Goal: Task Accomplishment & Management: Complete application form

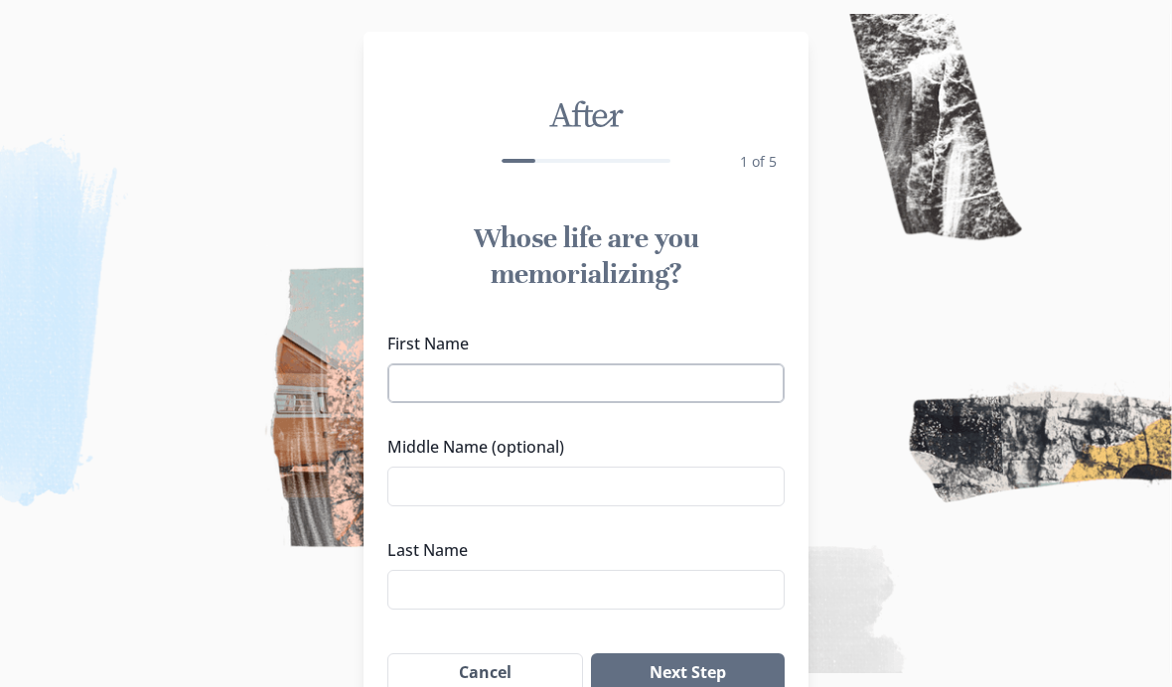
click at [592, 381] on input "First Name" at bounding box center [585, 384] width 397 height 40
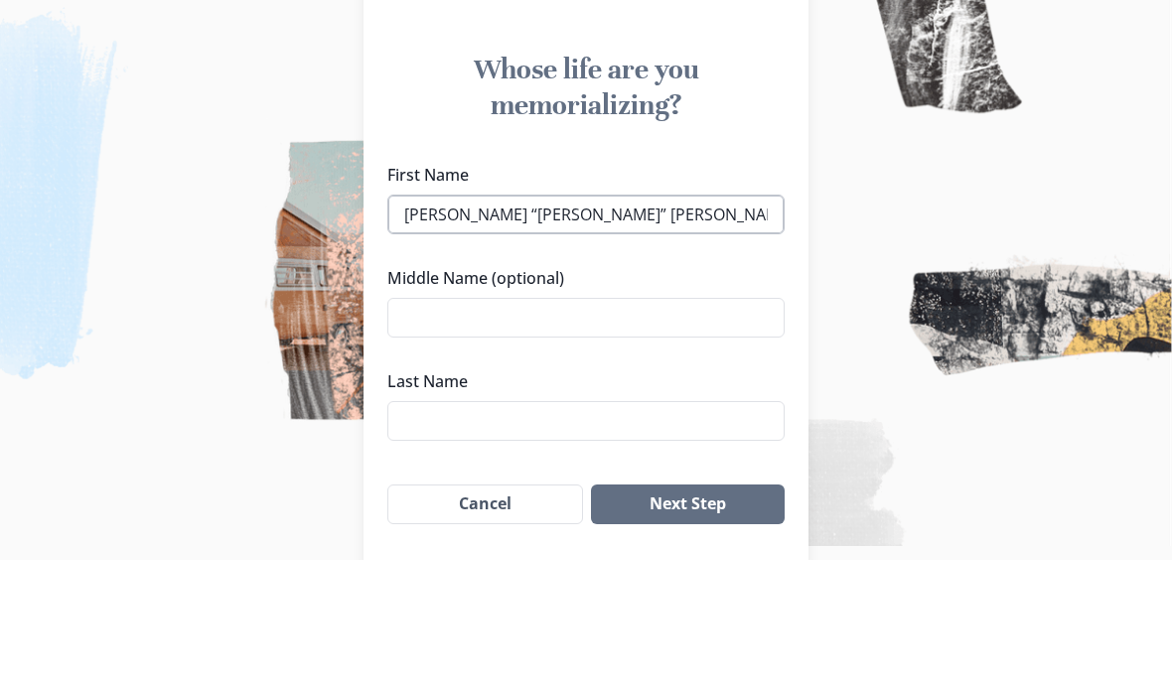
scroll to position [49, 0]
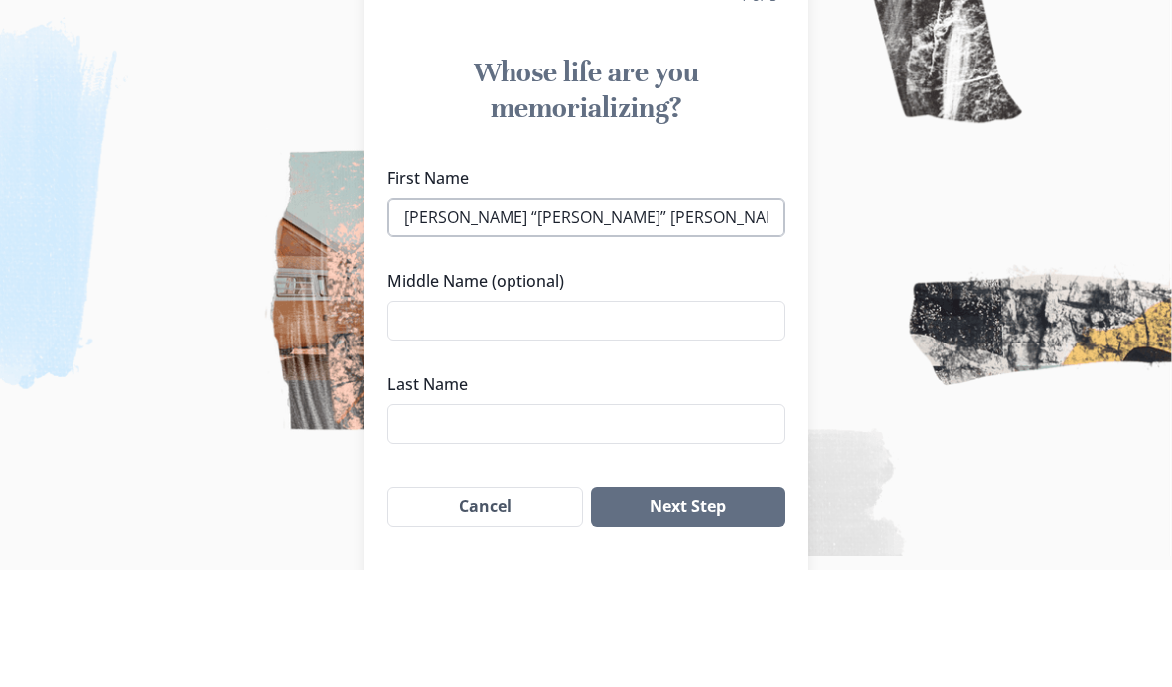
click at [629, 315] on input "[PERSON_NAME] “[PERSON_NAME]” [PERSON_NAME]" at bounding box center [585, 335] width 397 height 40
type input "[PERSON_NAME] “[PERSON_NAME]”"
click at [542, 521] on input "Last Name" at bounding box center [585, 541] width 397 height 40
type input "[PERSON_NAME]"
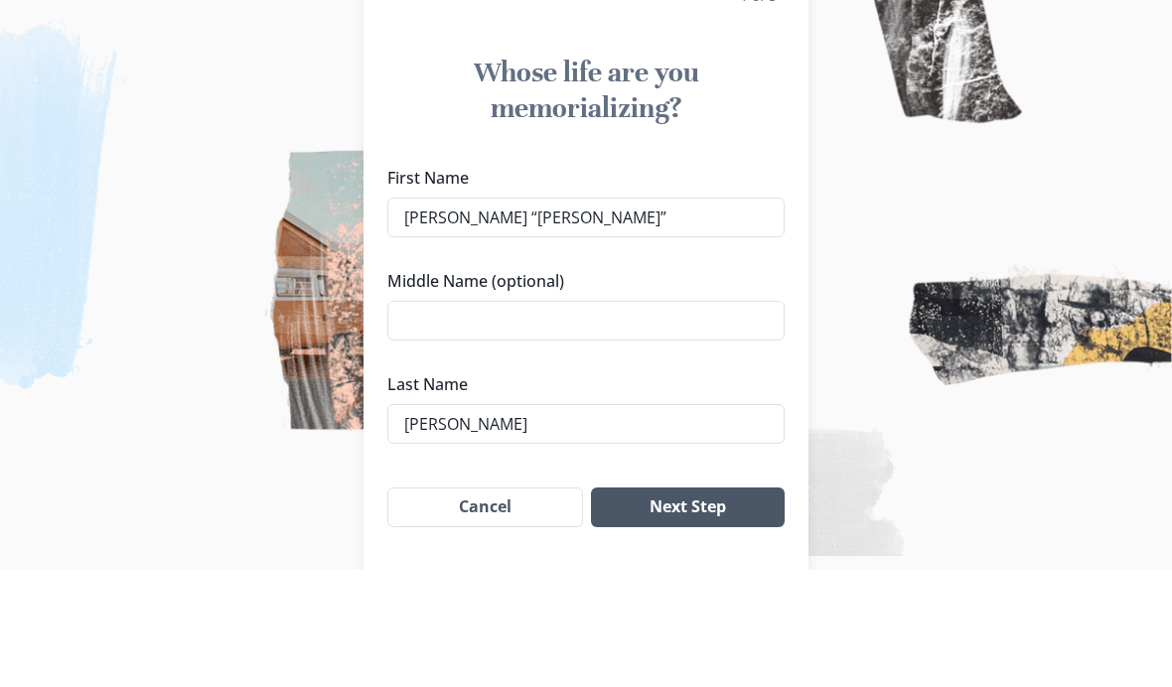
click at [718, 605] on button "Next Step" at bounding box center [688, 625] width 194 height 40
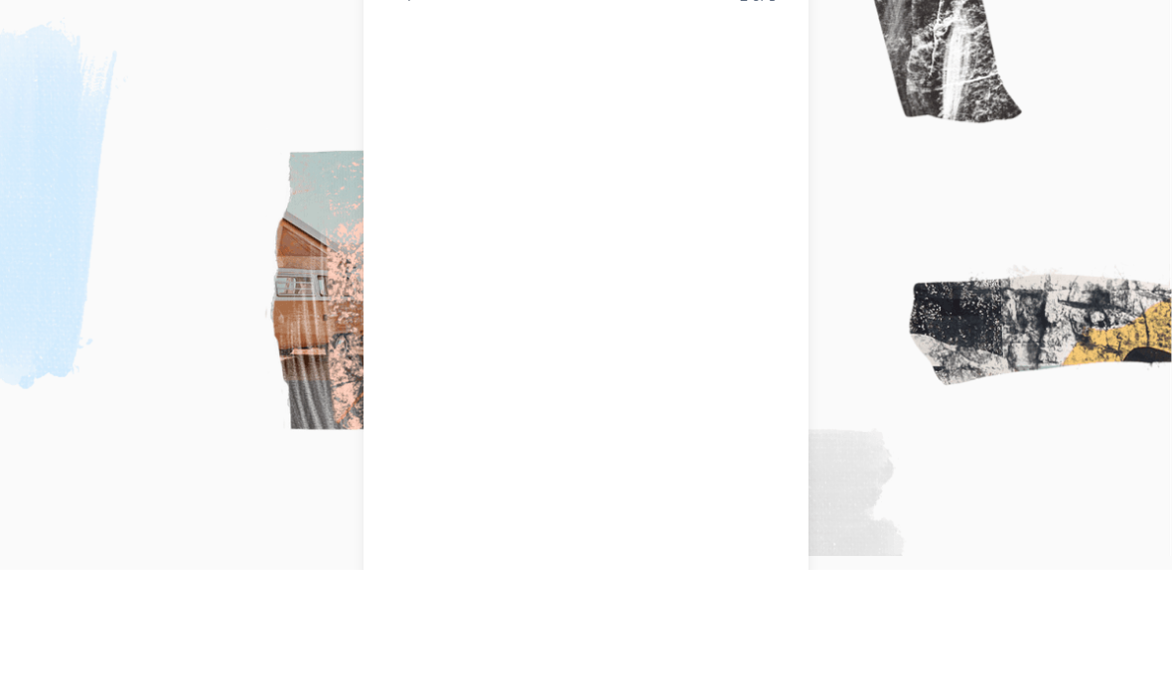
scroll to position [166, 0]
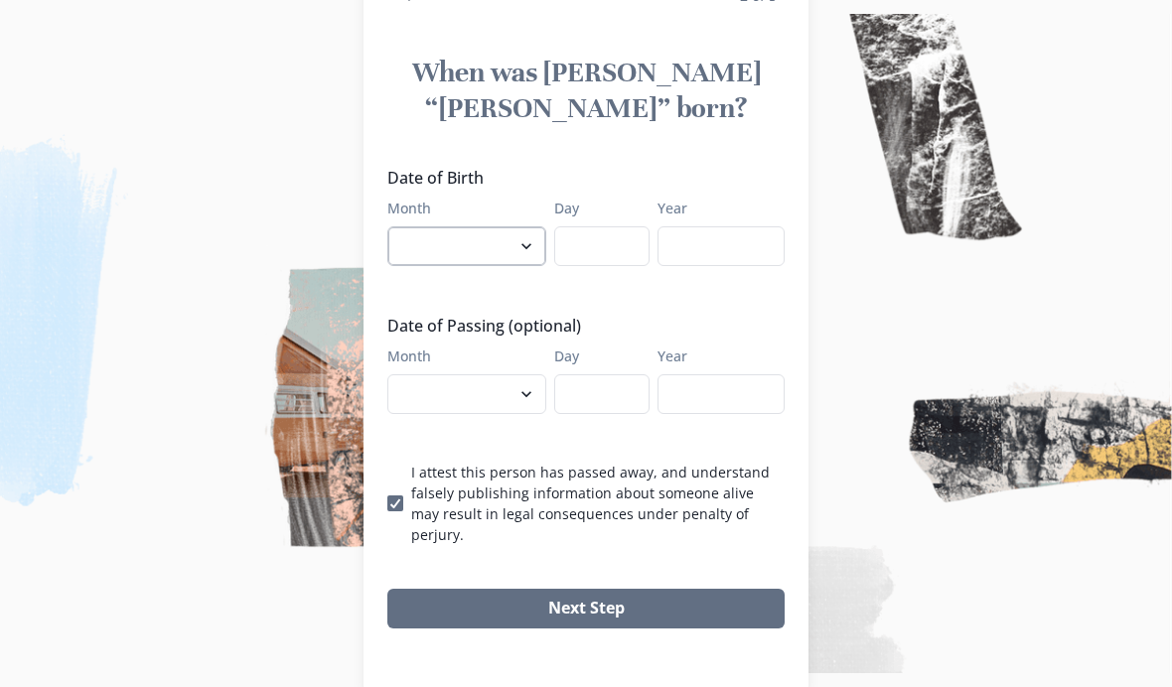
click at [476, 259] on select "January February March April May June July August September October November De…" at bounding box center [466, 246] width 159 height 40
select select "6"
click at [620, 259] on input "Day" at bounding box center [601, 246] width 95 height 40
type input "15"
click at [770, 256] on input "Year" at bounding box center [721, 246] width 127 height 40
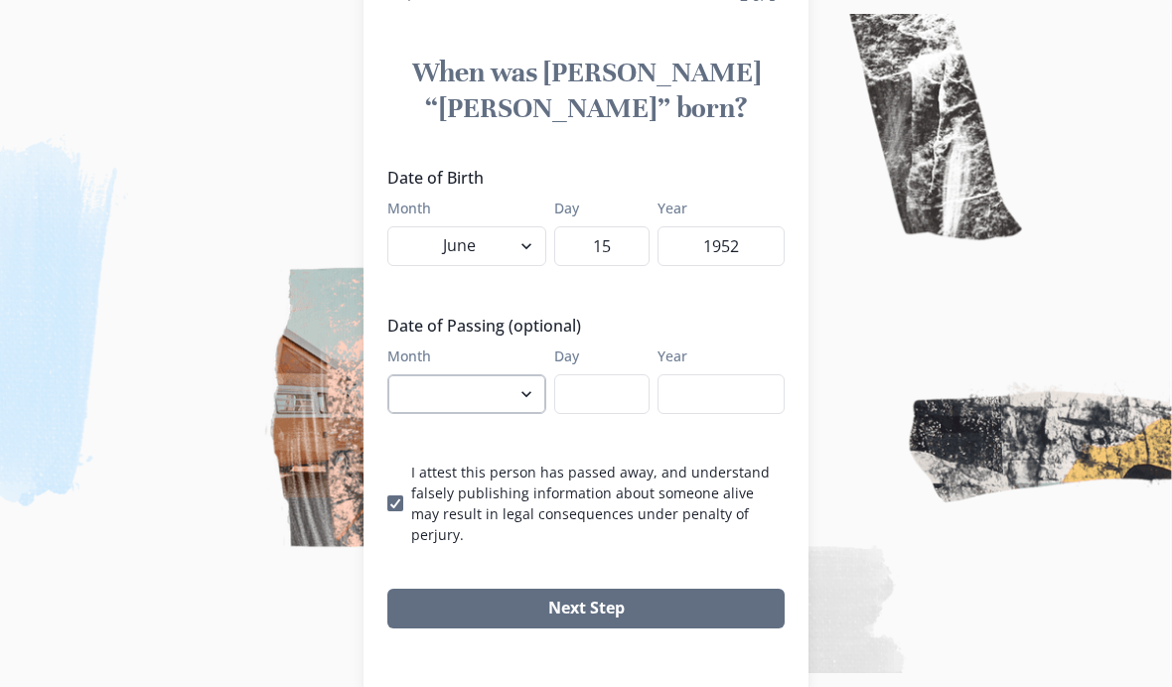
type input "1952"
click at [481, 413] on select "January February March April May June July August September October November De…" at bounding box center [466, 394] width 159 height 40
select select "9"
click at [628, 408] on input "Day" at bounding box center [601, 394] width 95 height 40
type input "29"
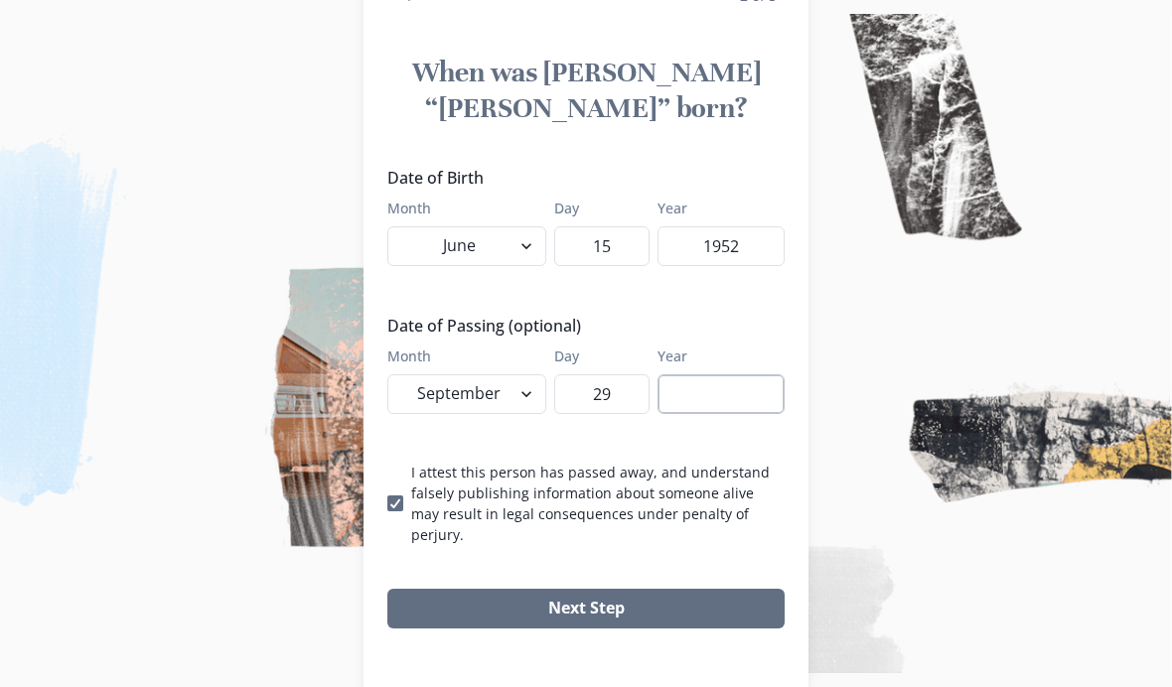
click at [744, 404] on input "Year" at bounding box center [721, 394] width 127 height 40
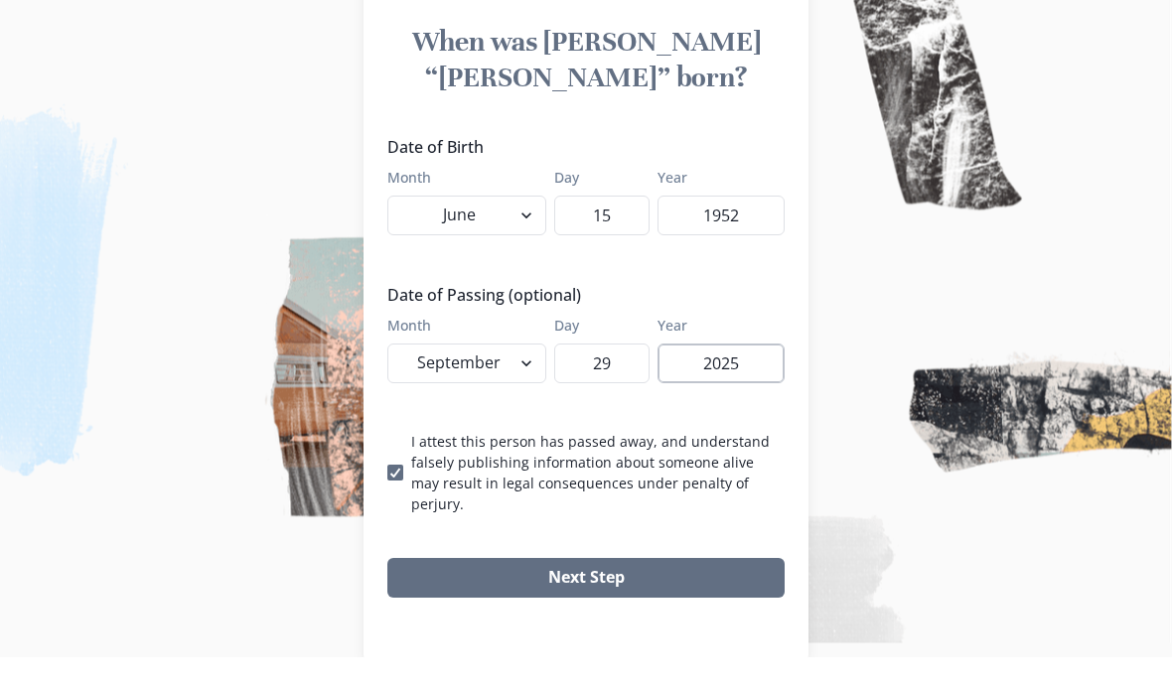
scroll to position [182, 0]
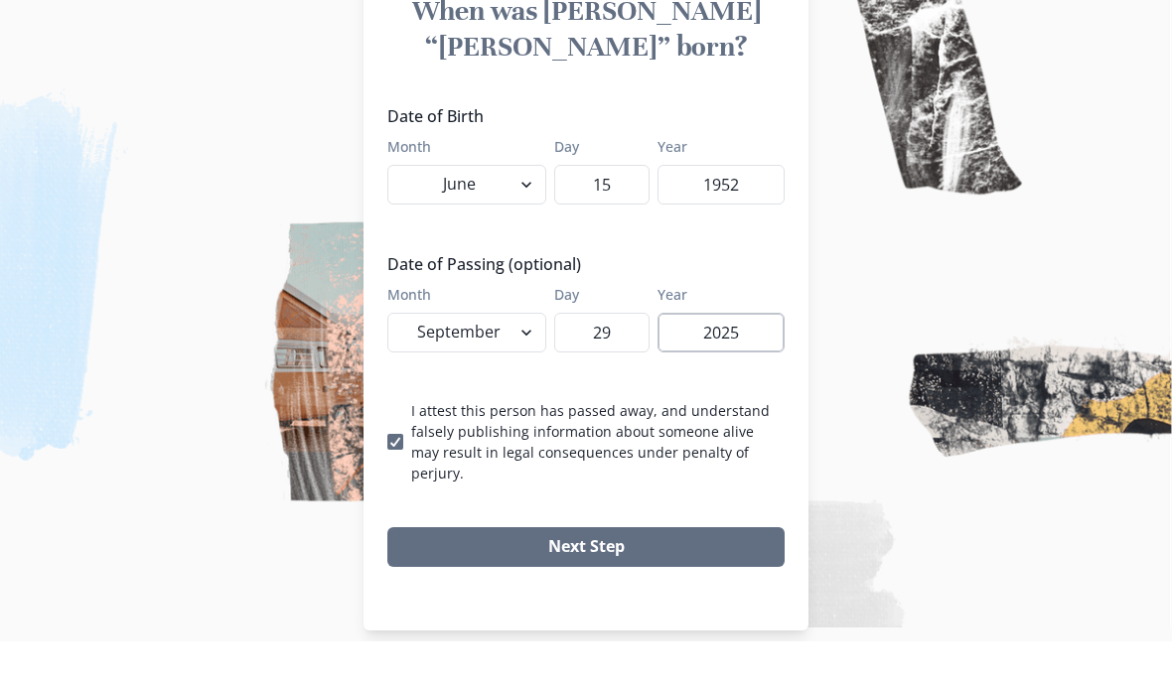
type input "2025"
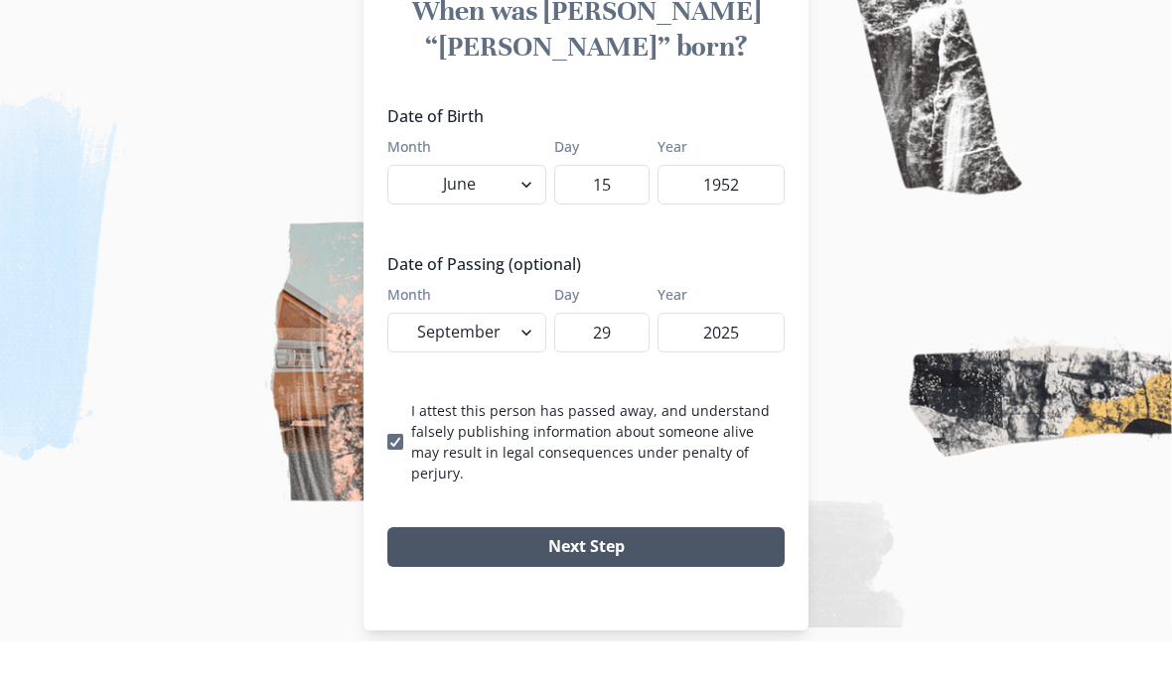
click at [696, 573] on button "Next Step" at bounding box center [585, 593] width 397 height 40
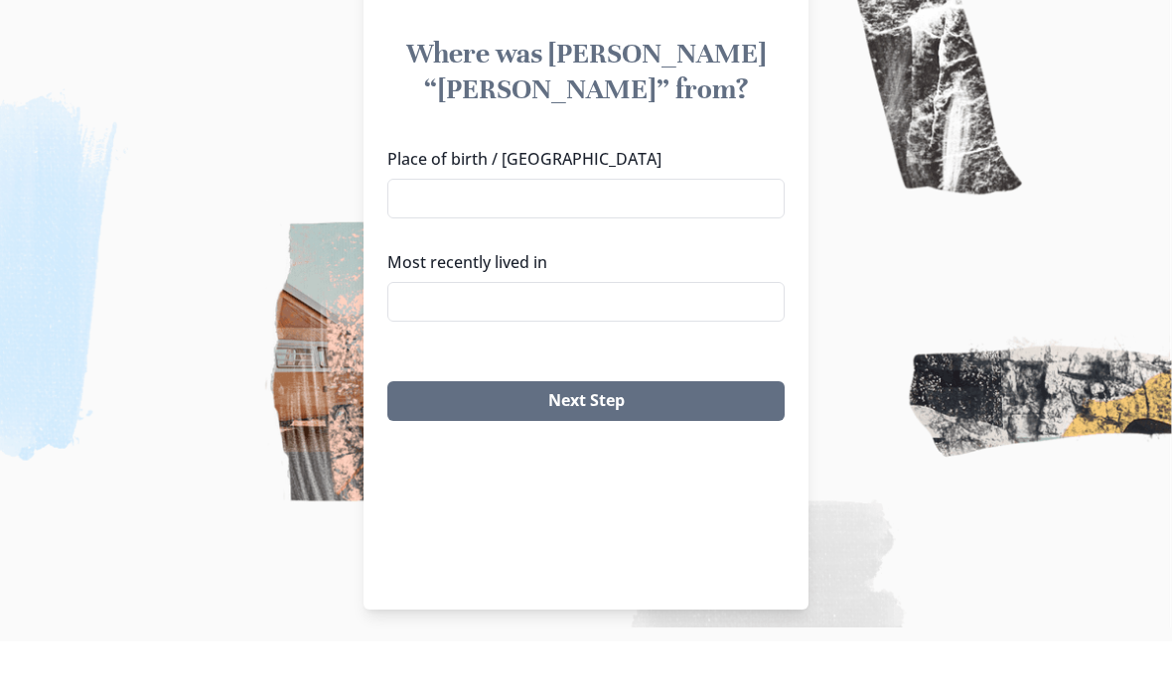
scroll to position [58, 0]
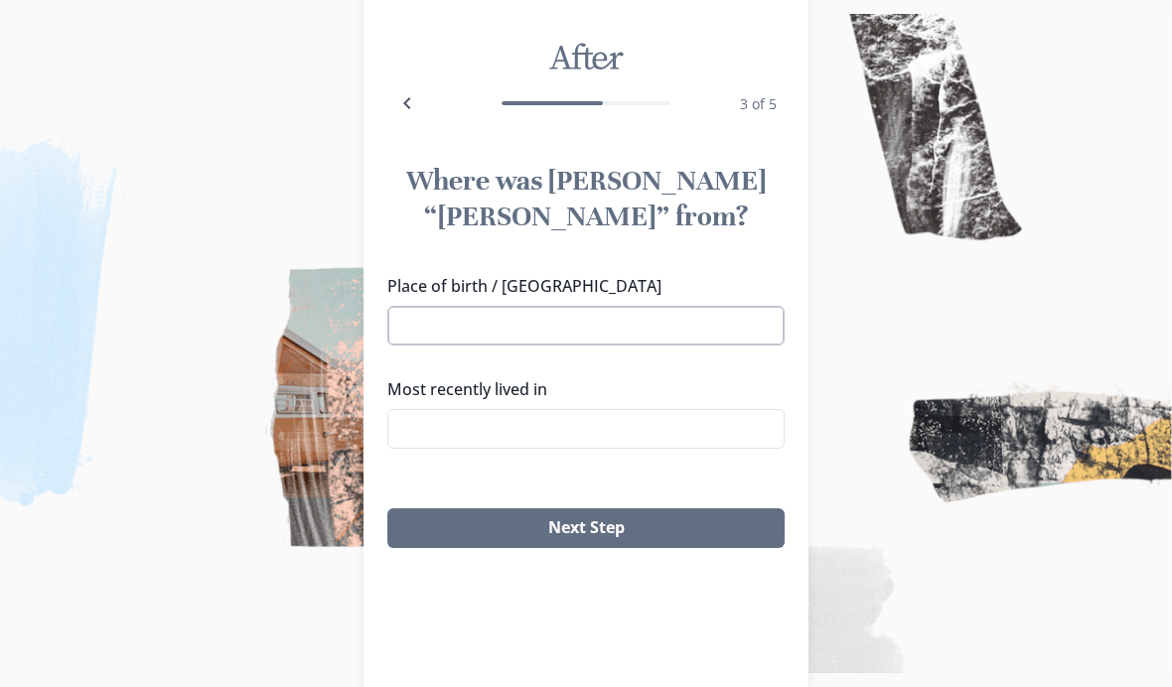
click at [624, 331] on input "Place of birth / [GEOGRAPHIC_DATA]" at bounding box center [585, 326] width 397 height 40
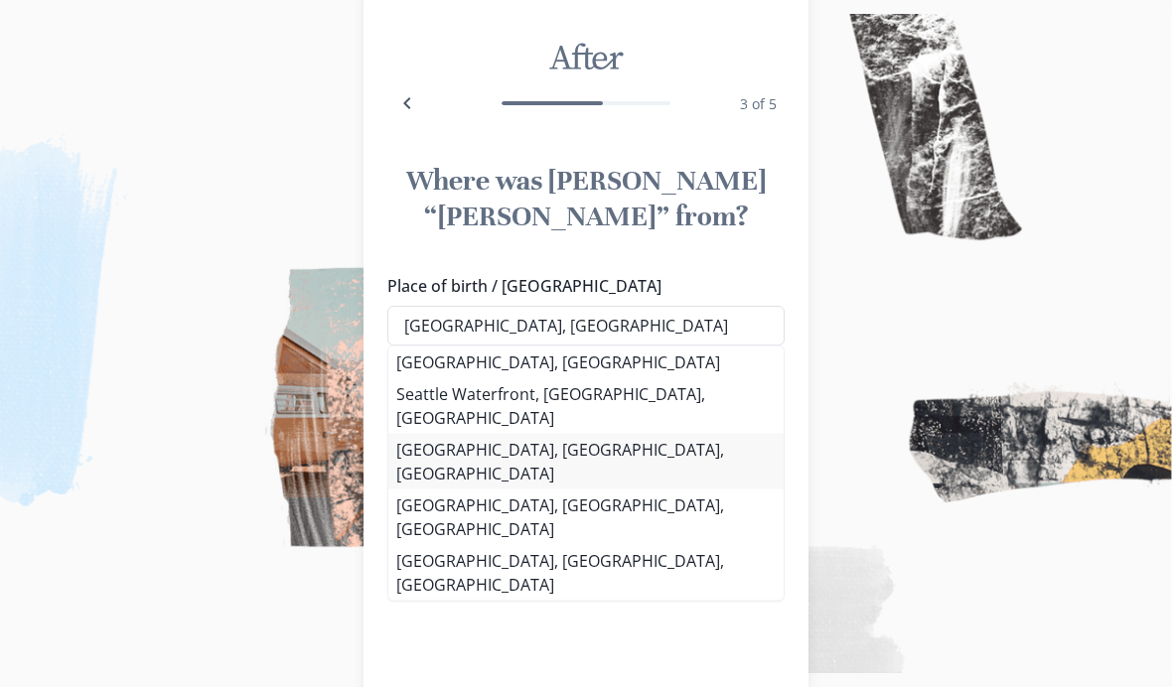
click at [701, 435] on li "[GEOGRAPHIC_DATA], [GEOGRAPHIC_DATA], [GEOGRAPHIC_DATA]" at bounding box center [585, 462] width 395 height 56
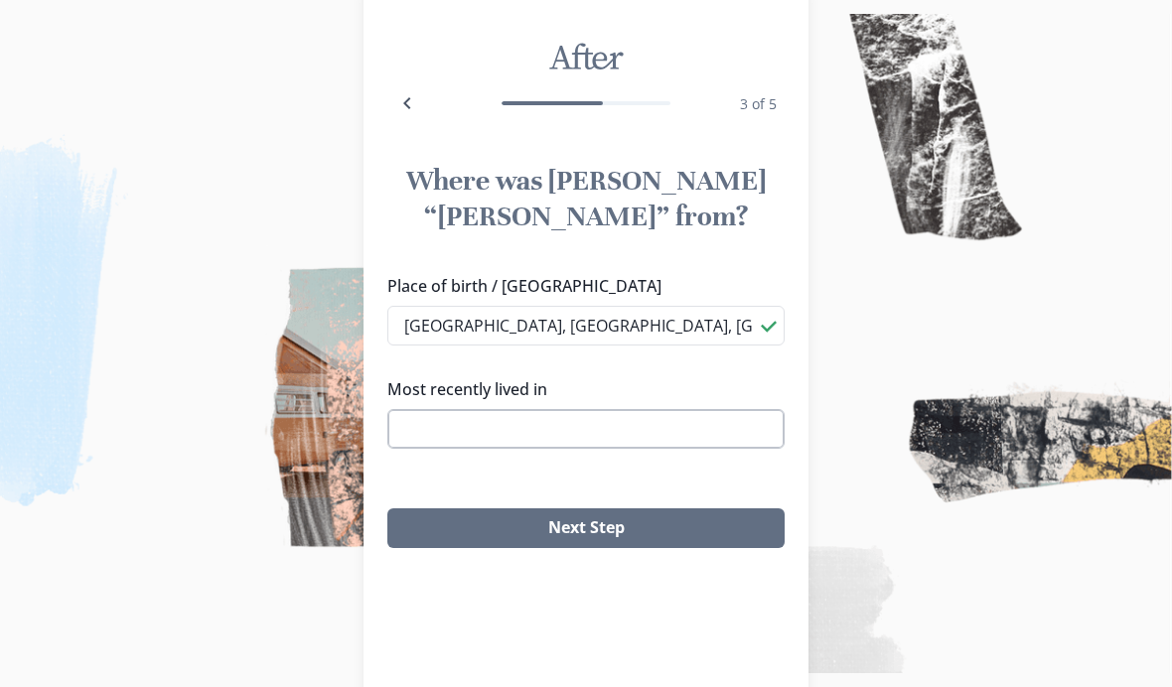
click at [610, 446] on input "Most recently lived in" at bounding box center [585, 429] width 397 height 40
click at [659, 331] on input "[GEOGRAPHIC_DATA], [GEOGRAPHIC_DATA], [GEOGRAPHIC_DATA]" at bounding box center [585, 326] width 397 height 40
type input "W"
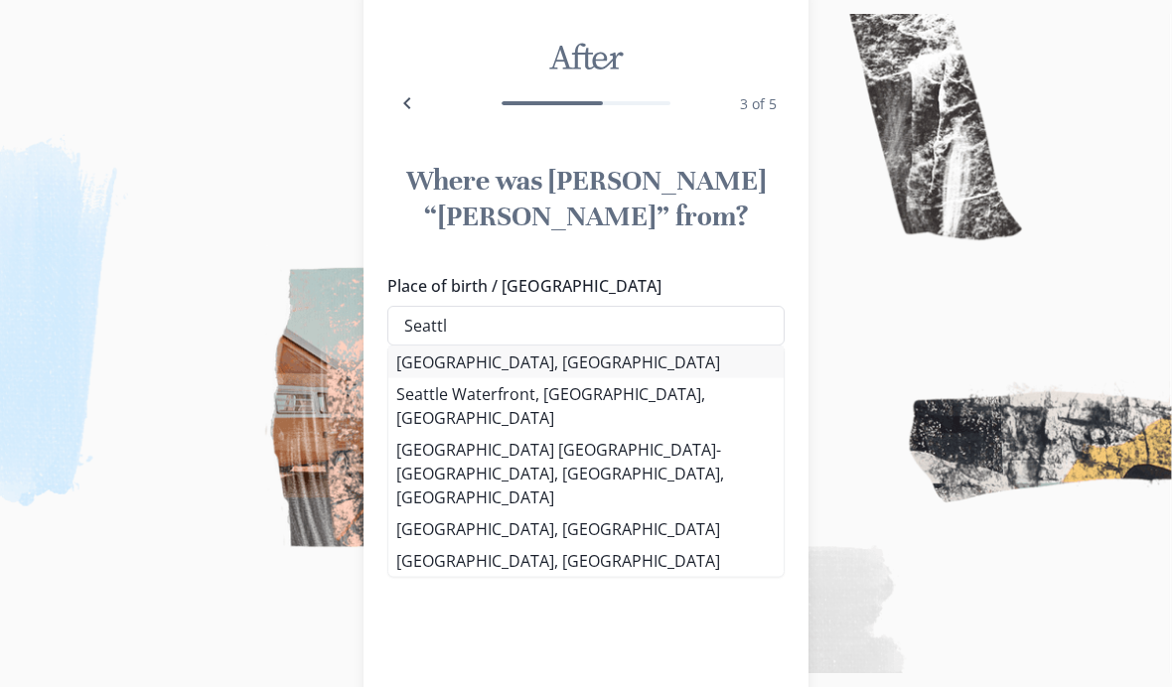
click at [485, 372] on li "[GEOGRAPHIC_DATA], [GEOGRAPHIC_DATA]" at bounding box center [585, 363] width 395 height 32
type input "[GEOGRAPHIC_DATA], [GEOGRAPHIC_DATA]"
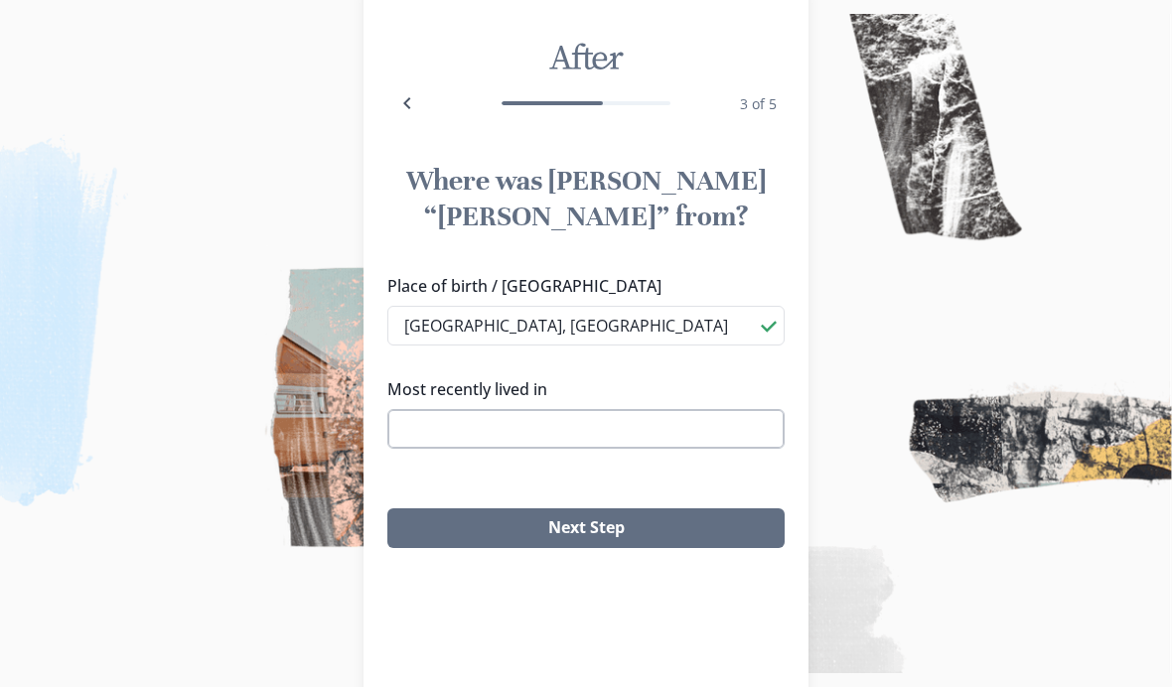
click at [552, 443] on input "Most recently lived in" at bounding box center [585, 429] width 397 height 40
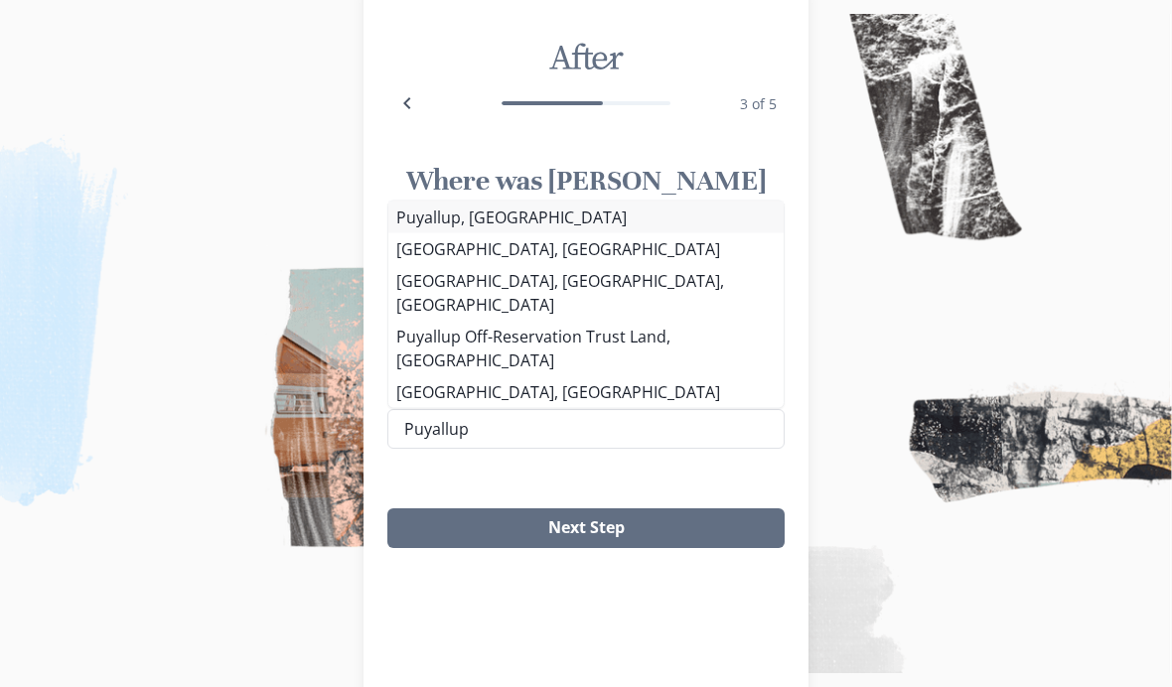
click at [509, 233] on li "Puyallup, [GEOGRAPHIC_DATA]" at bounding box center [585, 218] width 395 height 32
type input "Puyallup, [GEOGRAPHIC_DATA]"
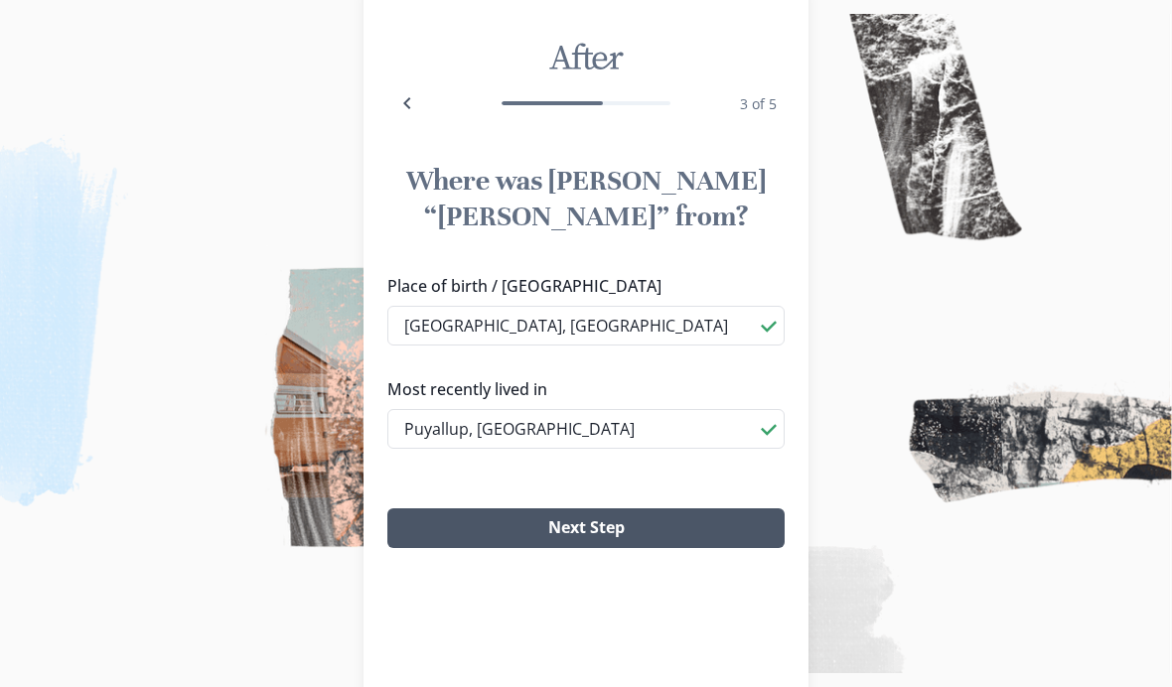
click at [704, 532] on button "Next Step" at bounding box center [585, 529] width 397 height 40
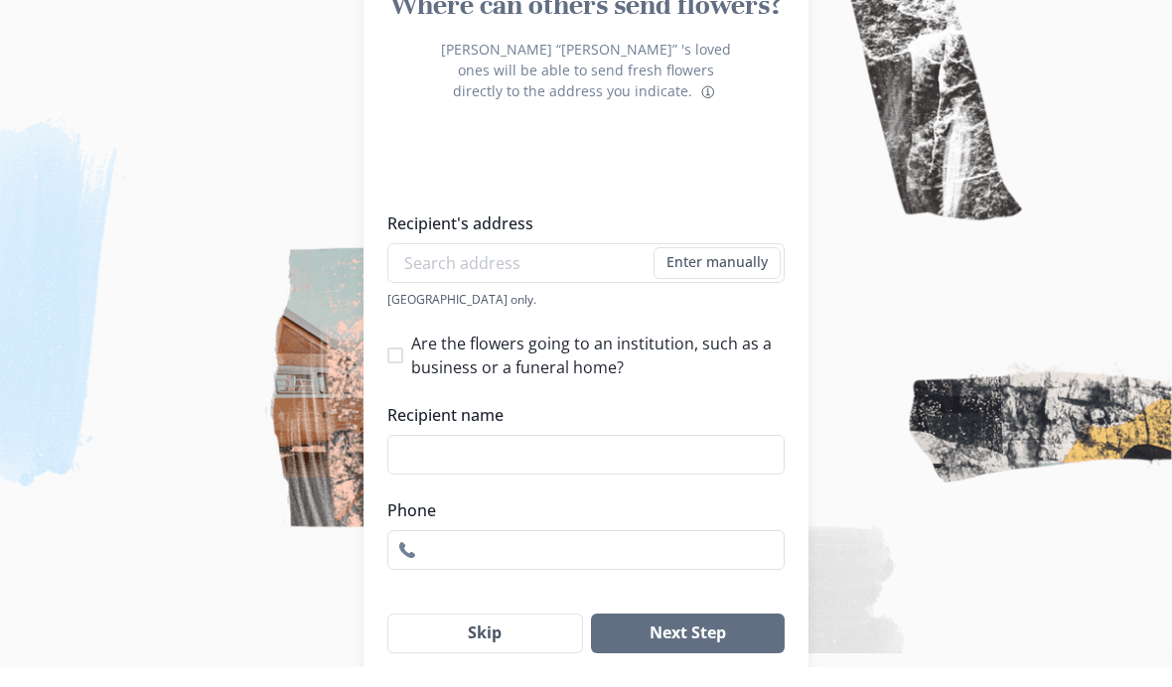
scroll to position [214, 0]
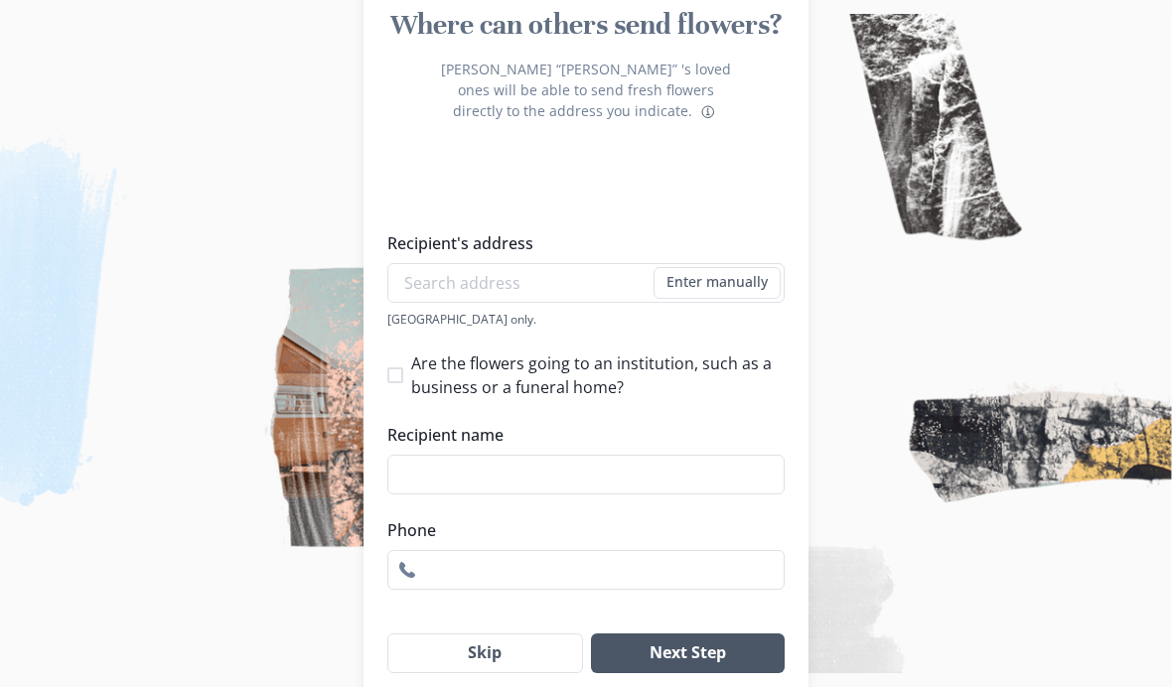
click at [740, 649] on button "Next Step" at bounding box center [688, 654] width 194 height 40
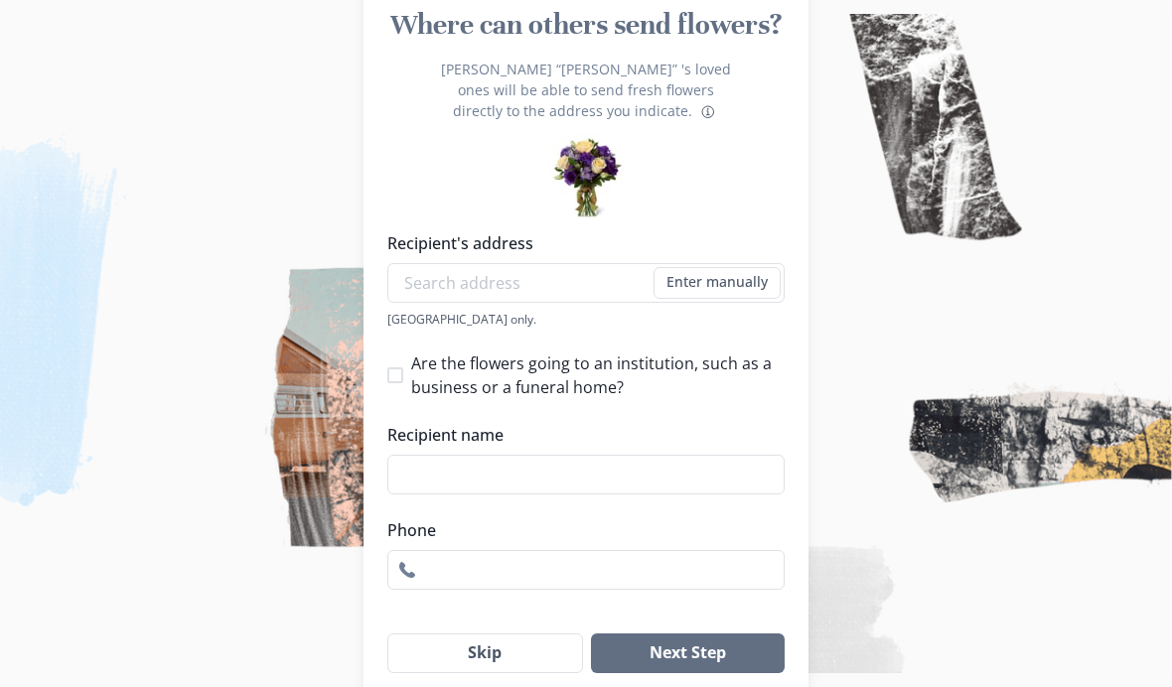
click at [665, 540] on label "Phone" at bounding box center [579, 531] width 385 height 24
click at [665, 550] on input "Phone" at bounding box center [585, 570] width 397 height 40
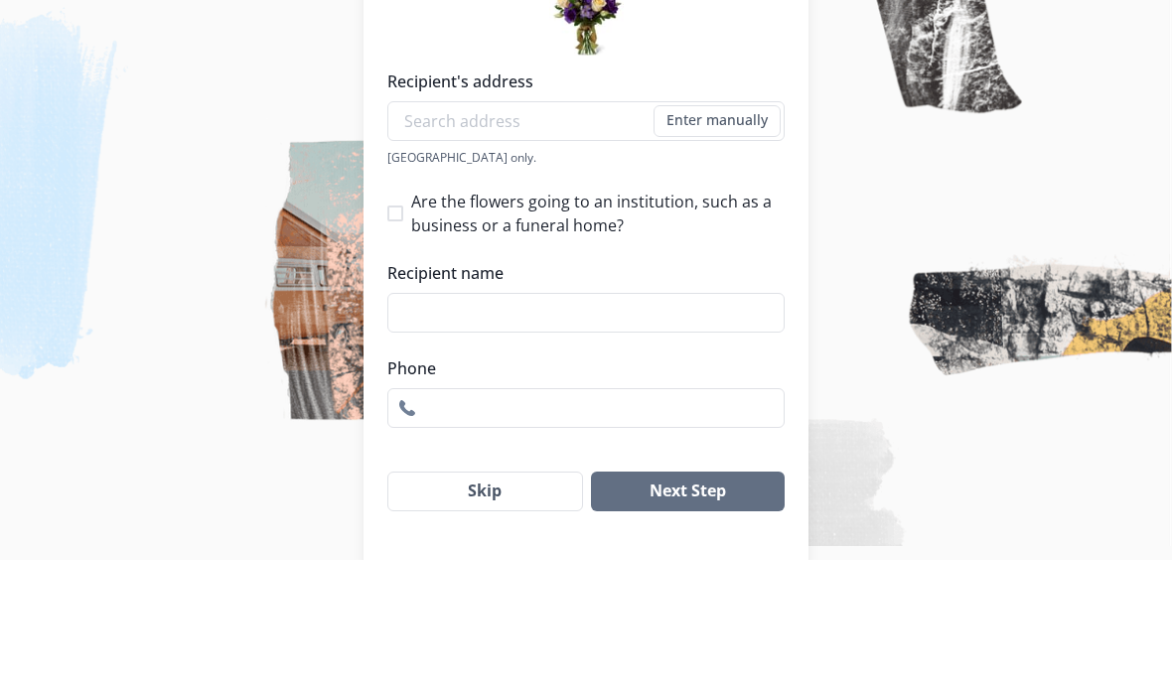
scroll to position [295, 0]
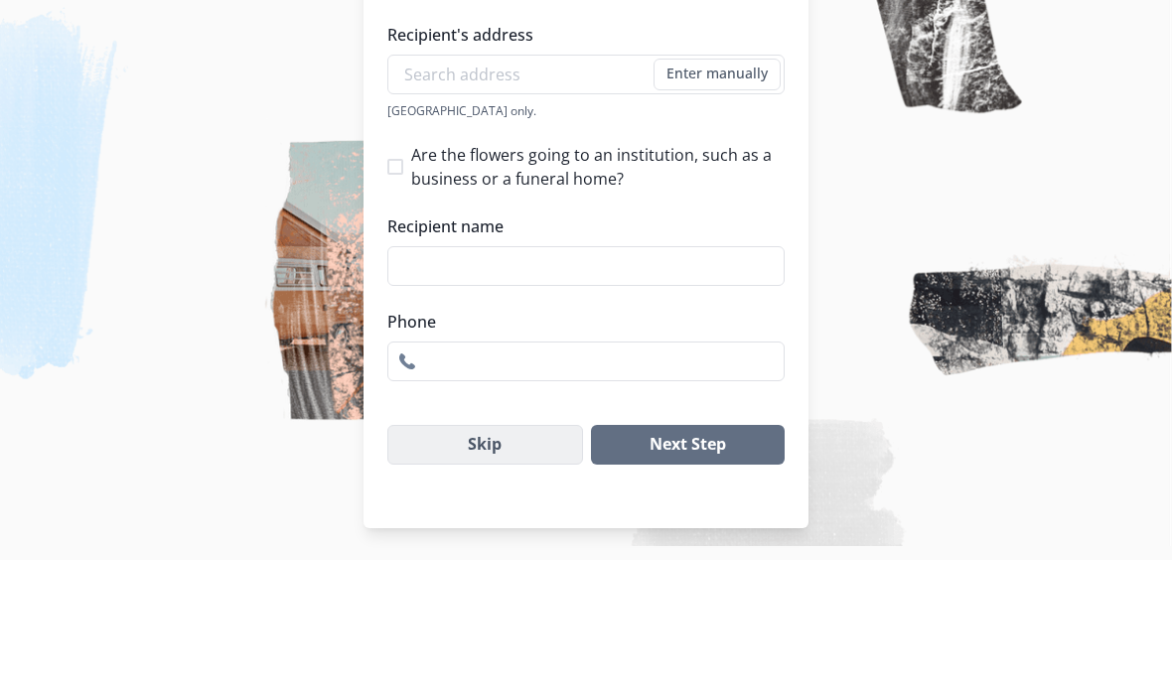
click at [520, 552] on button "Skip" at bounding box center [485, 572] width 196 height 40
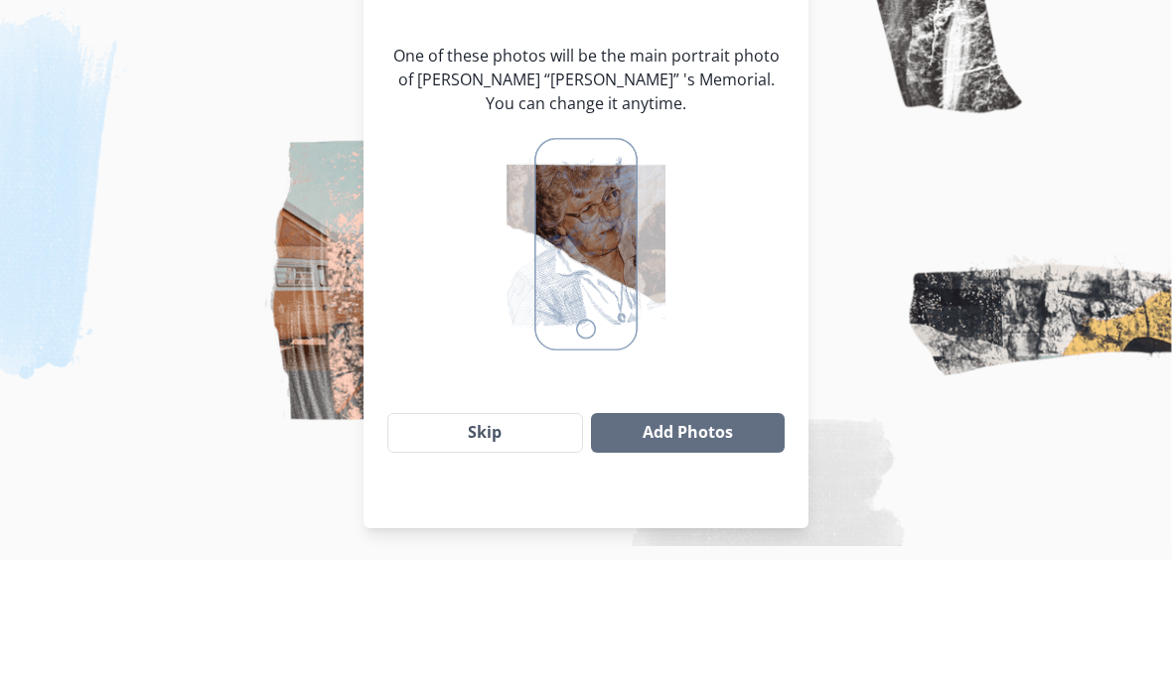
scroll to position [147, 0]
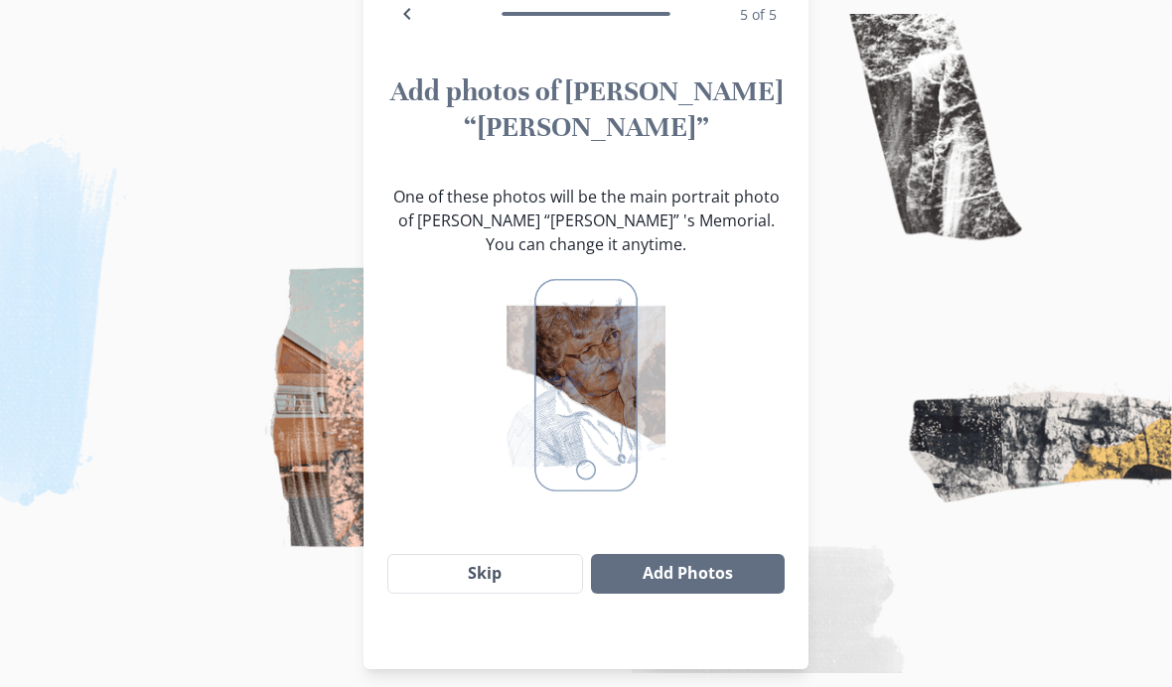
click at [725, 575] on button "Add Photos" at bounding box center [688, 574] width 194 height 40
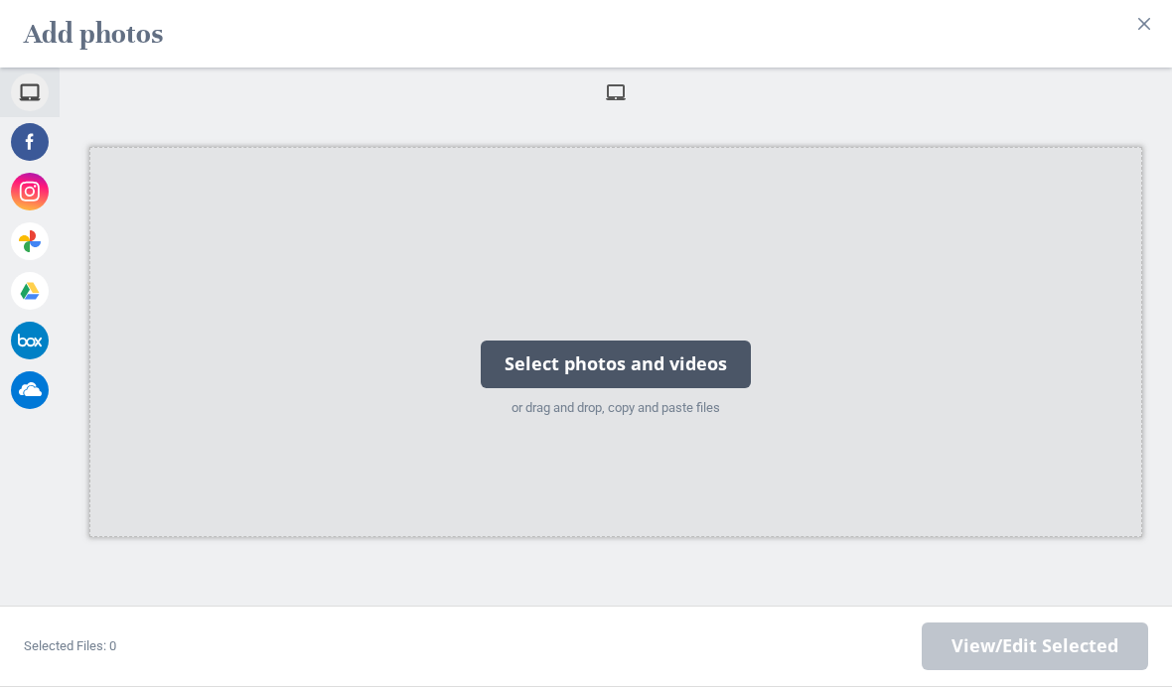
click at [710, 371] on div "Select photos and videos" at bounding box center [616, 365] width 270 height 48
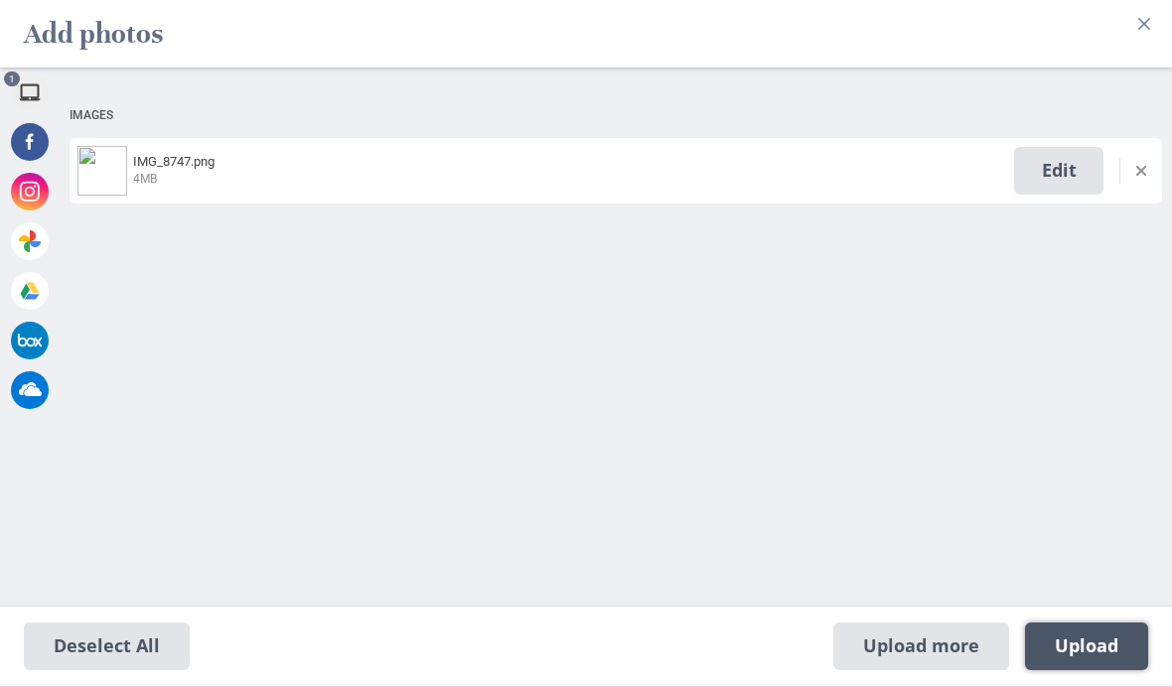
click at [1099, 643] on span "Upload 1" at bounding box center [1087, 647] width 64 height 22
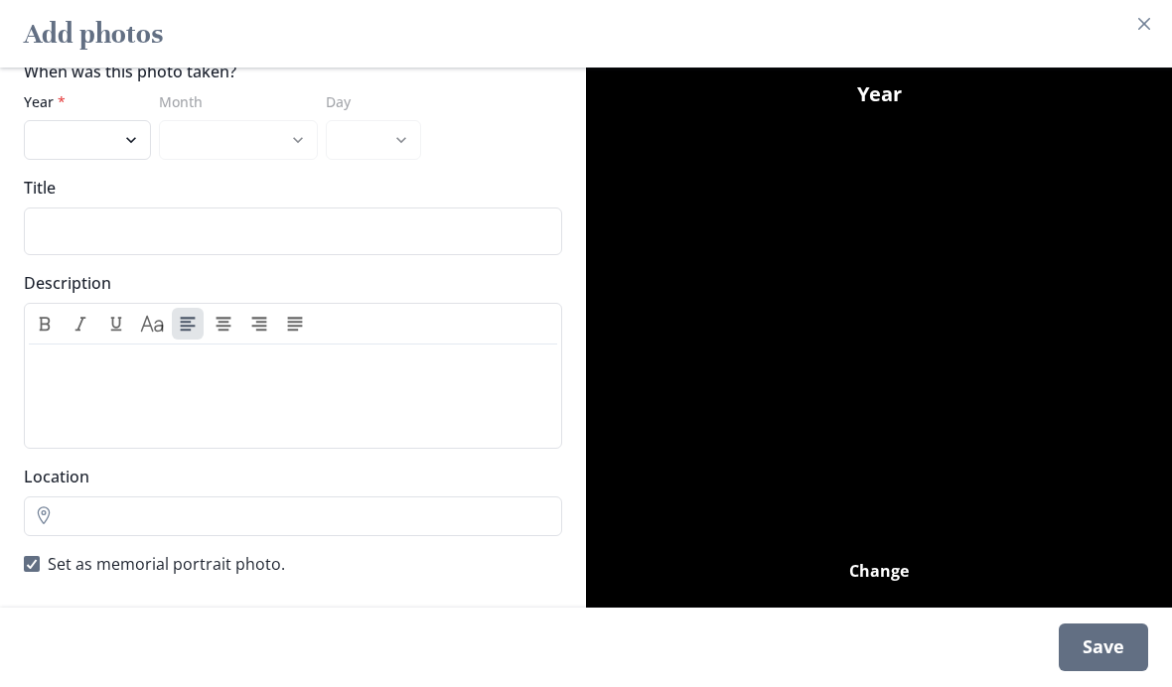
scroll to position [51, 0]
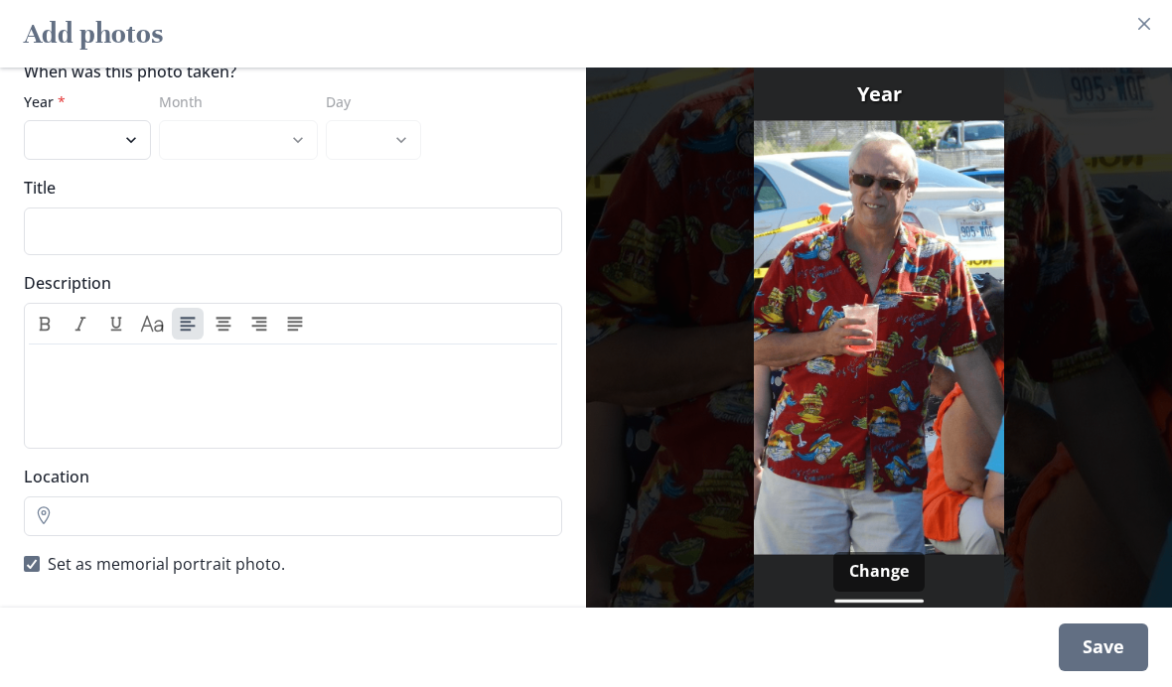
click at [1111, 649] on div "Save" at bounding box center [1103, 648] width 89 height 48
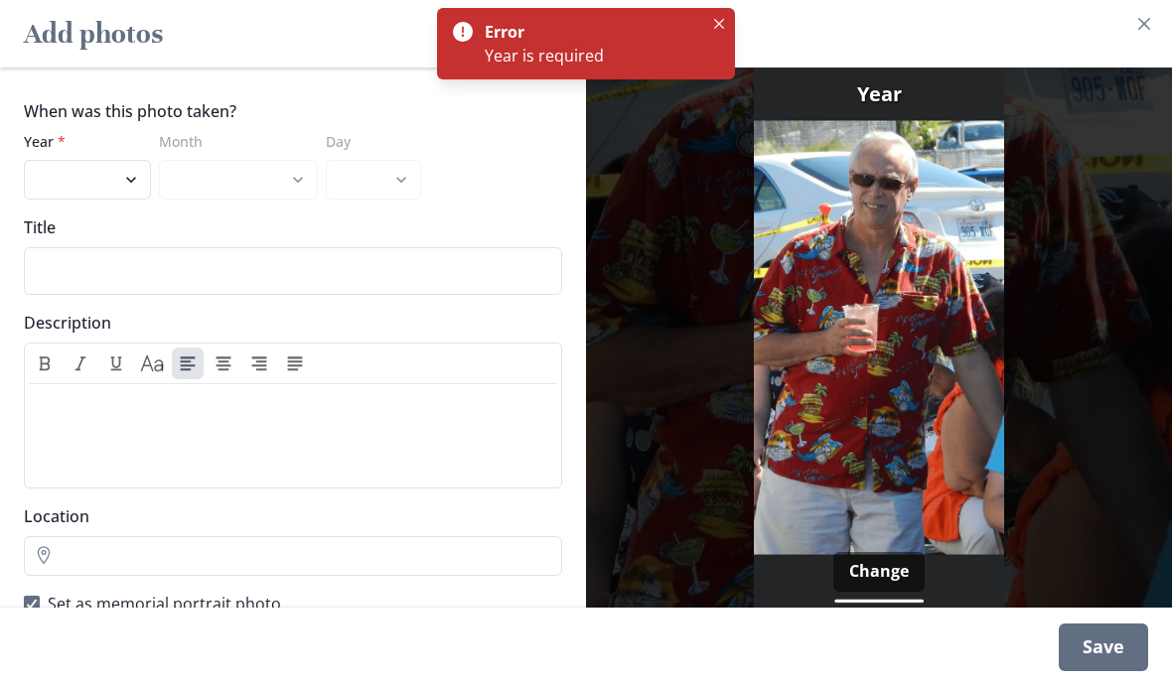
scroll to position [0, 0]
click at [67, 192] on select "2025 2024 2023 2022 2021 2020 2019 2018 2017 2016 2015 2014 2013 2012 2011 2010…" at bounding box center [87, 180] width 127 height 40
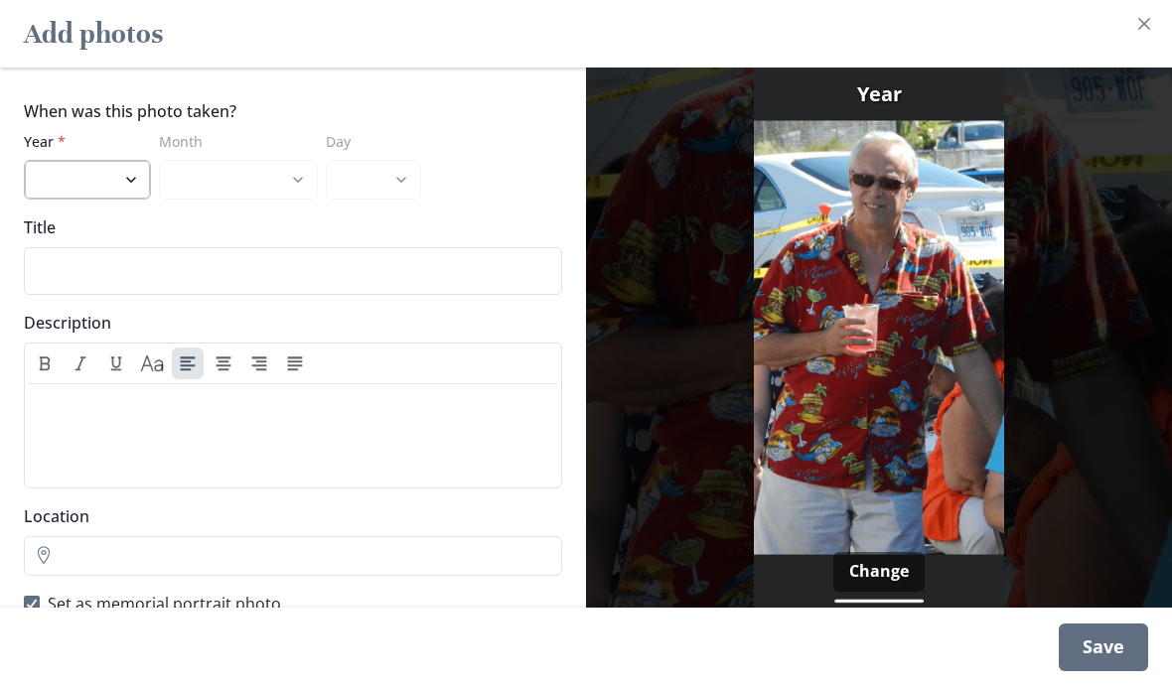
select select "2023"
click at [1108, 647] on div "Save" at bounding box center [1103, 648] width 89 height 48
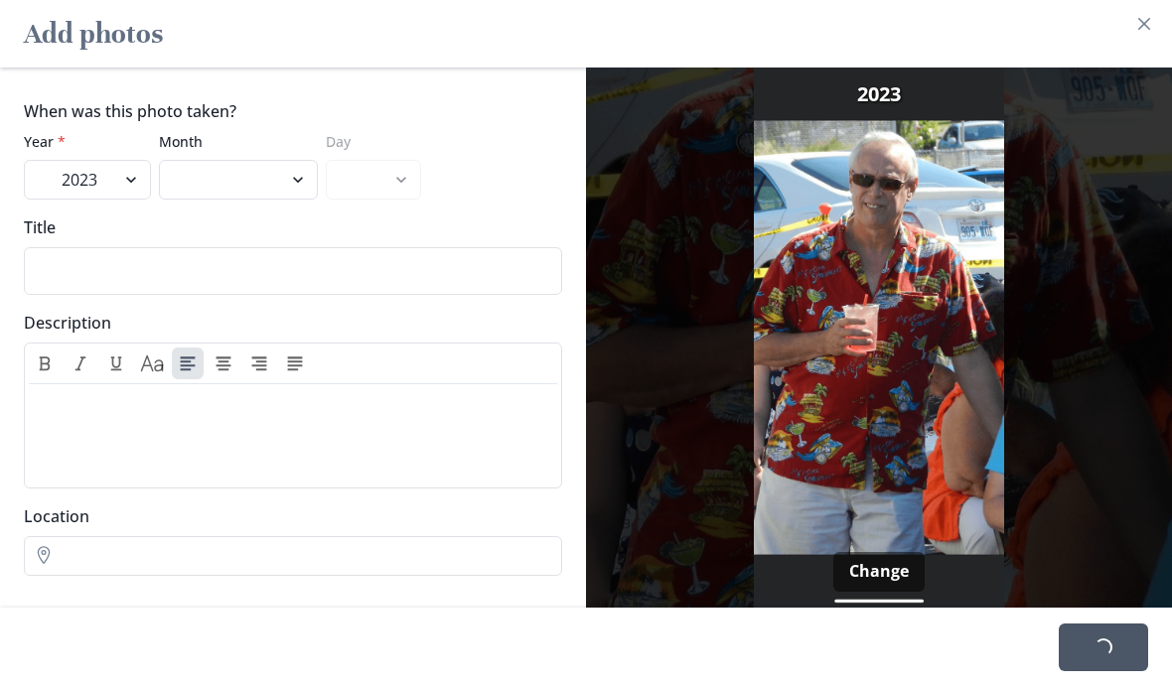
scroll to position [139, 0]
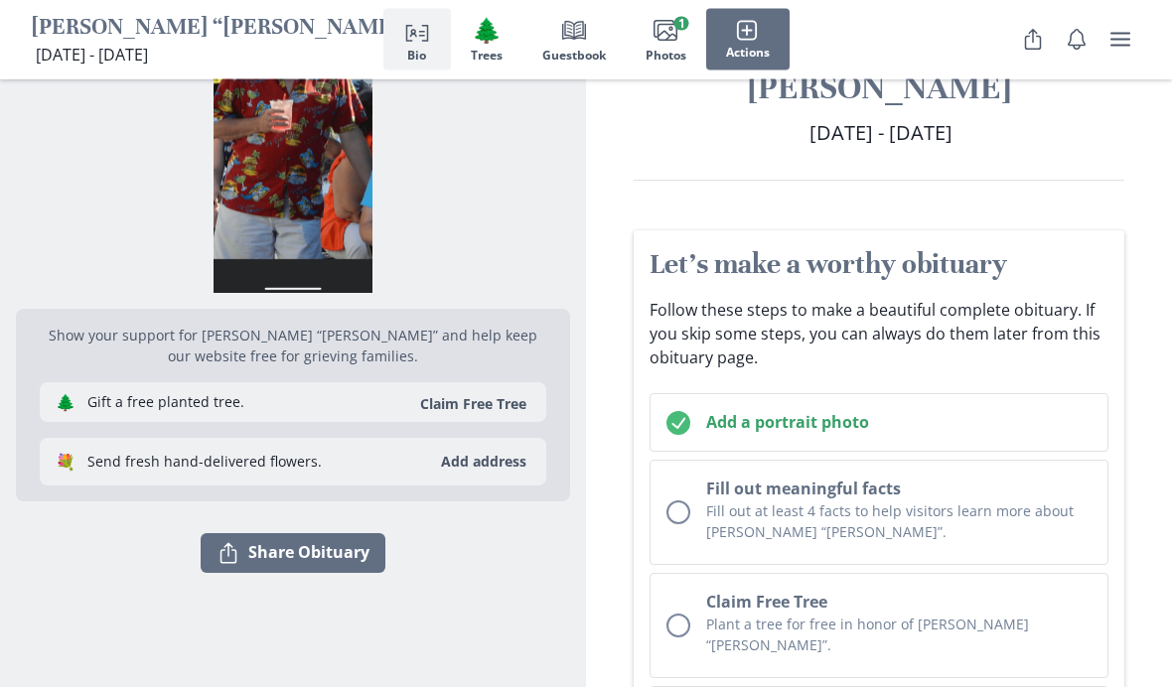
scroll to position [146, 0]
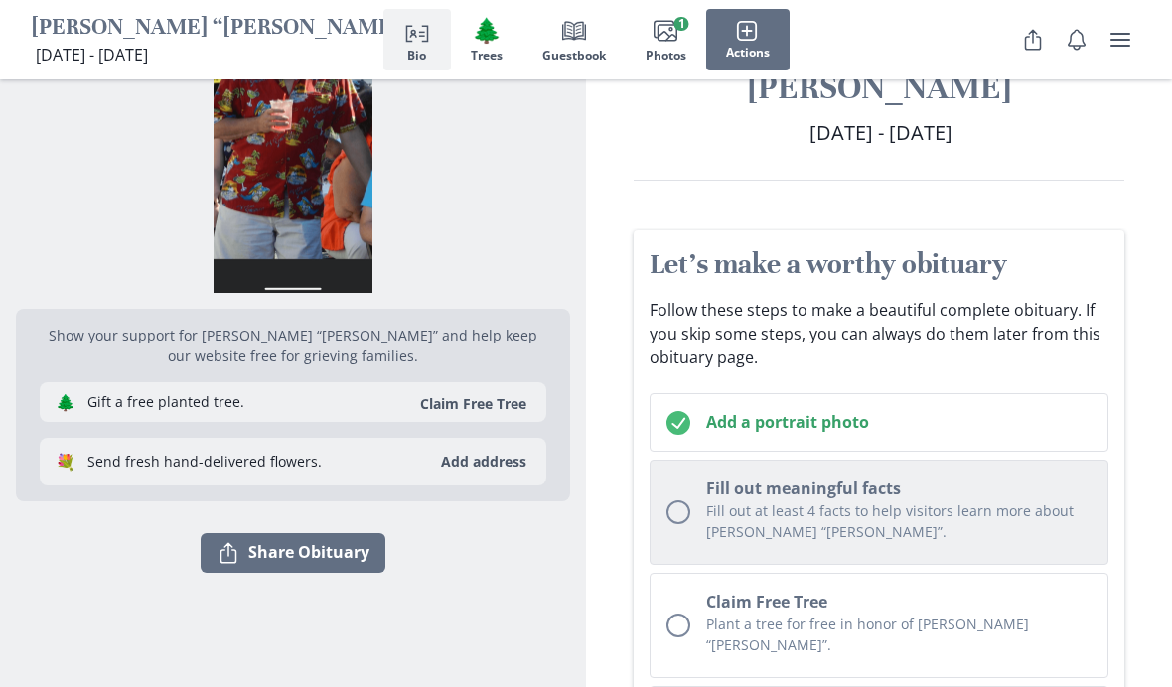
click at [691, 460] on button "Fill out meaningful facts Fill out at least 4 facts to help visitors learn more…" at bounding box center [879, 512] width 459 height 105
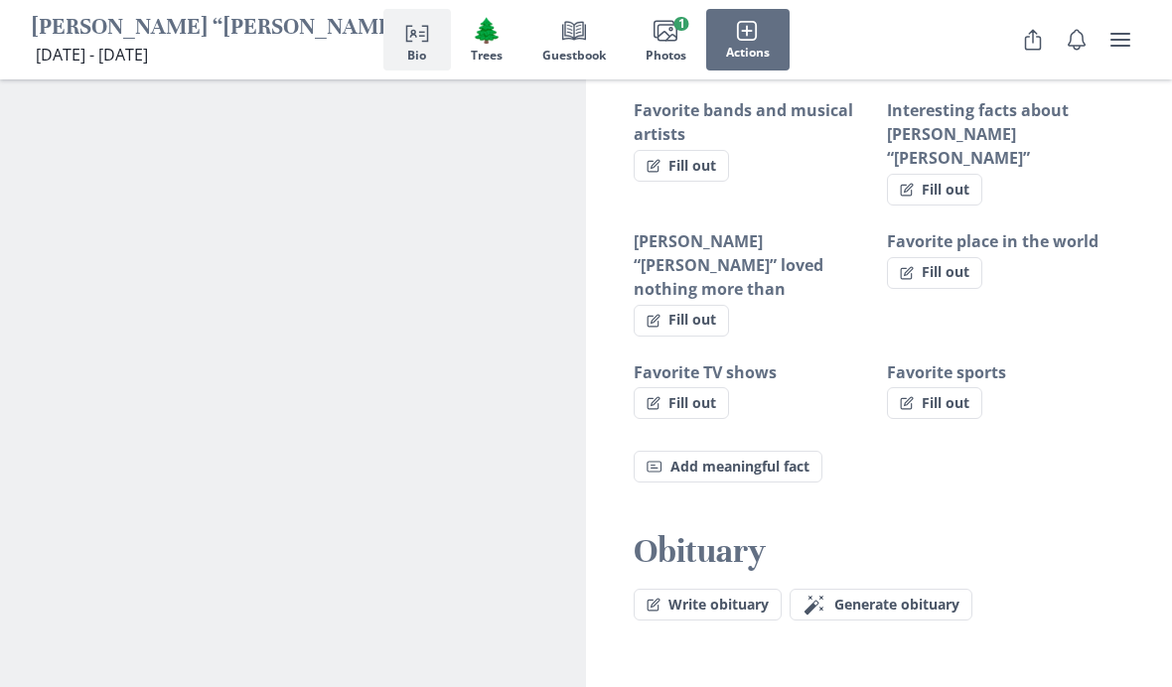
scroll to position [1815, 0]
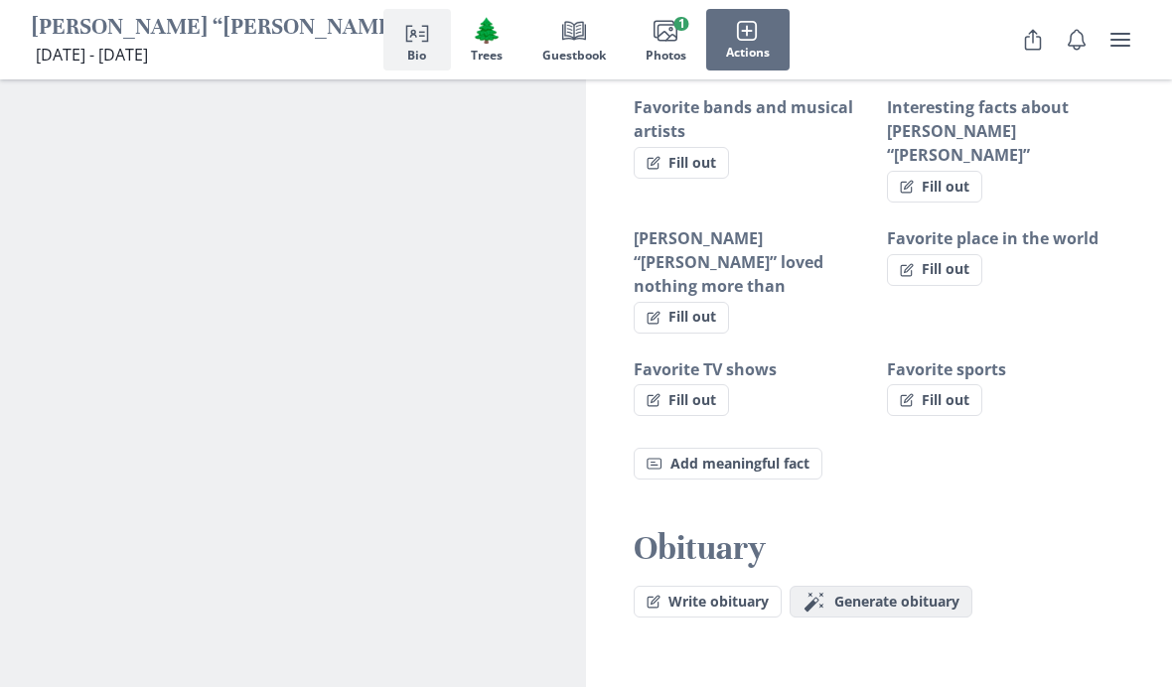
click at [912, 594] on span "Generate obituary" at bounding box center [896, 602] width 125 height 17
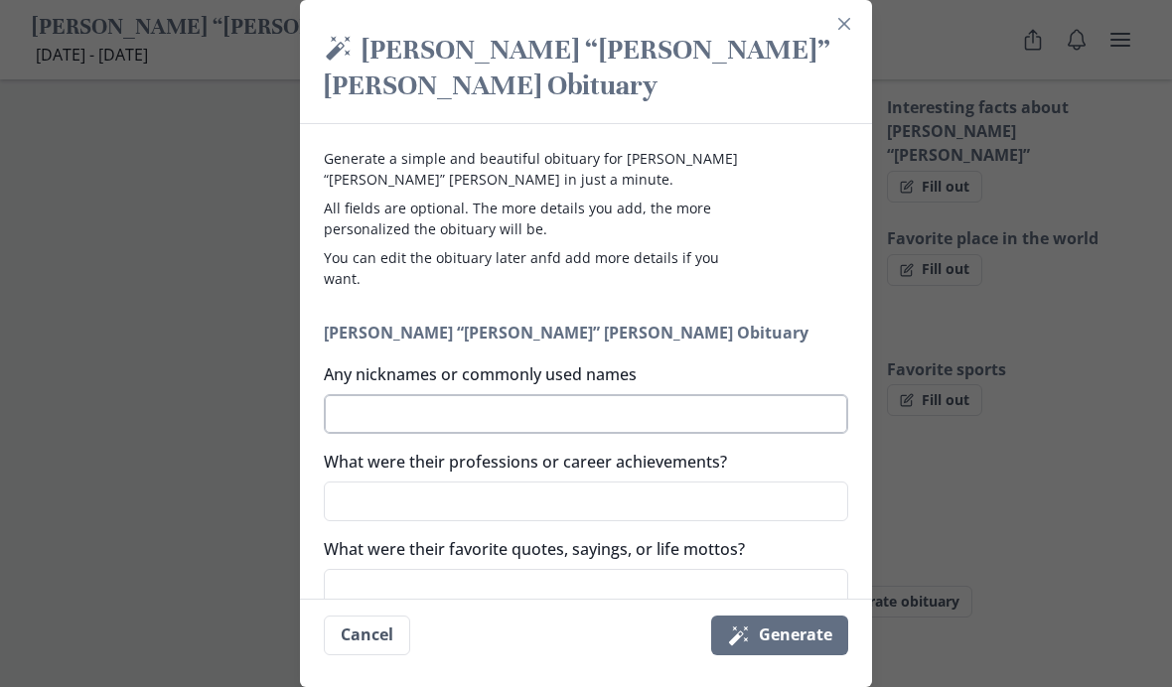
click at [365, 394] on textarea "Any nicknames or commonly used names" at bounding box center [586, 414] width 524 height 40
type textarea "M"
type textarea "x"
type textarea "Mi"
type textarea "x"
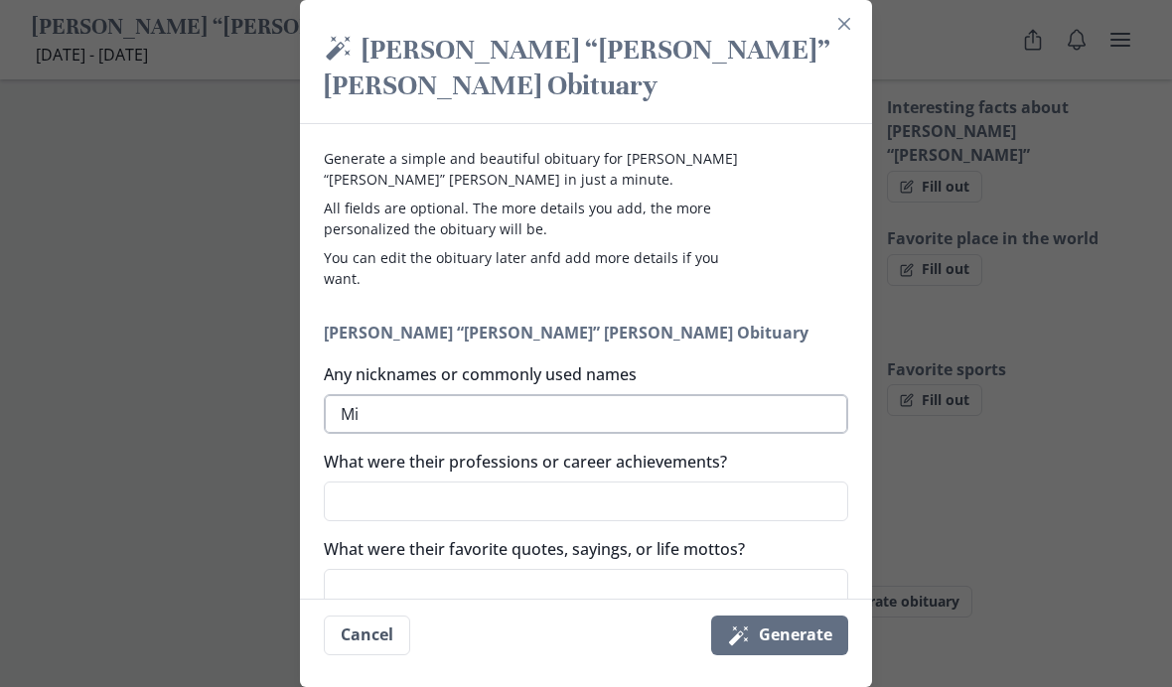
type textarea "Mik"
type textarea "x"
type textarea "[PERSON_NAME]"
type textarea "x"
type textarea "[PERSON_NAME]"
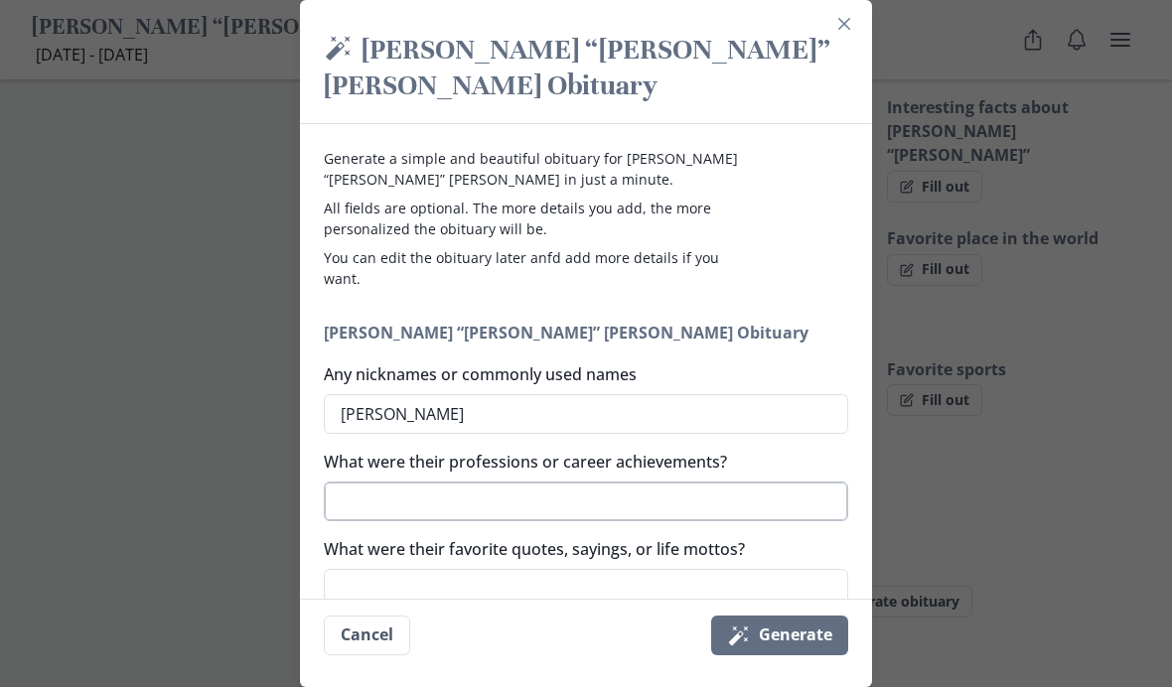
click at [647, 482] on textarea "What were their professions or career achievements?" at bounding box center [586, 502] width 524 height 40
type textarea "x"
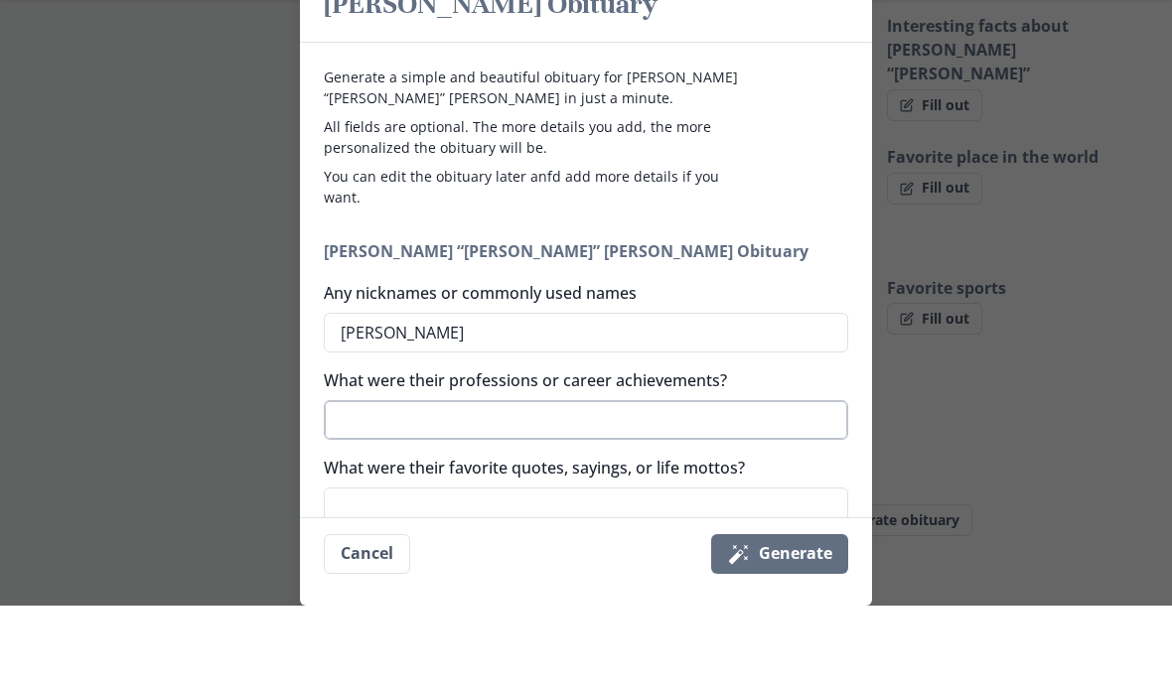
type textarea "R"
type textarea "x"
type textarea "Re"
type textarea "x"
type textarea "Ret"
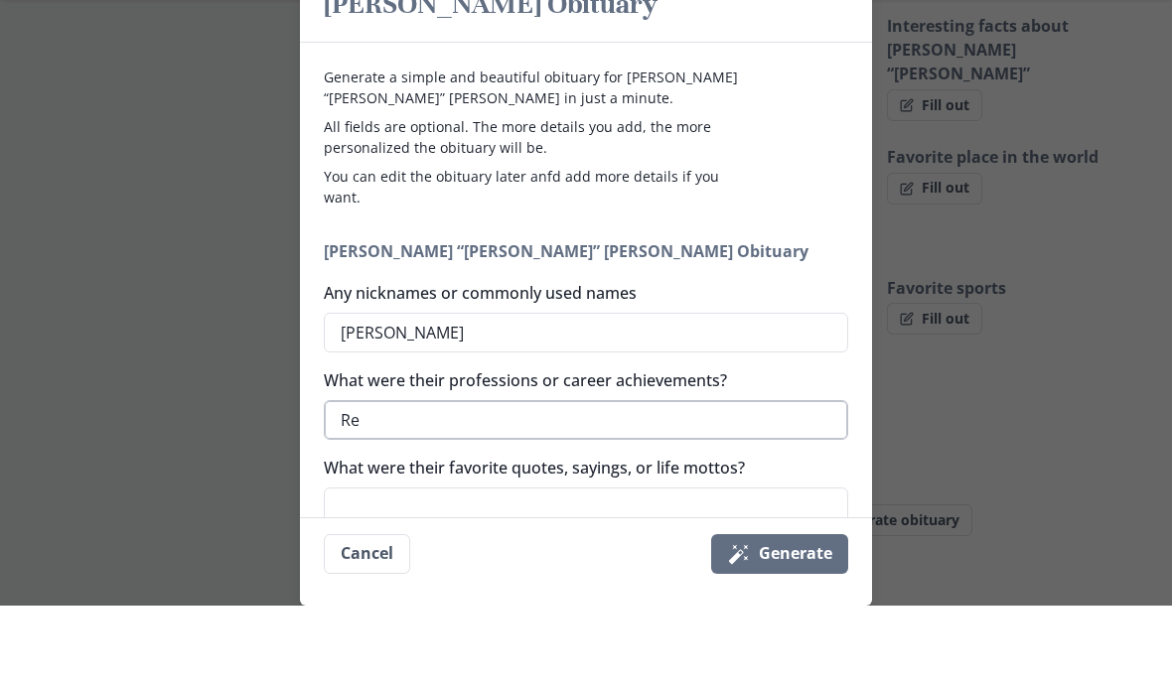
type textarea "x"
type textarea "Reti"
type textarea "x"
type textarea "Retir"
type textarea "x"
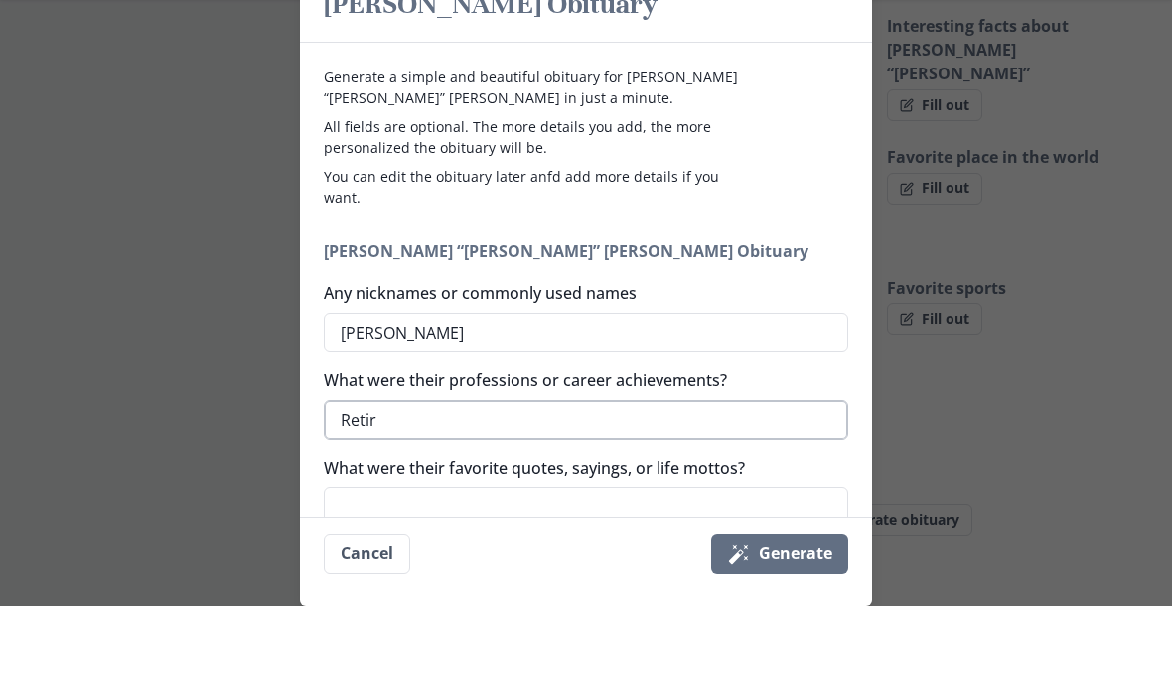
type textarea "Retire"
type textarea "x"
type textarea "Retired"
type textarea "x"
type textarea "Retired"
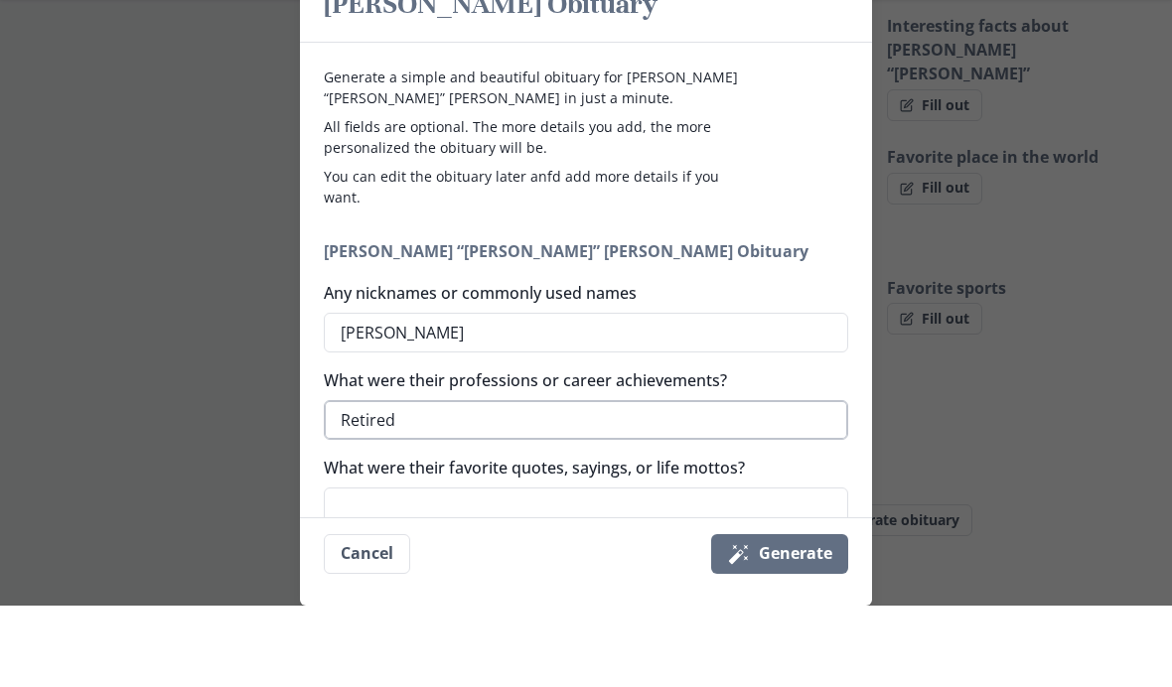
type textarea "x"
type textarea "Retired f"
type textarea "x"
type textarea "Retired fr"
type textarea "x"
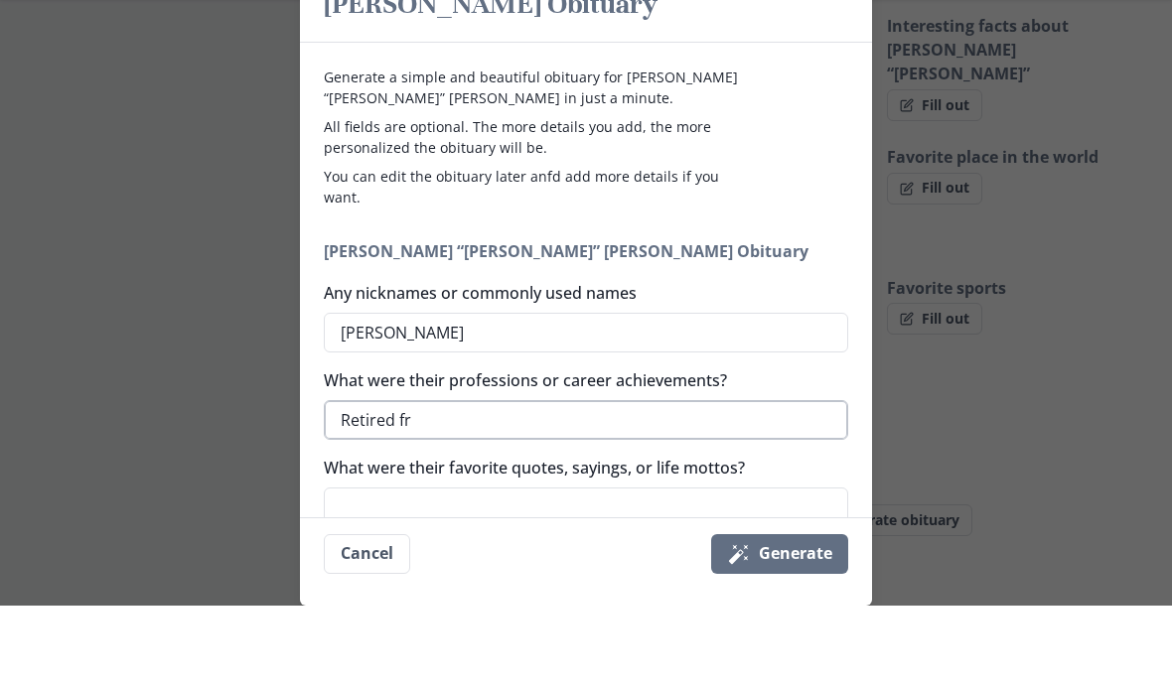
type textarea "Retired frm"
type textarea "x"
type textarea "Retired fr"
type textarea "x"
type textarea "Retired fro"
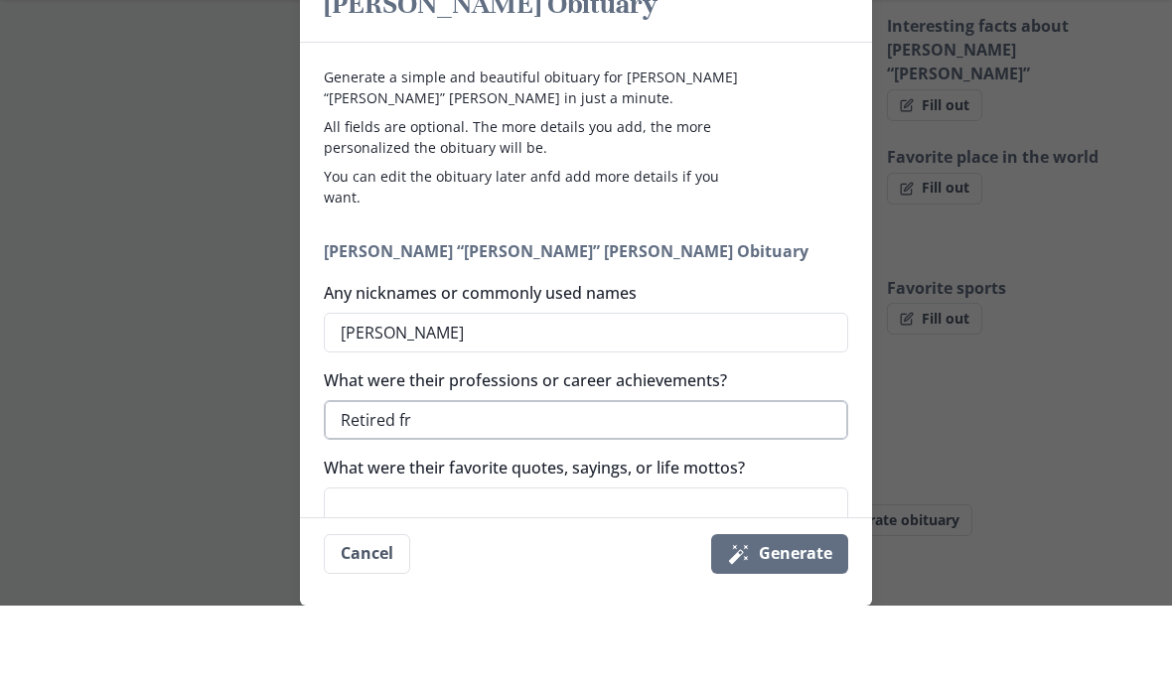
type textarea "x"
type textarea "Retired from"
type textarea "x"
type textarea "Retired from"
type textarea "x"
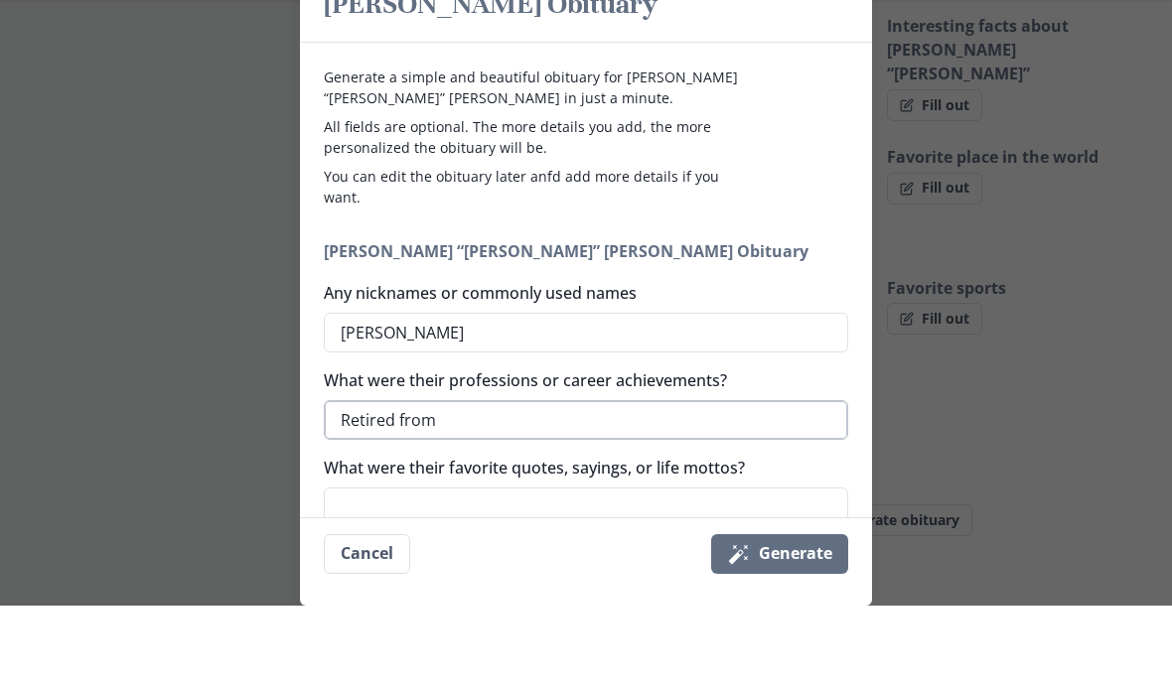
type textarea "Retired from M"
type textarea "x"
type textarea "Retired from Mc"
type textarea "x"
type textarea "Retired from McL"
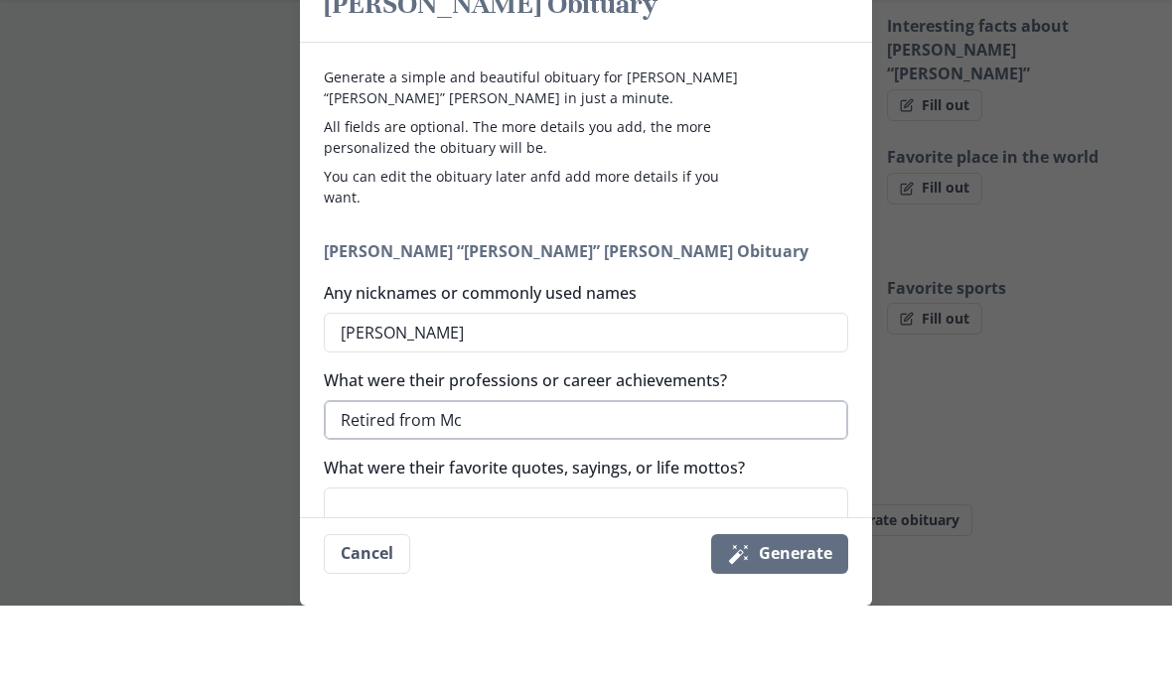
type textarea "x"
type textarea "Retired from McLe"
type textarea "x"
type textarea "Retired from McLen"
type textarea "x"
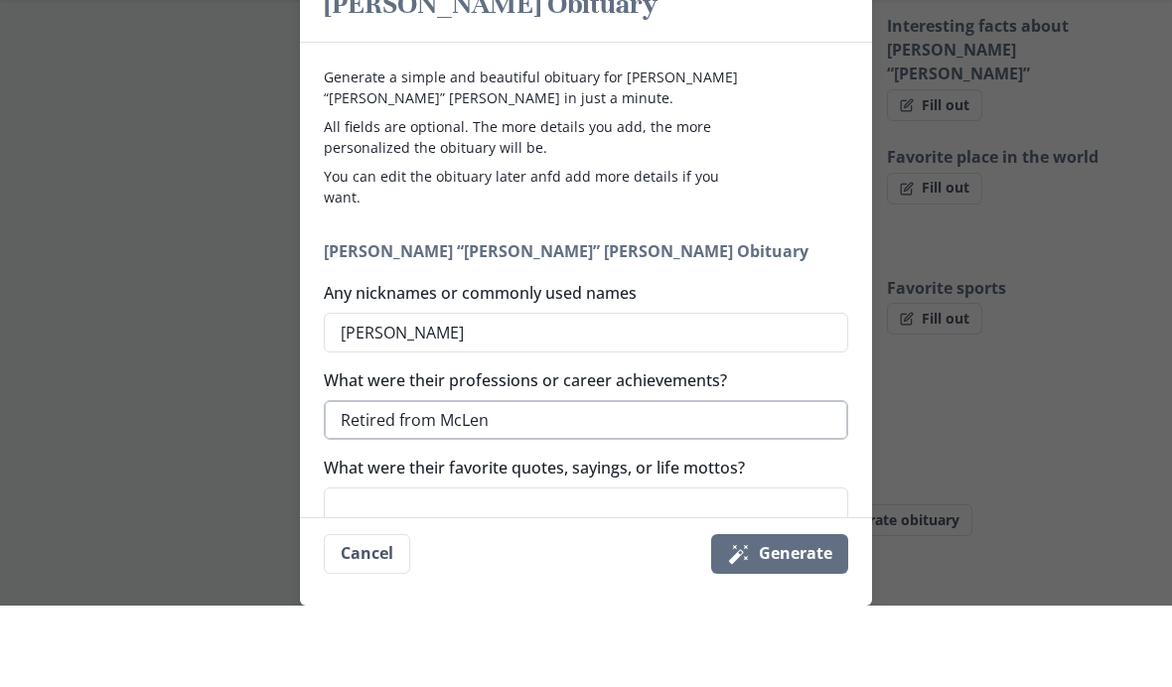
type textarea "Retired from McLend"
type textarea "x"
type textarea "Retired from McLendo"
type textarea "x"
type textarea "Retired from [PERSON_NAME]"
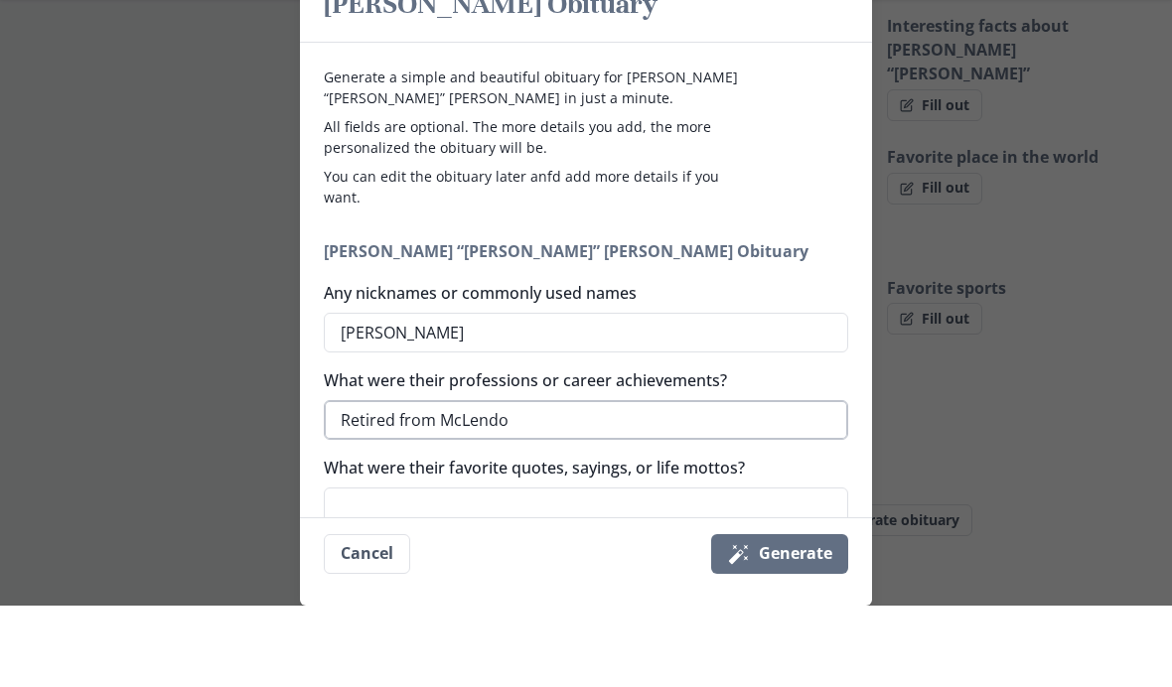
type textarea "x"
type textarea "Retired from [PERSON_NAME]’"
type textarea "x"
type textarea "Retired from [PERSON_NAME]"
type textarea "x"
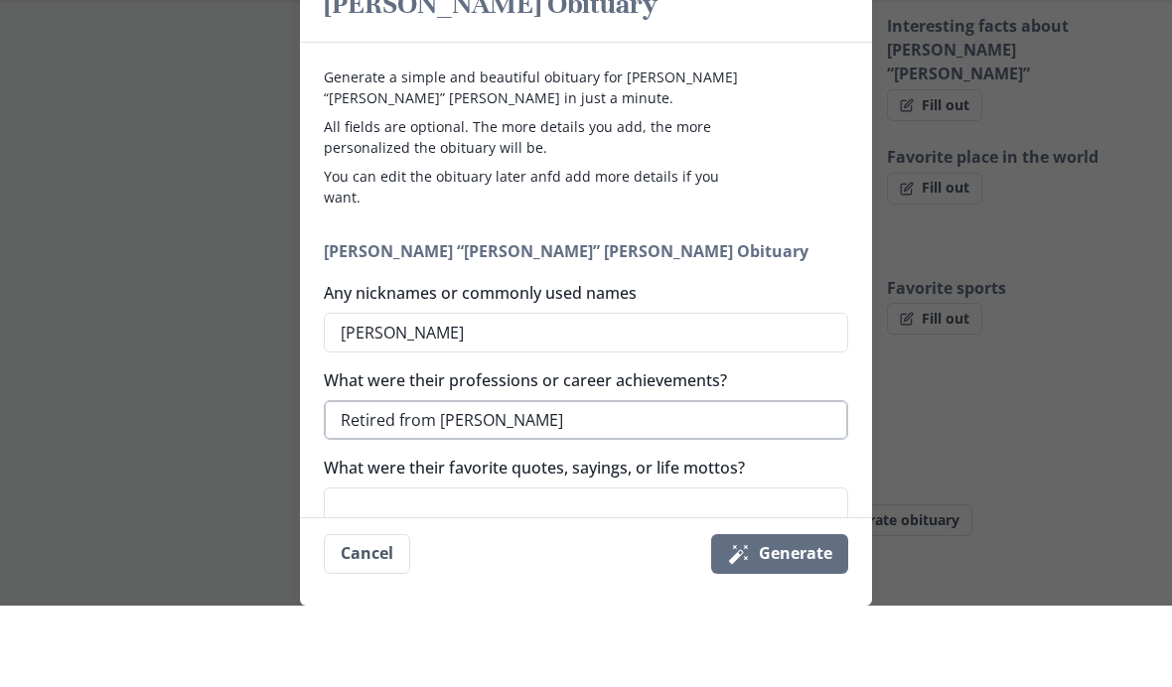
type textarea "Retired from [PERSON_NAME]"
type textarea "x"
type textarea "Retired from [PERSON_NAME] H"
type textarea "x"
type textarea "Retired from [PERSON_NAME]"
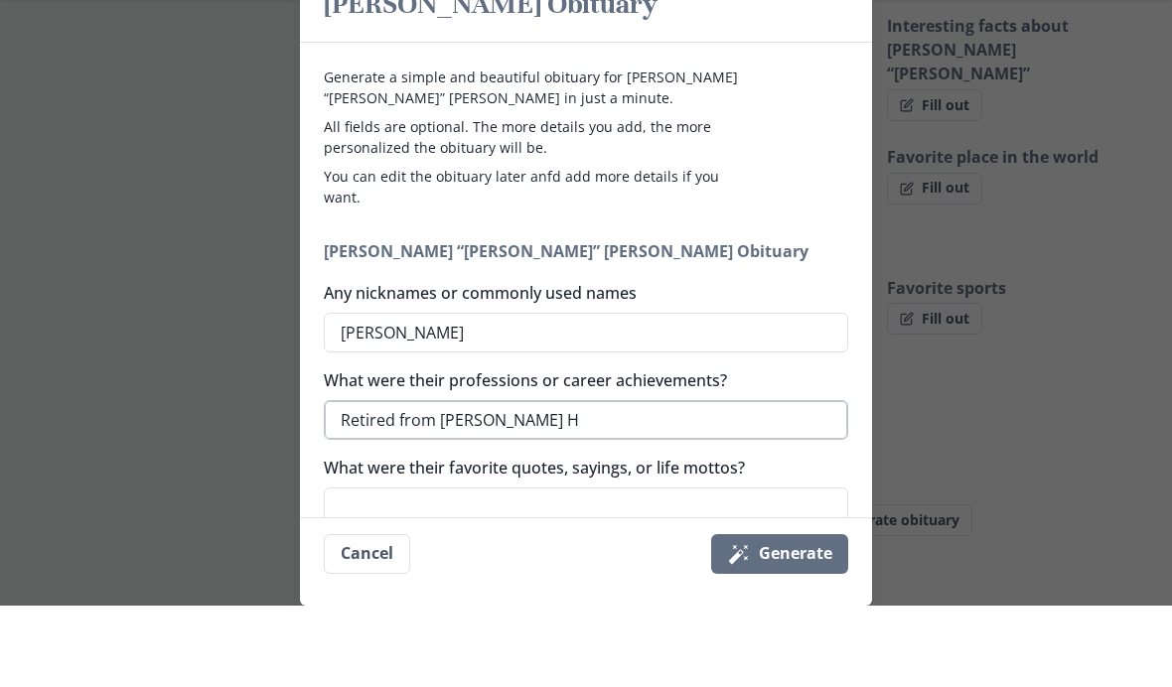
type textarea "x"
type textarea "Retired from [PERSON_NAME] Har"
type textarea "x"
type textarea "Retired from [PERSON_NAME] Hard"
type textarea "x"
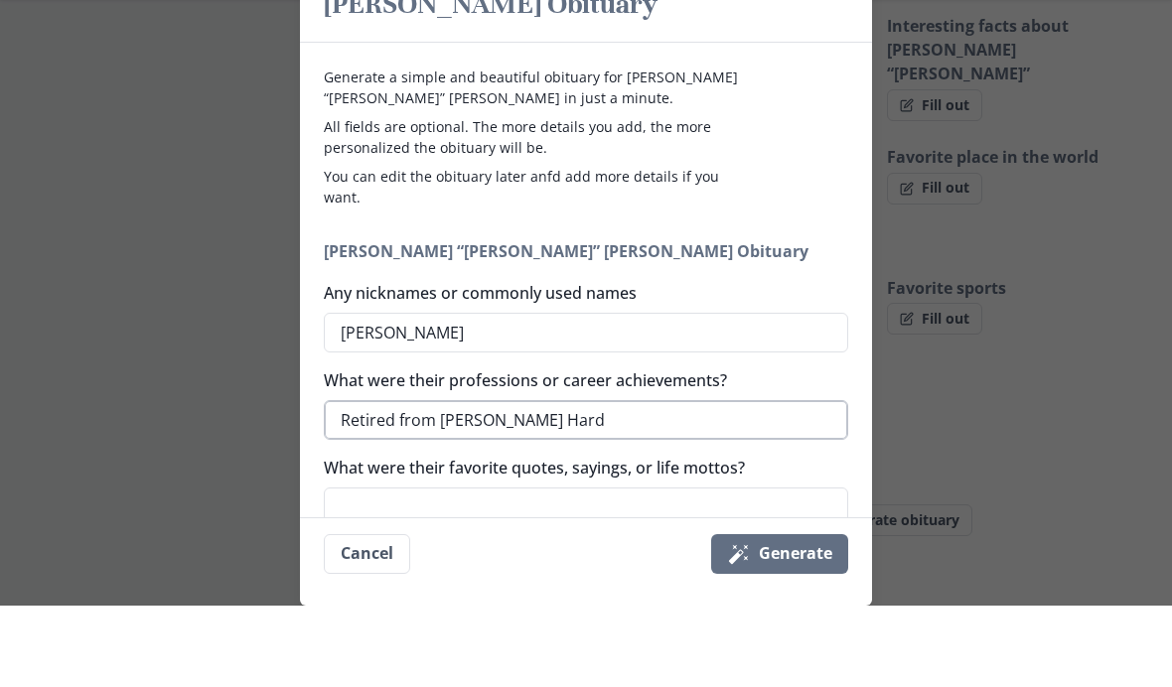
type textarea "Retired from [PERSON_NAME] Hardw"
type textarea "x"
type textarea "Retired from [PERSON_NAME] Hardwa"
type textarea "x"
type textarea "Retired from [PERSON_NAME] Hardwar"
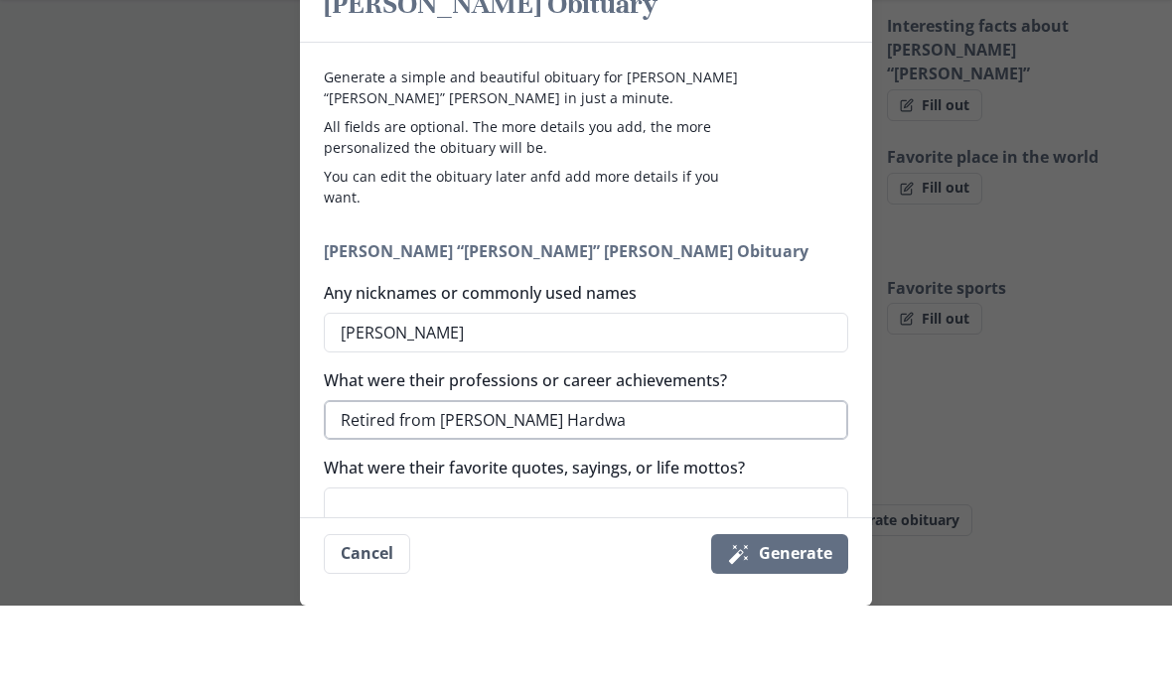
type textarea "x"
type textarea "Retired from [PERSON_NAME] Hardware"
type textarea "x"
type textarea "Retired from [PERSON_NAME] Hardware"
type textarea "x"
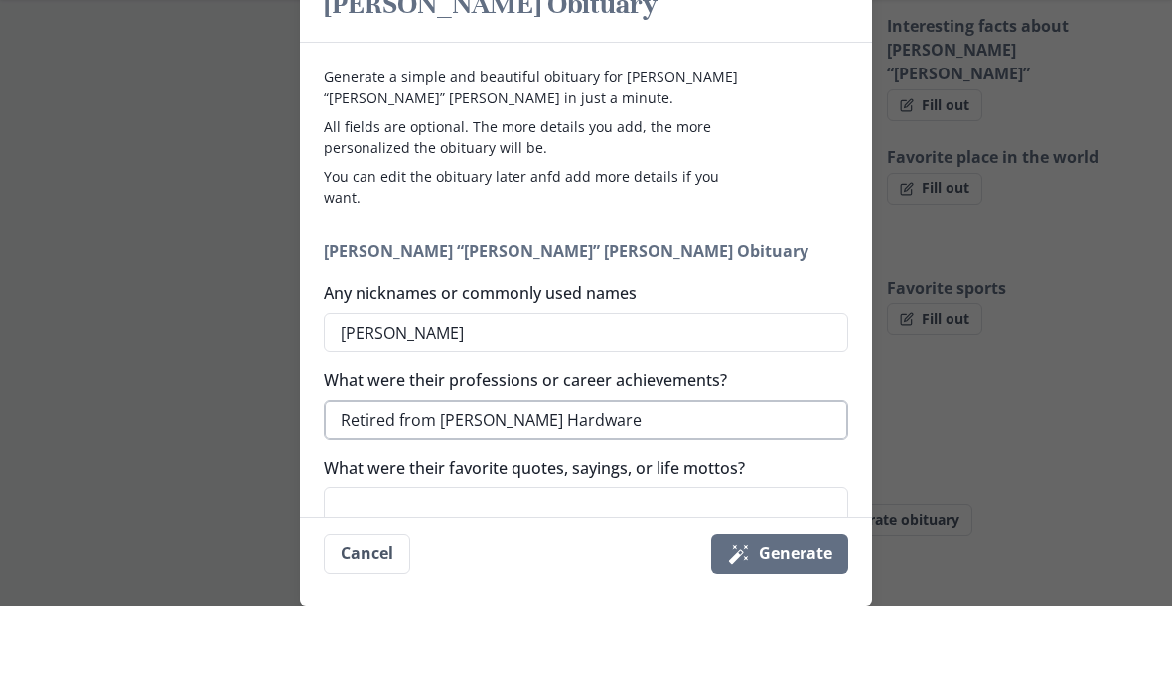
type textarea "Retired from [PERSON_NAME] Hardware i"
type textarea "x"
type textarea "Retired from [PERSON_NAME] Hardware in"
type textarea "x"
type textarea "Retired from [PERSON_NAME] Hardware in"
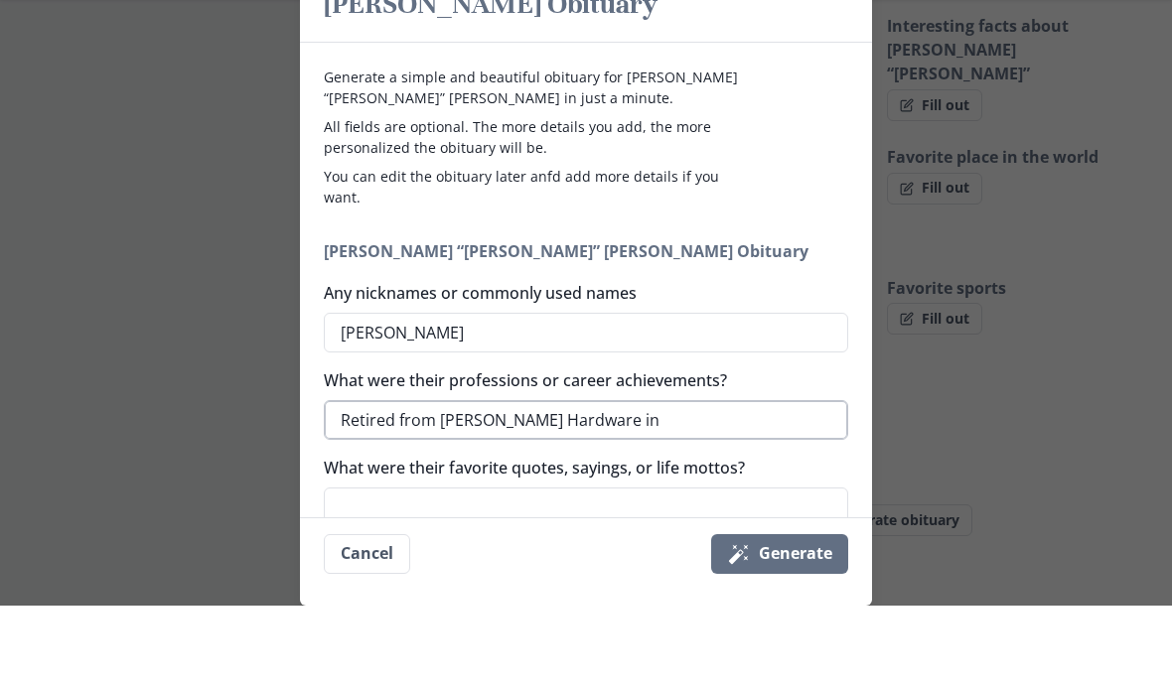
type textarea "x"
type textarea "Retired from [PERSON_NAME] Hardware in S"
type textarea "x"
type textarea "Retired from [PERSON_NAME] Hardware in Su"
type textarea "x"
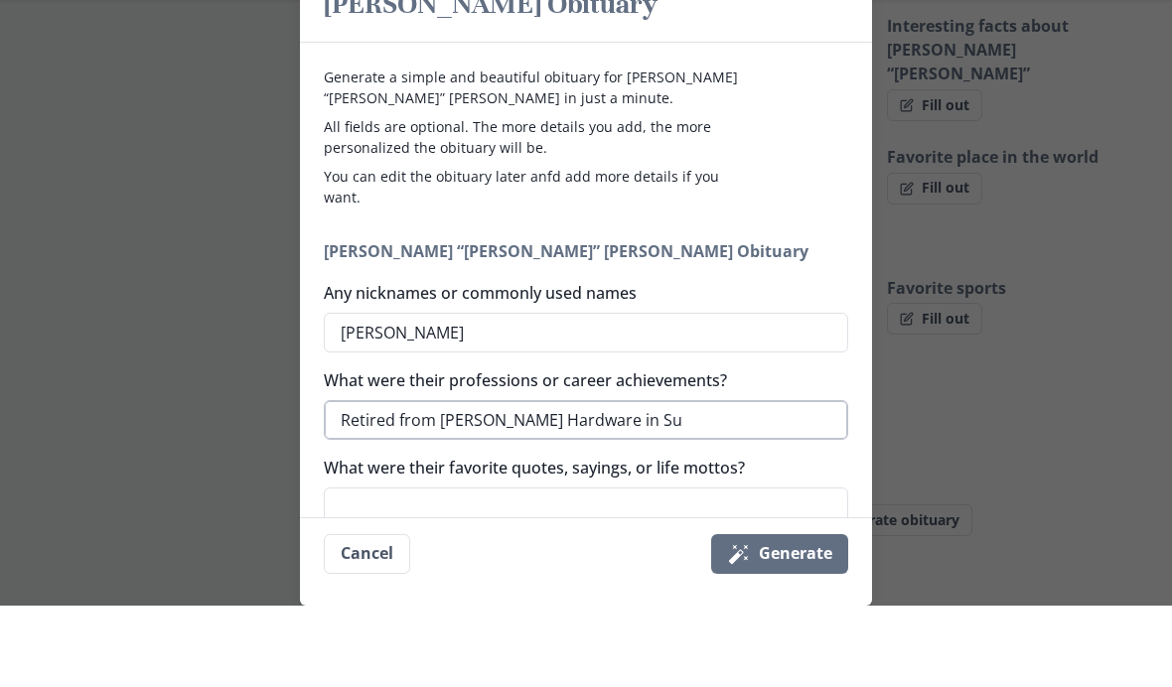
type textarea "Retired from [PERSON_NAME] Hardware in Sum"
type textarea "x"
type textarea "Retired from [PERSON_NAME] Hardware in Sumn"
type textarea "x"
type textarea "Retired from [PERSON_NAME] Hardware in [GEOGRAPHIC_DATA]"
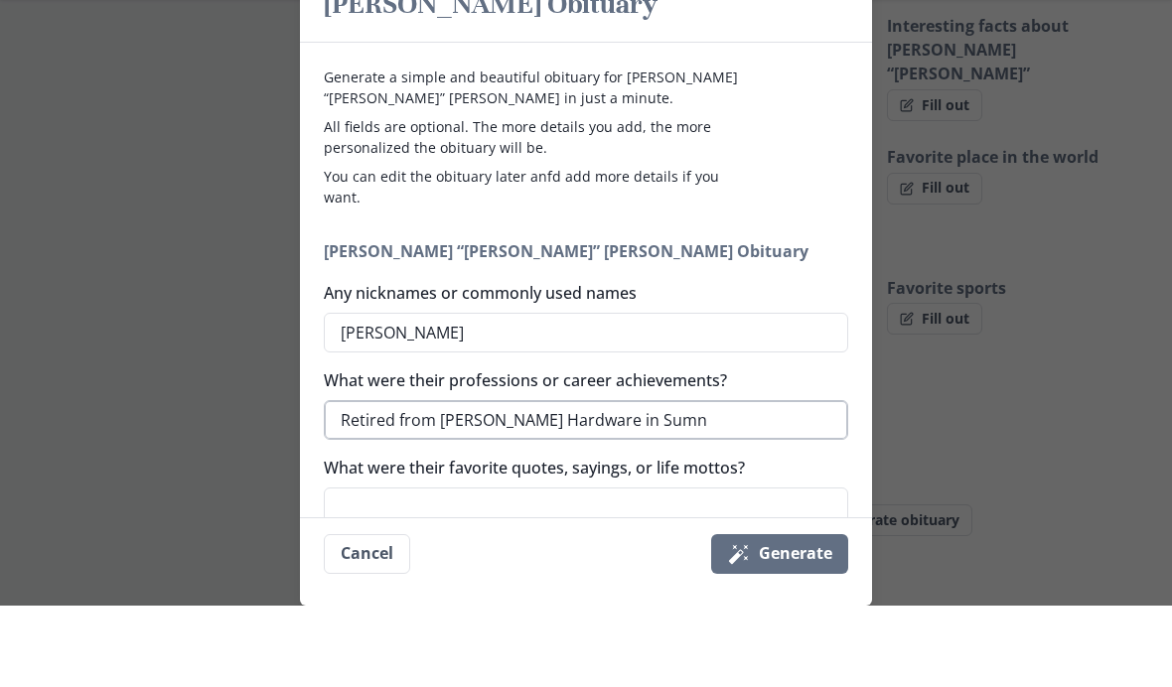
type textarea "x"
type textarea "Retired from [PERSON_NAME] Hardware in [GEOGRAPHIC_DATA]"
type textarea "x"
type textarea "Retired from [PERSON_NAME] Hardware in [GEOGRAPHIC_DATA]"
type textarea "x"
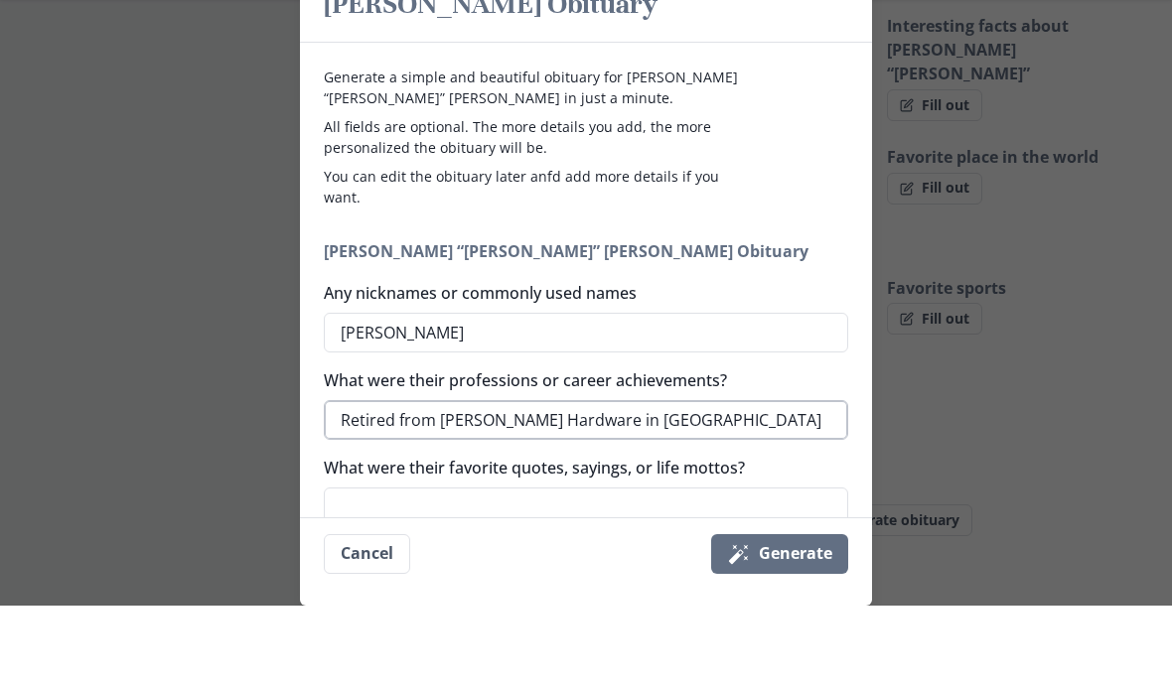
type textarea "Retired from [PERSON_NAME] Hardware in [PERSON_NAME] a"
type textarea "x"
type textarea "Retired from [PERSON_NAME] Hardware in [PERSON_NAME]"
type textarea "x"
type textarea "Retired from [PERSON_NAME] Hardware in [PERSON_NAME] aft"
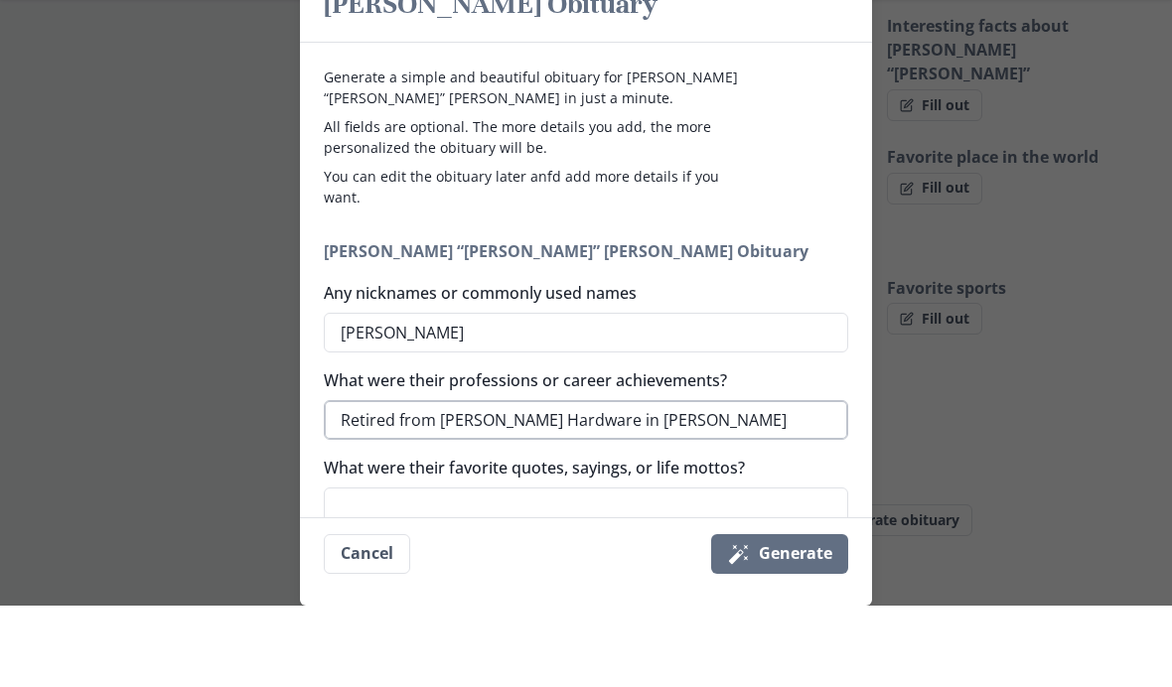
type textarea "x"
type textarea "Retired from [PERSON_NAME] Hardware in [PERSON_NAME] afte"
type textarea "x"
type textarea "Retired from [PERSON_NAME] Hardware in [GEOGRAPHIC_DATA] after"
type textarea "x"
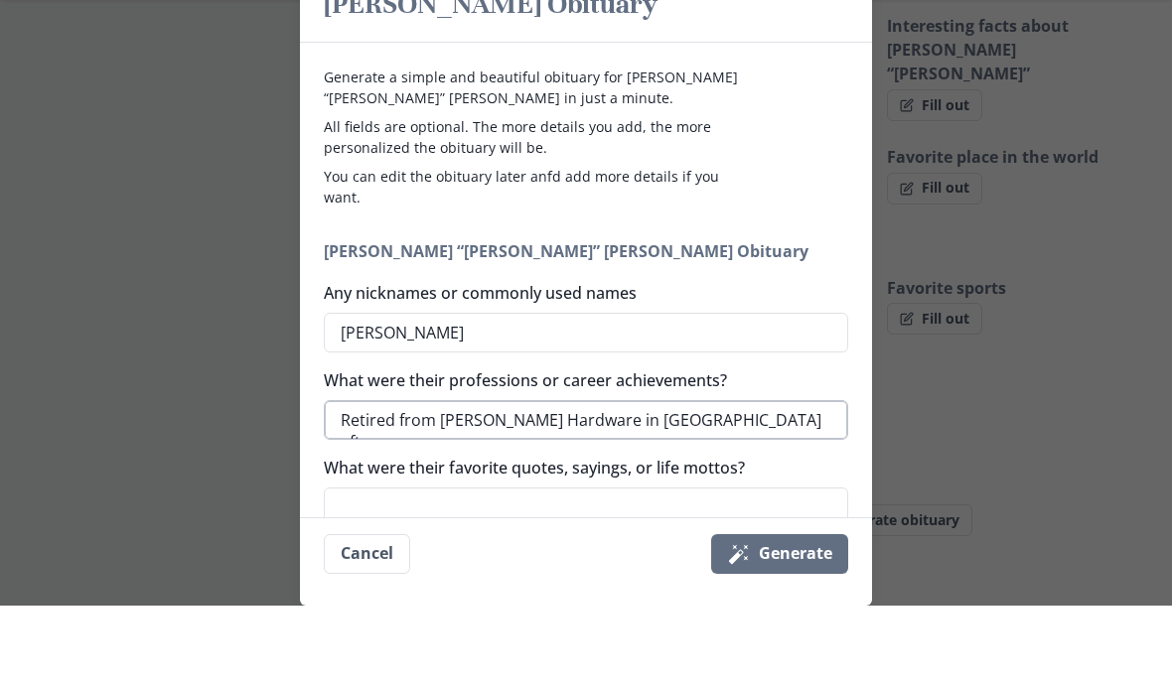
type textarea "Retired from [PERSON_NAME] Hardware in [GEOGRAPHIC_DATA] after"
type textarea "x"
type textarea "Retired from [PERSON_NAME] Hardware in [GEOGRAPHIC_DATA] after 3"
type textarea "x"
type textarea "Retired from [PERSON_NAME] Hardware in [GEOGRAPHIC_DATA] after 33"
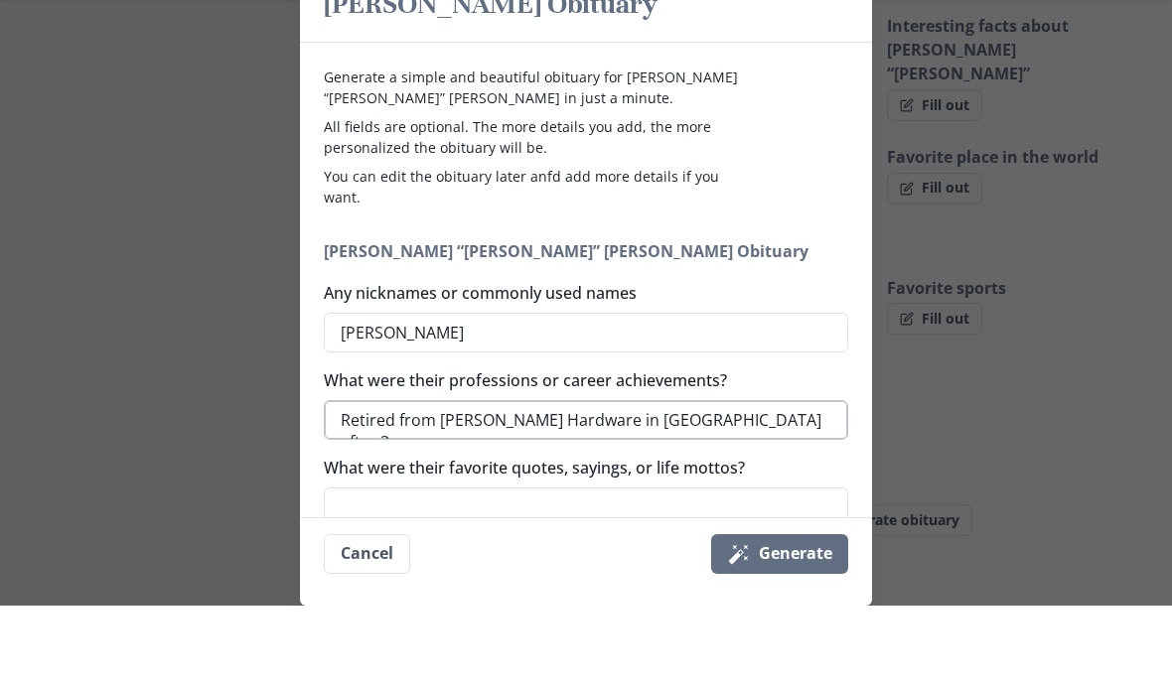
type textarea "x"
type textarea "Retired from [PERSON_NAME] Hardware in [GEOGRAPHIC_DATA] after 33"
type textarea "x"
type textarea "Retired from [PERSON_NAME] Hardware in [GEOGRAPHIC_DATA] after 33 y"
type textarea "x"
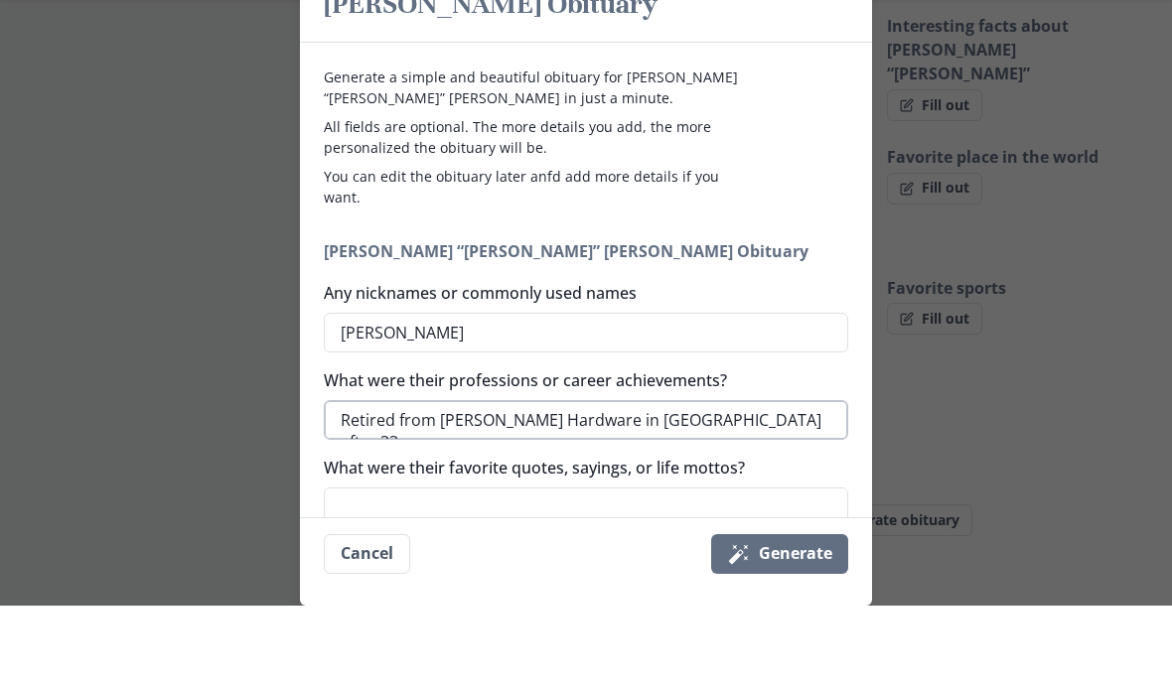
type textarea "Retired from [PERSON_NAME] Hardware in [GEOGRAPHIC_DATA] after 33 ye"
type textarea "x"
type textarea "Retired from [PERSON_NAME] Hardware in [GEOGRAPHIC_DATA] after 33 yea"
type textarea "x"
type textarea "Retired from [PERSON_NAME] Hardware in [GEOGRAPHIC_DATA] after 33 year"
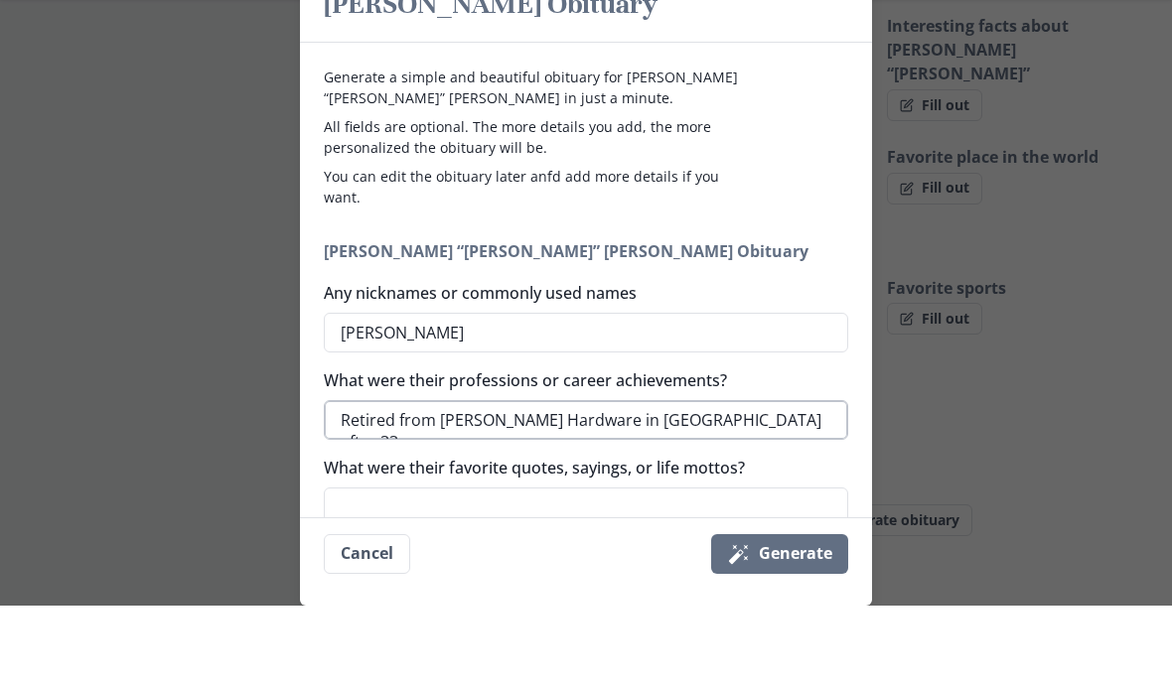
type textarea "x"
type textarea "Retired from [PERSON_NAME] Hardware in [GEOGRAPHIC_DATA] after 33 years"
type textarea "x"
type textarea "Retired from [PERSON_NAME] Hardware in [GEOGRAPHIC_DATA] after 33 years"
type textarea "x"
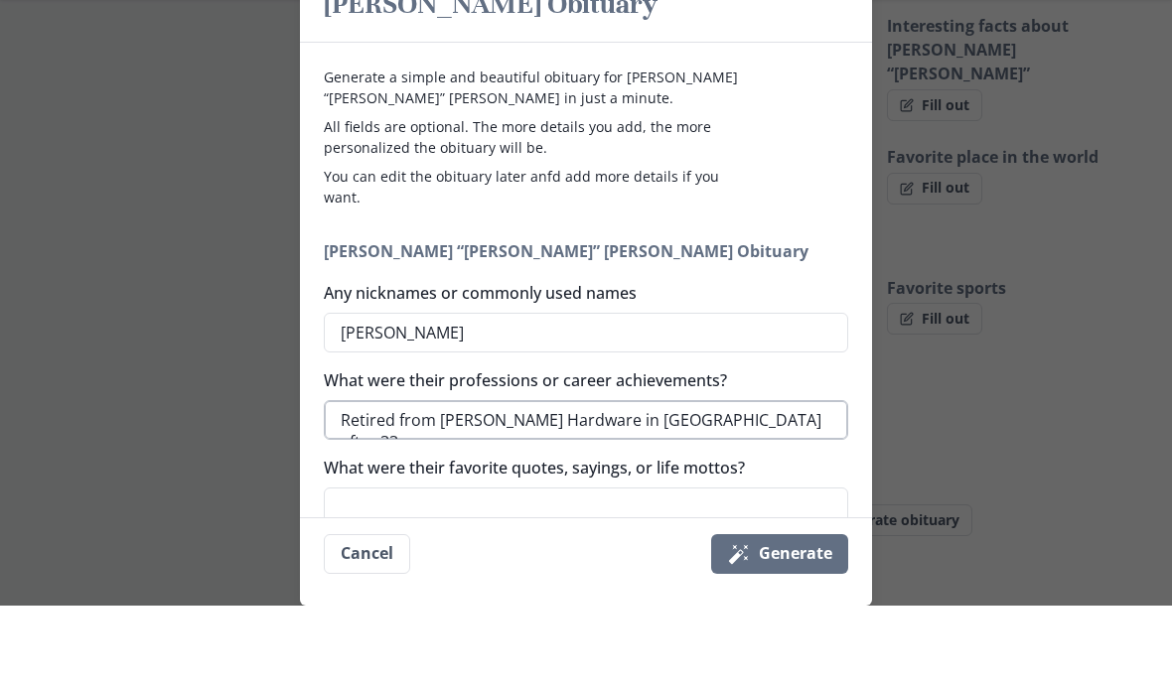
type textarea "Retired from [PERSON_NAME] Hardware in [GEOGRAPHIC_DATA] after 33 years i"
type textarea "x"
type textarea "Retired from [PERSON_NAME] Hardware in [GEOGRAPHIC_DATA] after 33 years in"
type textarea "x"
type textarea "Retired from [PERSON_NAME] Hardware in [GEOGRAPHIC_DATA] after 33 years in"
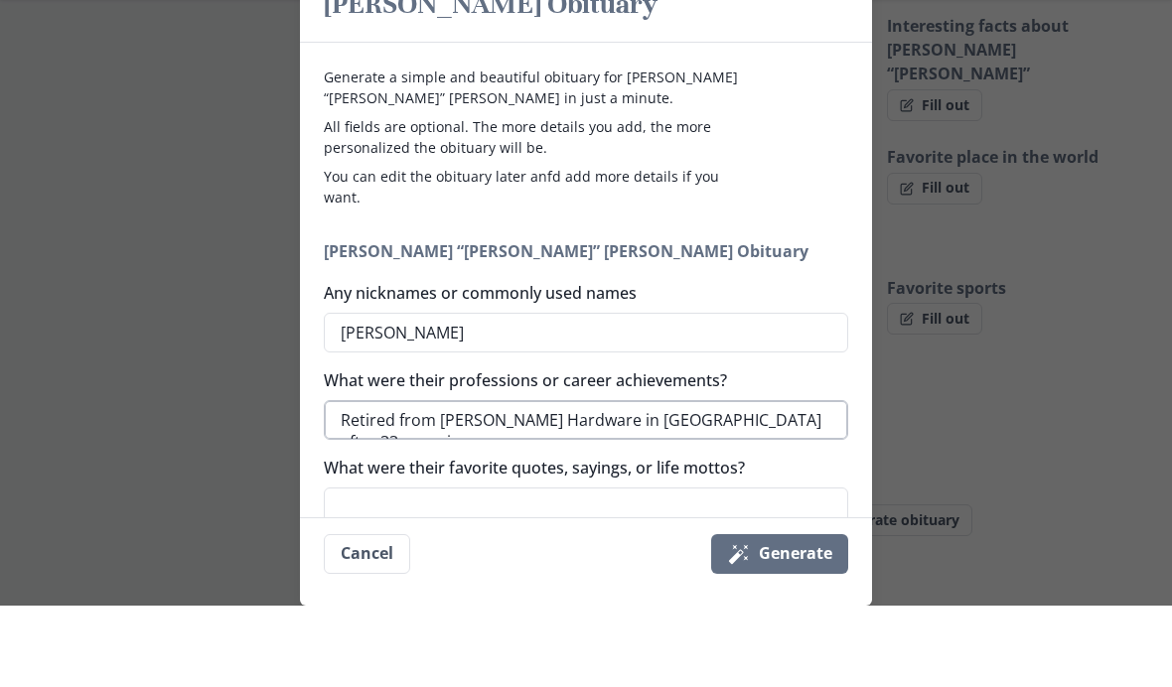
type textarea "x"
type textarea "Retired from [PERSON_NAME] Hardware in [GEOGRAPHIC_DATA] after 33 years in 2"
type textarea "x"
type textarea "Retired from [PERSON_NAME] Hardware in [GEOGRAPHIC_DATA] after 33 years in 20"
type textarea "x"
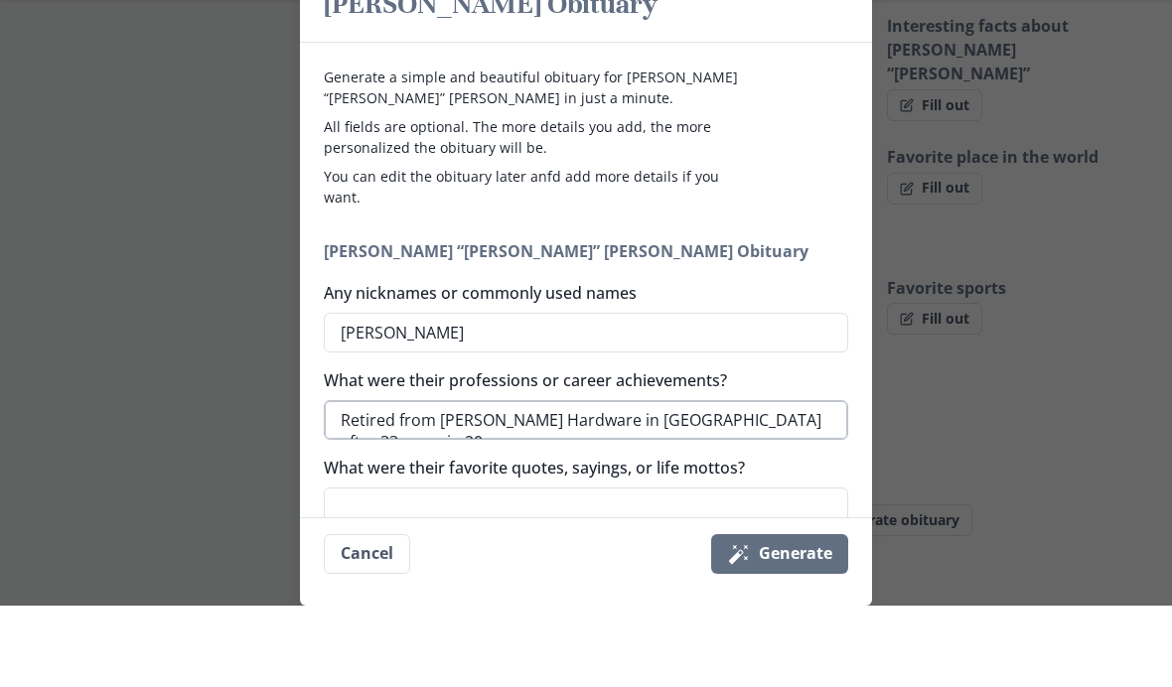
type textarea "Retired from [PERSON_NAME] Hardware in [GEOGRAPHIC_DATA] after 33 years in 201"
type textarea "x"
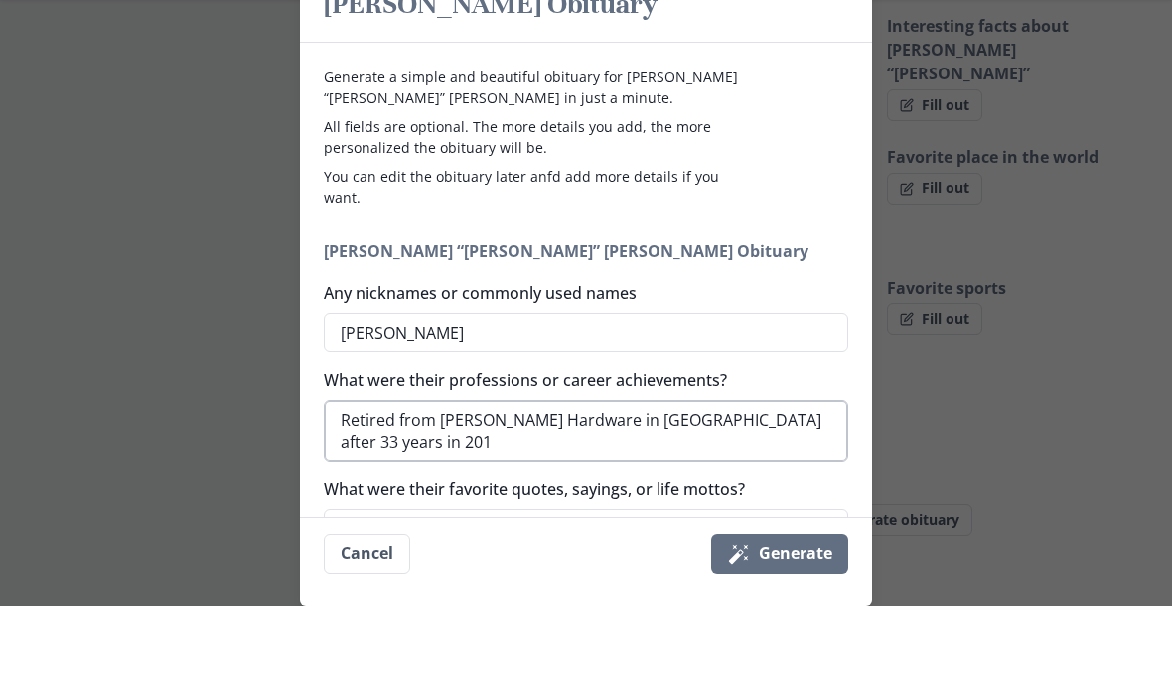
type textarea "Retired from [PERSON_NAME] Hardware in [GEOGRAPHIC_DATA] after 33 years in [DAT…"
type textarea "x"
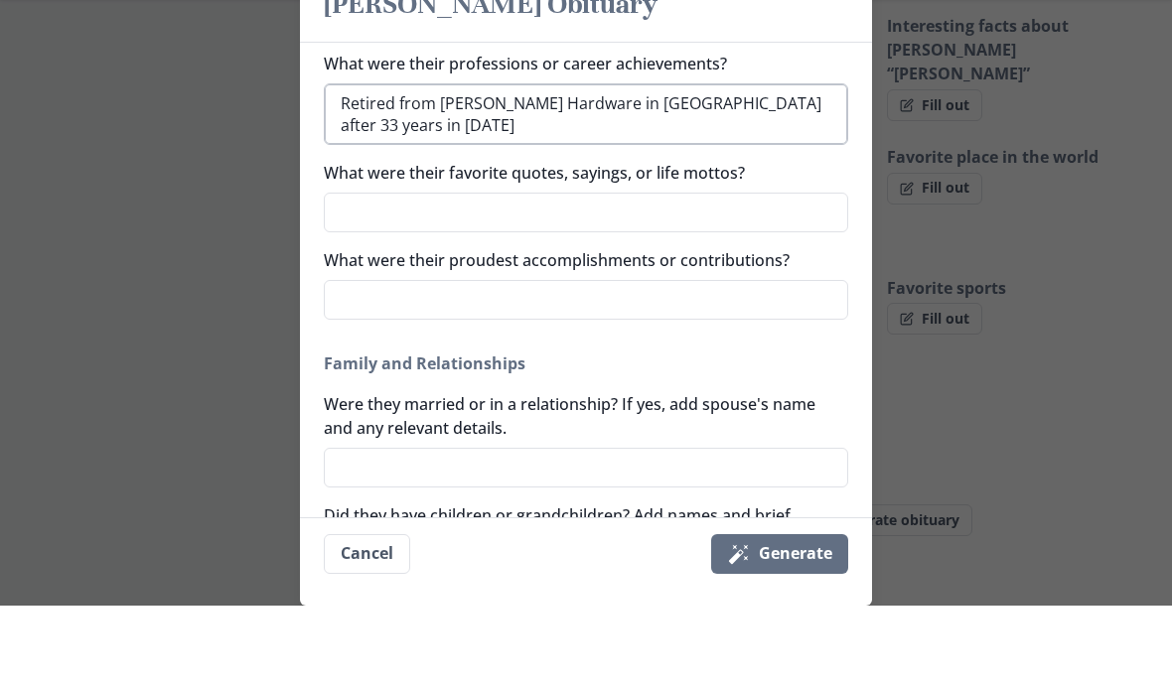
scroll to position [334, 0]
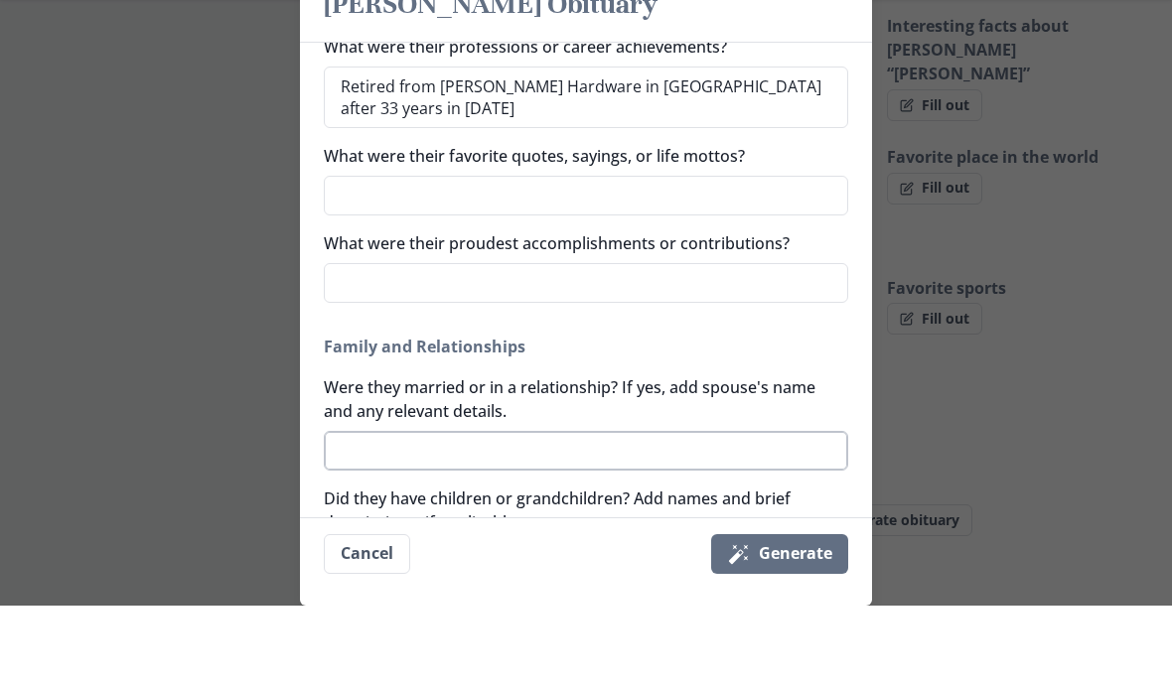
type textarea "Retired from [PERSON_NAME] Hardware in [GEOGRAPHIC_DATA] after 33 years in [DAT…"
click at [640, 513] on textarea "Were they married or in a relationship? If yes, add spouse's name and any relev…" at bounding box center [586, 533] width 524 height 40
type textarea "x"
type textarea "M"
type textarea "x"
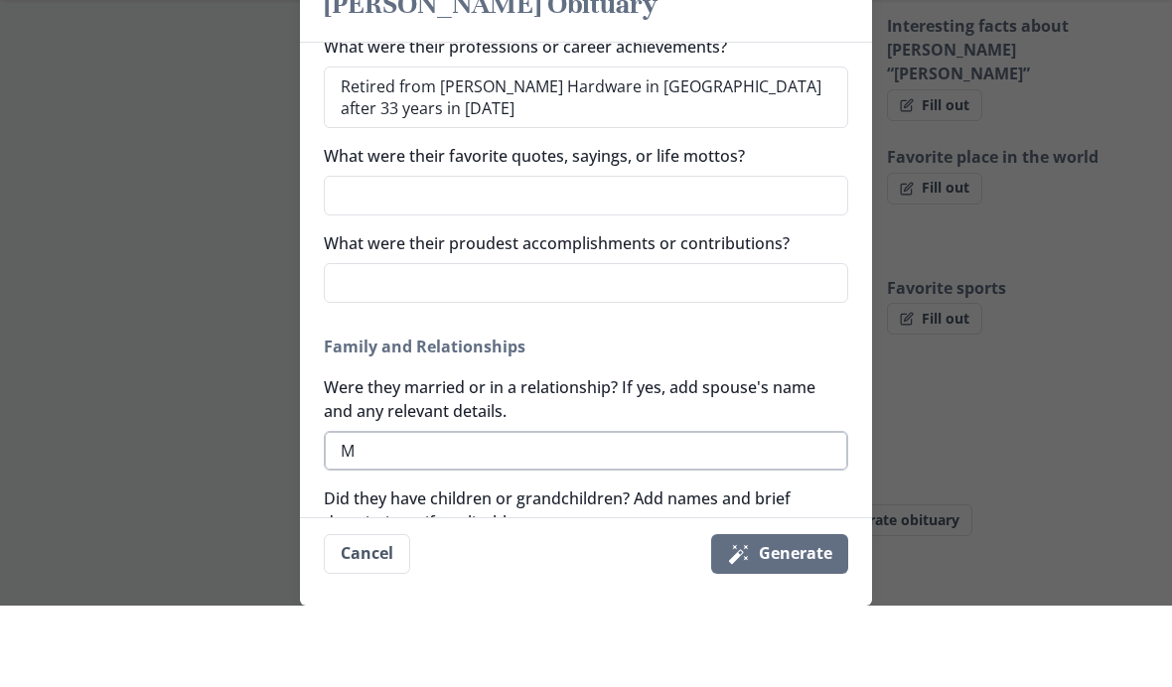
type textarea "Ma"
type textarea "x"
type textarea "Mar"
type textarea "x"
type textarea "[PERSON_NAME]"
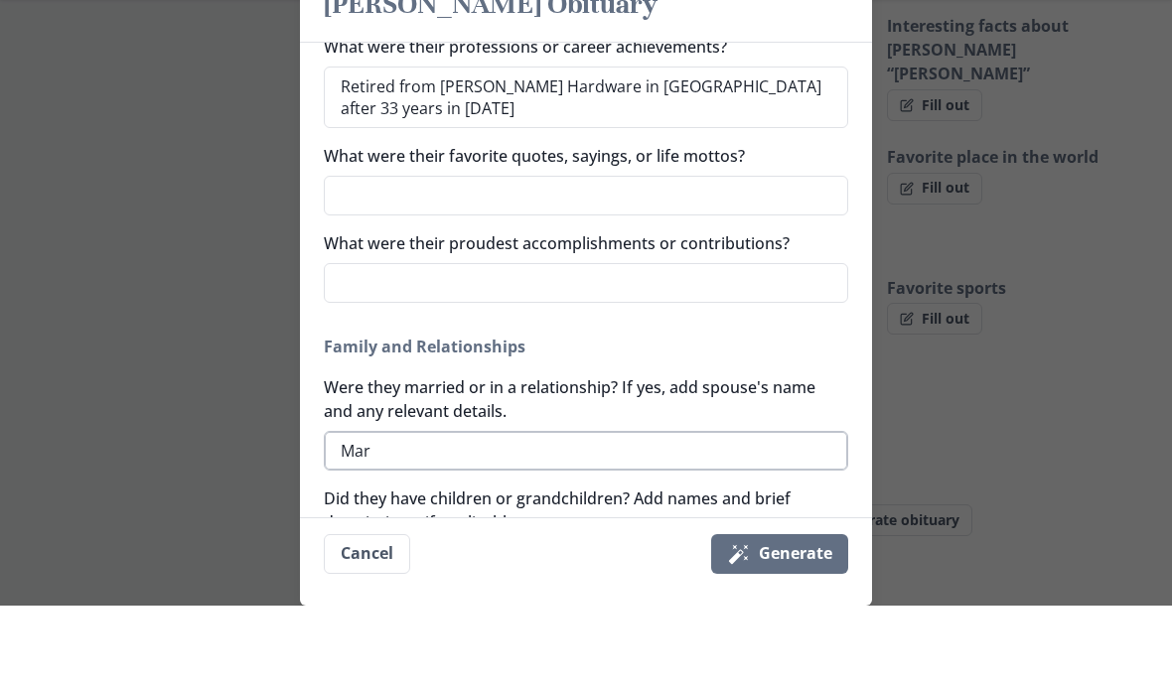
type textarea "x"
type textarea "Marri"
type textarea "x"
type textarea "Marrie"
type textarea "x"
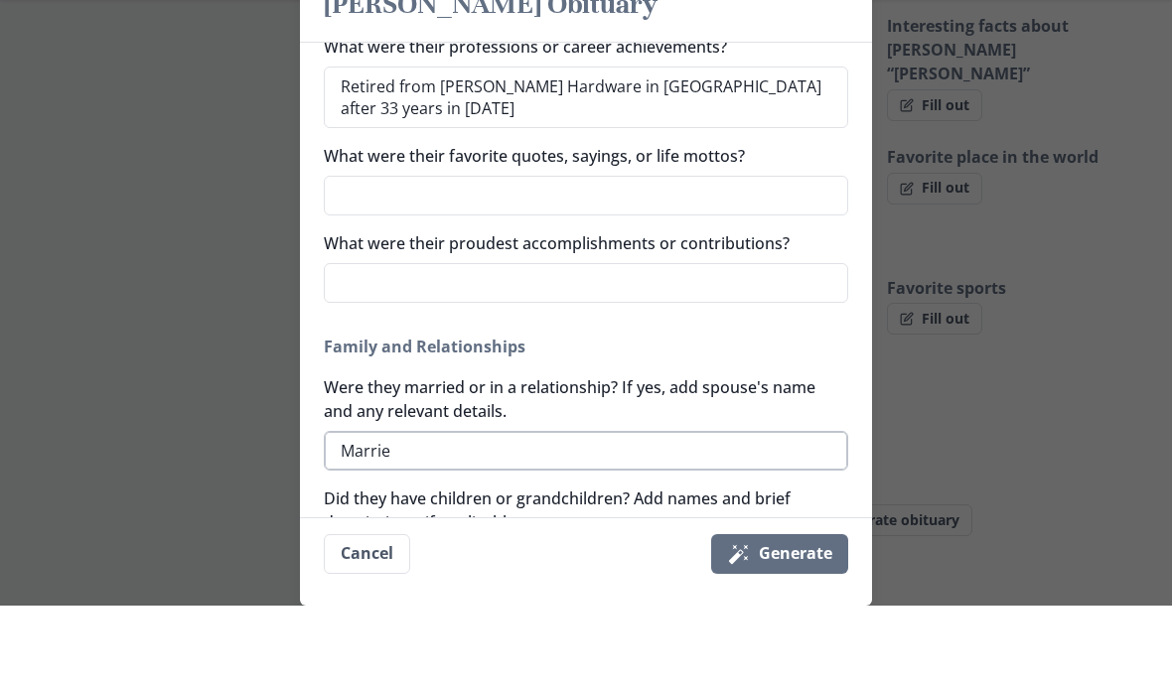
type textarea "Married"
type textarea "x"
type textarea "Married"
type textarea "x"
type textarea "Married t"
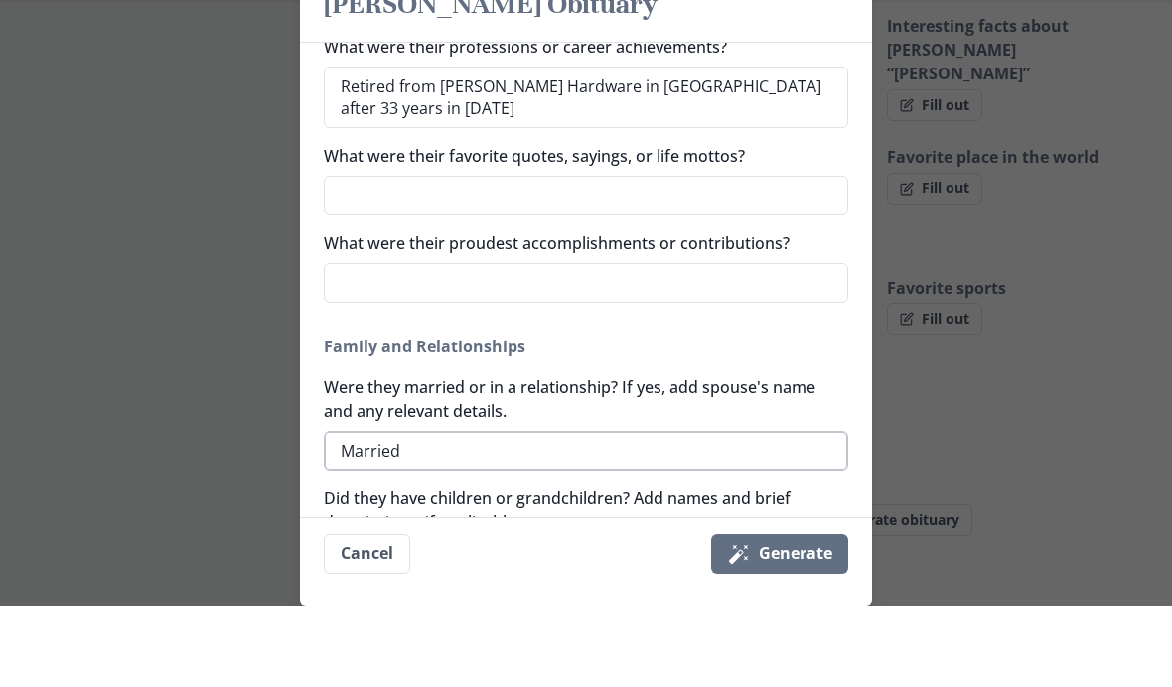
type textarea "x"
type textarea "Married to"
type textarea "x"
type textarea "Married to"
type textarea "x"
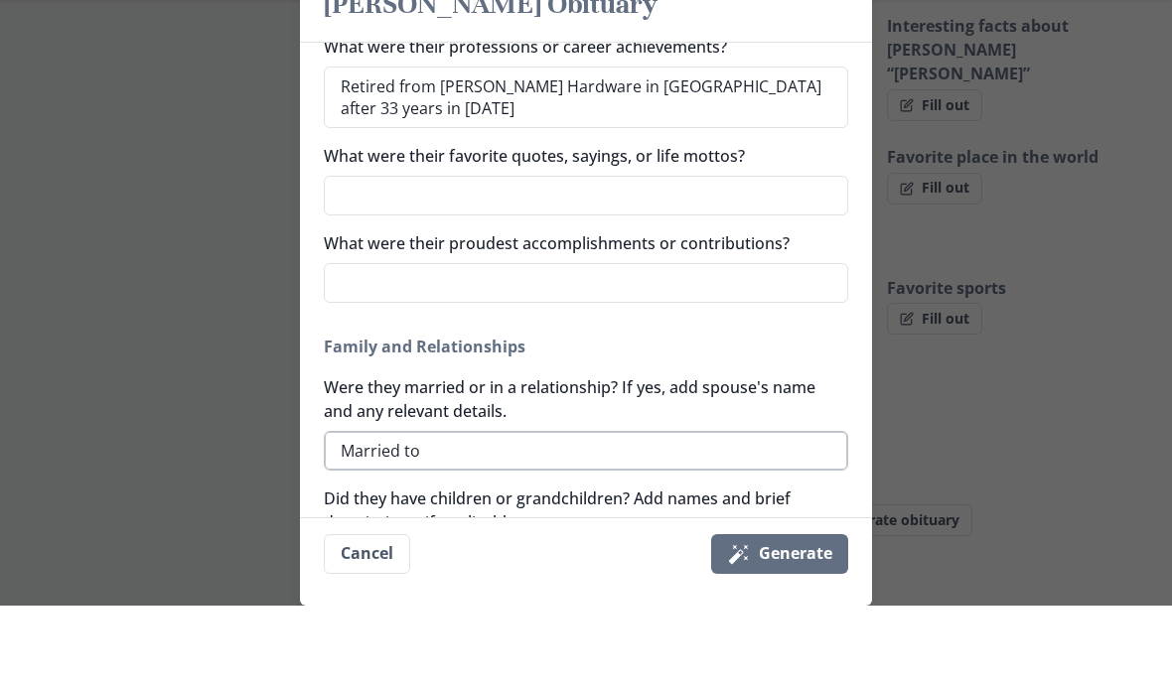
type textarea "Married to R"
type textarea "x"
type textarea "Married to Ro"
type textarea "x"
type textarea "Married to [PERSON_NAME]"
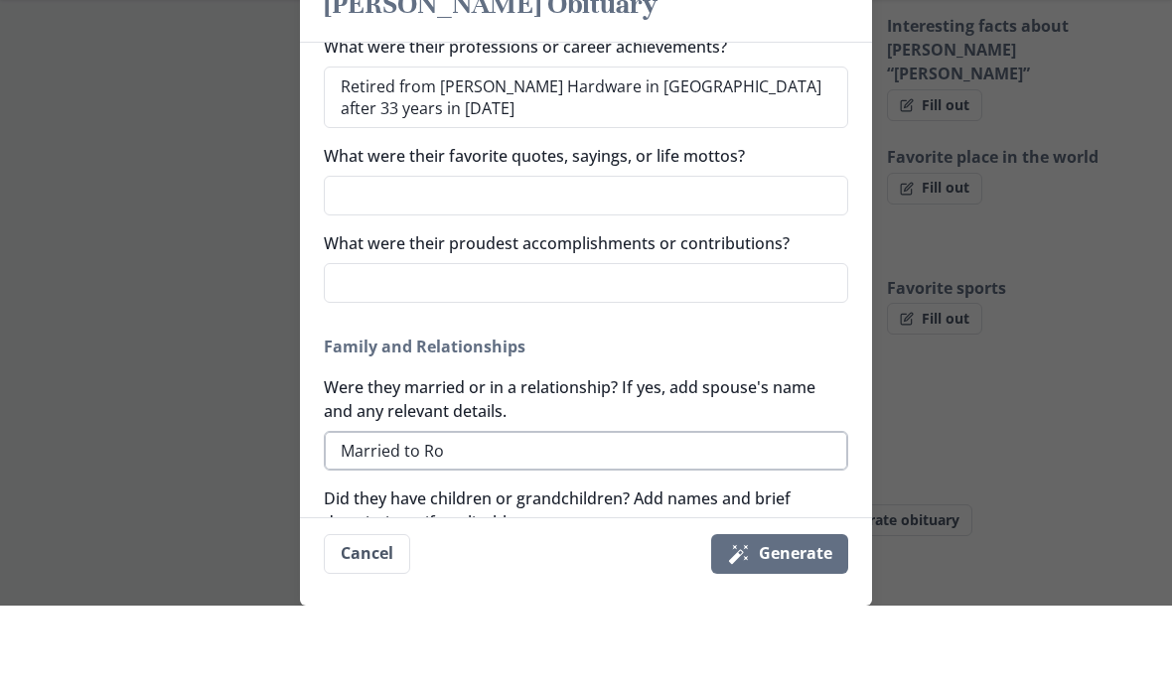
type textarea "x"
type textarea "Married to [PERSON_NAME]"
type textarea "x"
type textarea "Married to [PERSON_NAME]"
type textarea "x"
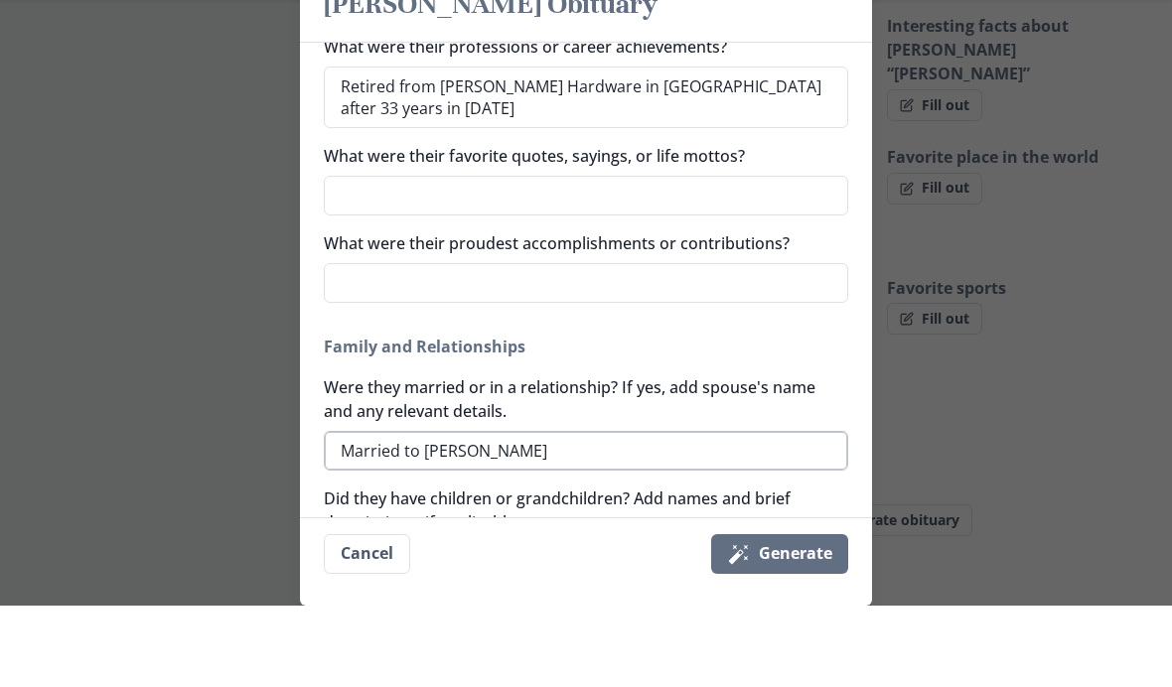
type textarea "Married to [PERSON_NAME]"
type textarea "x"
type textarea "Married to [PERSON_NAME]"
type textarea "x"
type textarea "Married to [PERSON_NAME]"
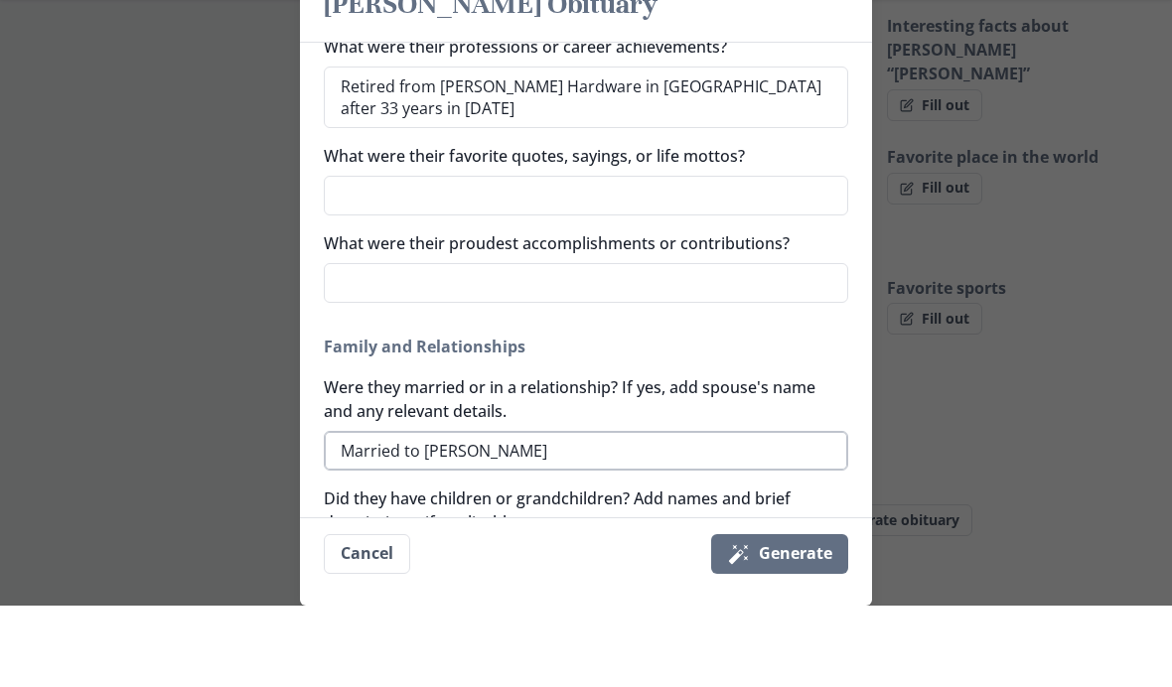
type textarea "x"
type textarea "Married to [PERSON_NAME]"
type textarea "x"
type textarea "Married to [PERSON_NAME]"
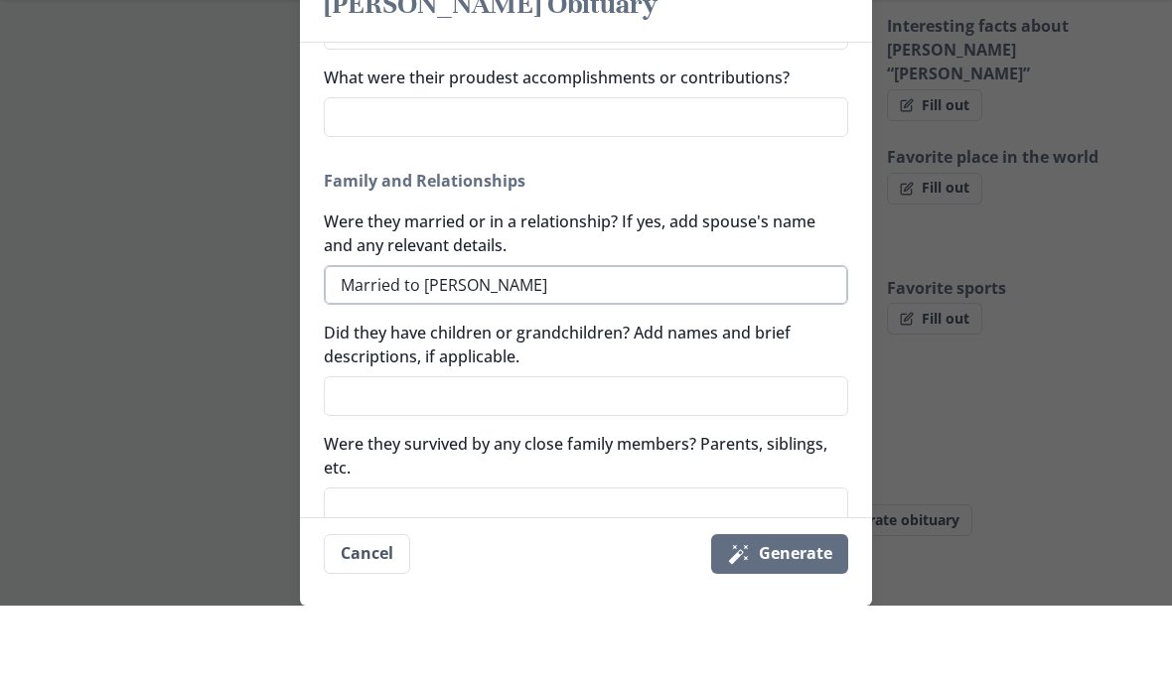
scroll to position [502, 0]
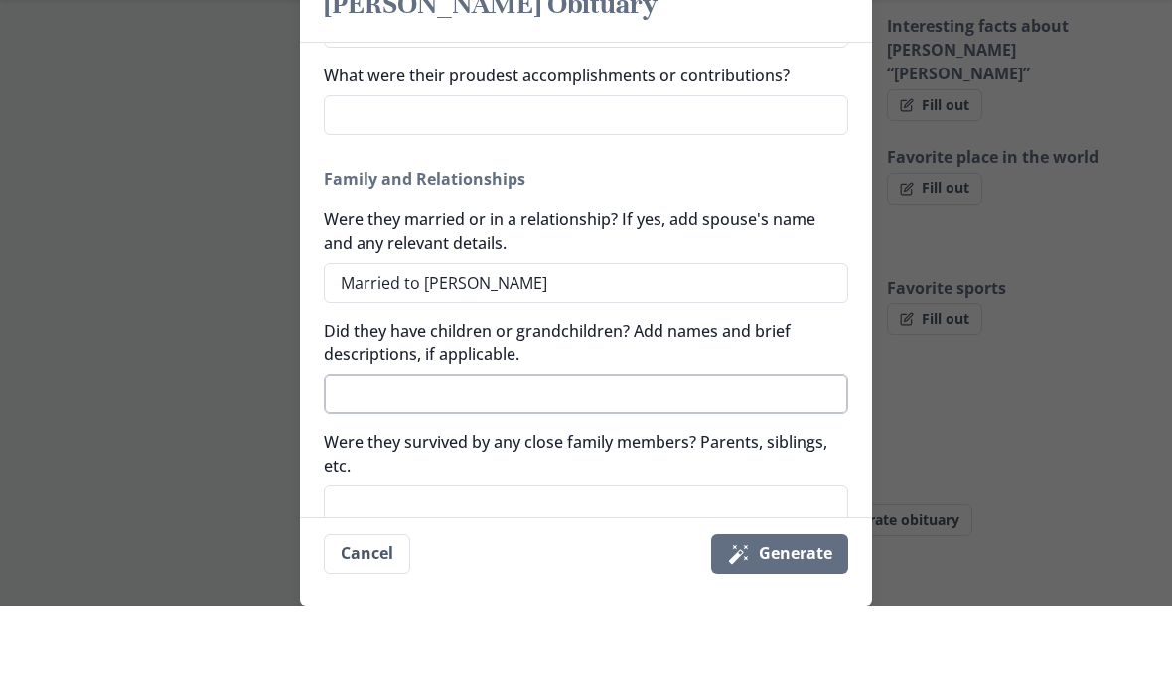
click at [644, 456] on textarea "Did they have children or grandchildren? Add names and brief descriptions, if a…" at bounding box center [586, 476] width 524 height 40
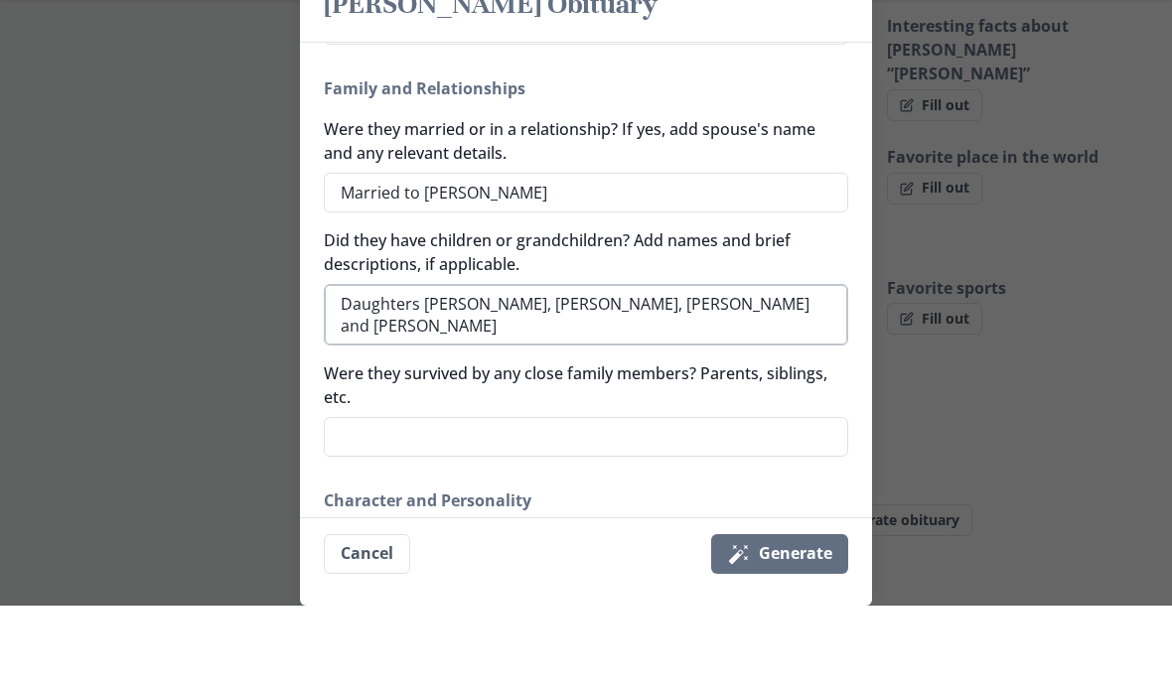
scroll to position [596, 0]
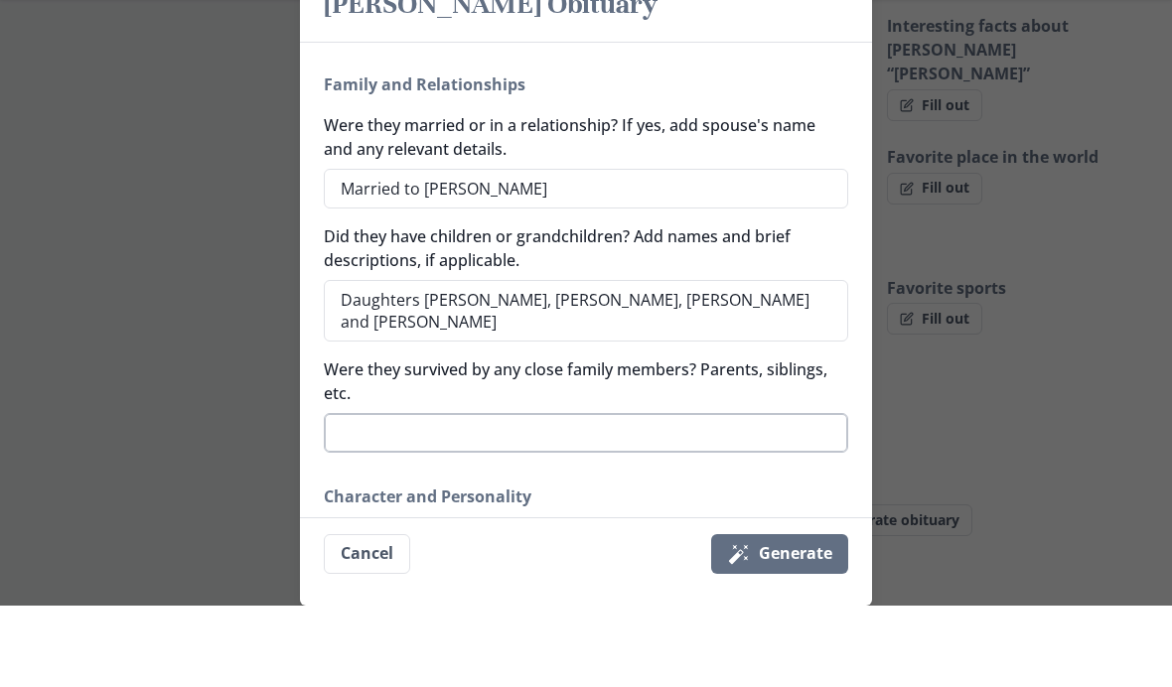
click at [710, 495] on textarea "Were they survived by any close family members? Parents, siblings, etc." at bounding box center [586, 515] width 524 height 40
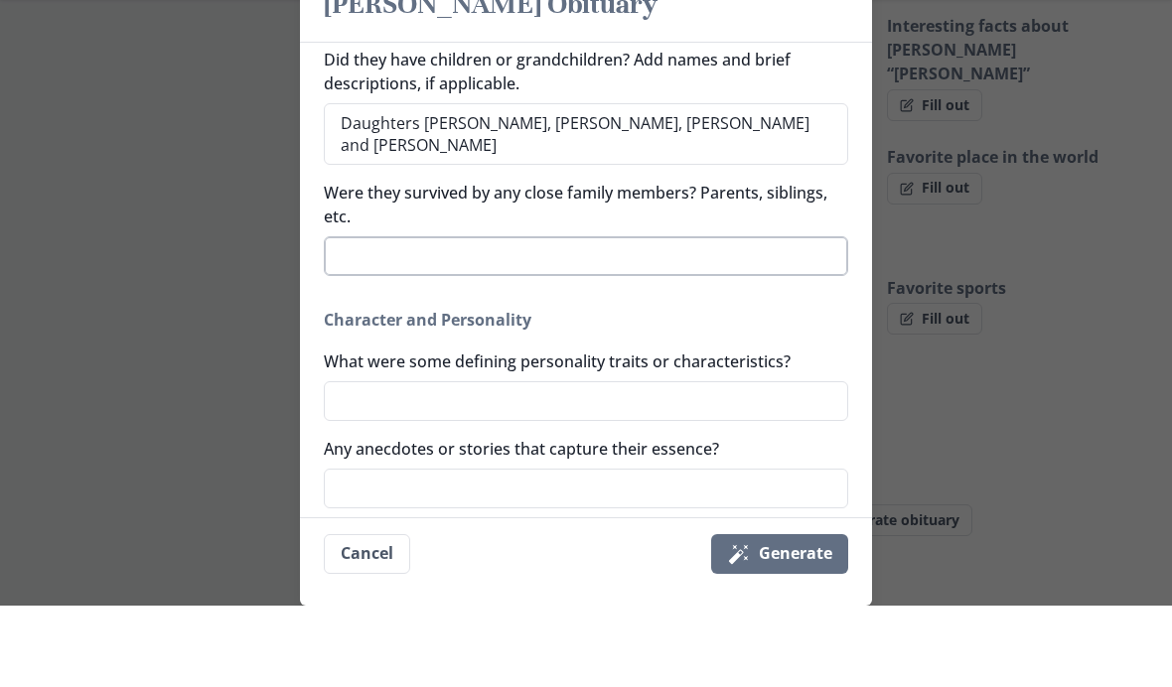
scroll to position [791, 0]
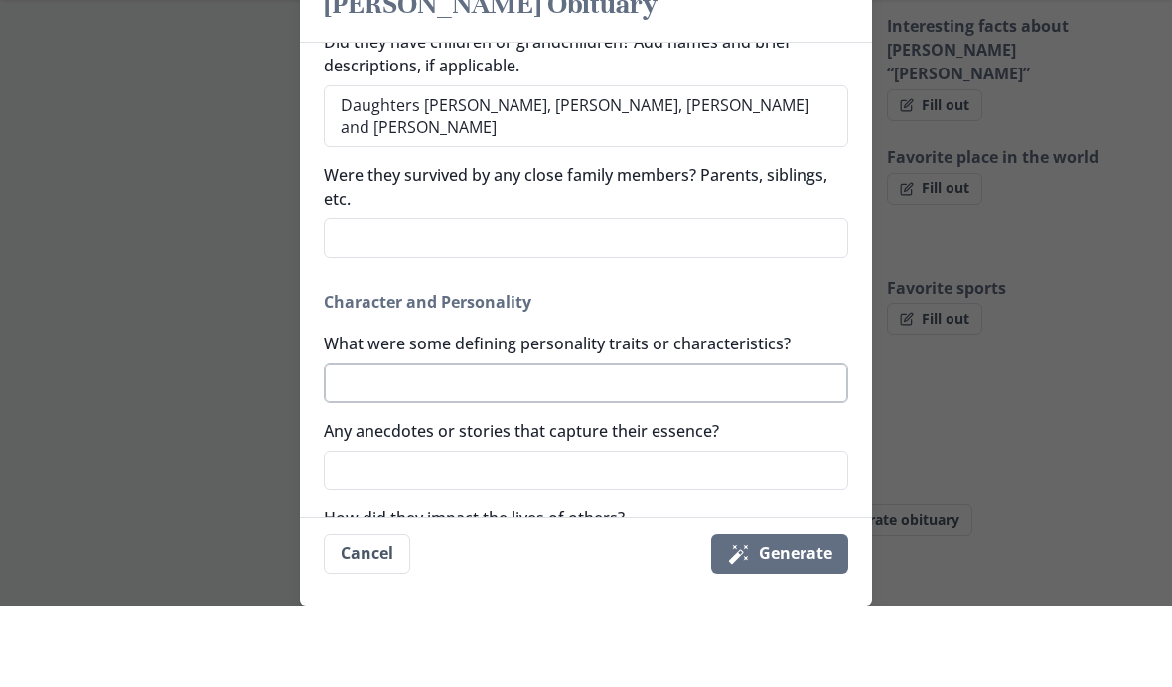
click at [654, 445] on textarea "What were some defining personality traits or characteristics?" at bounding box center [586, 465] width 524 height 40
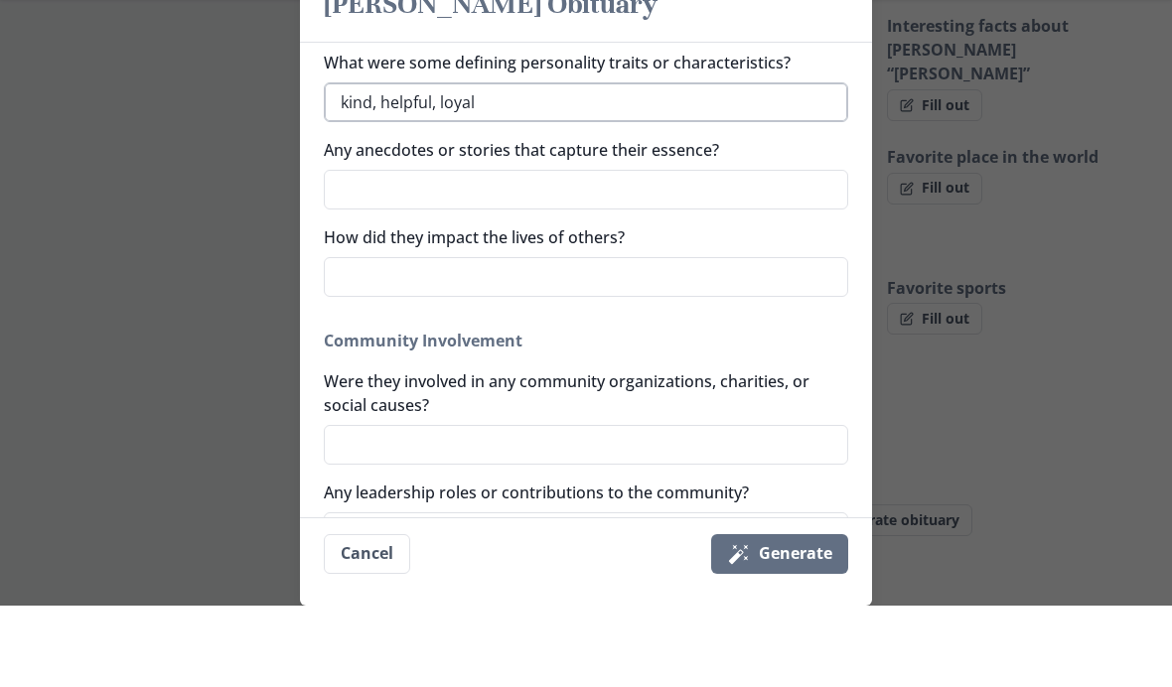
scroll to position [1075, 0]
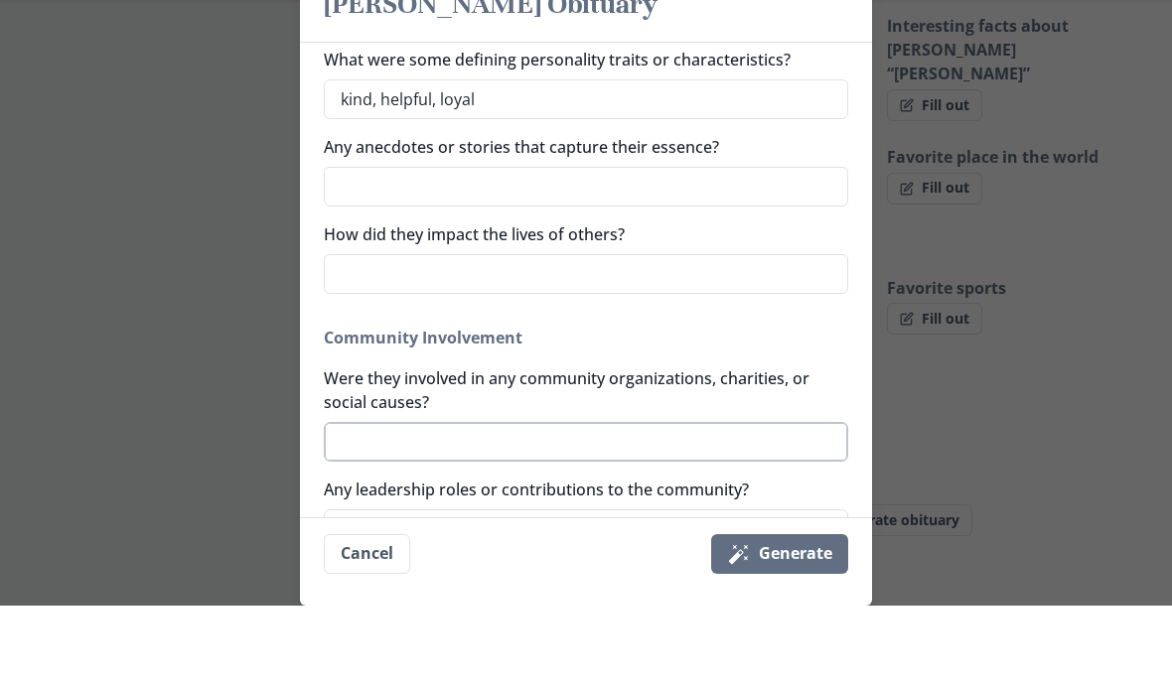
click at [586, 504] on textarea "Were they involved in any community organizations, charities, or social causes?" at bounding box center [586, 524] width 524 height 40
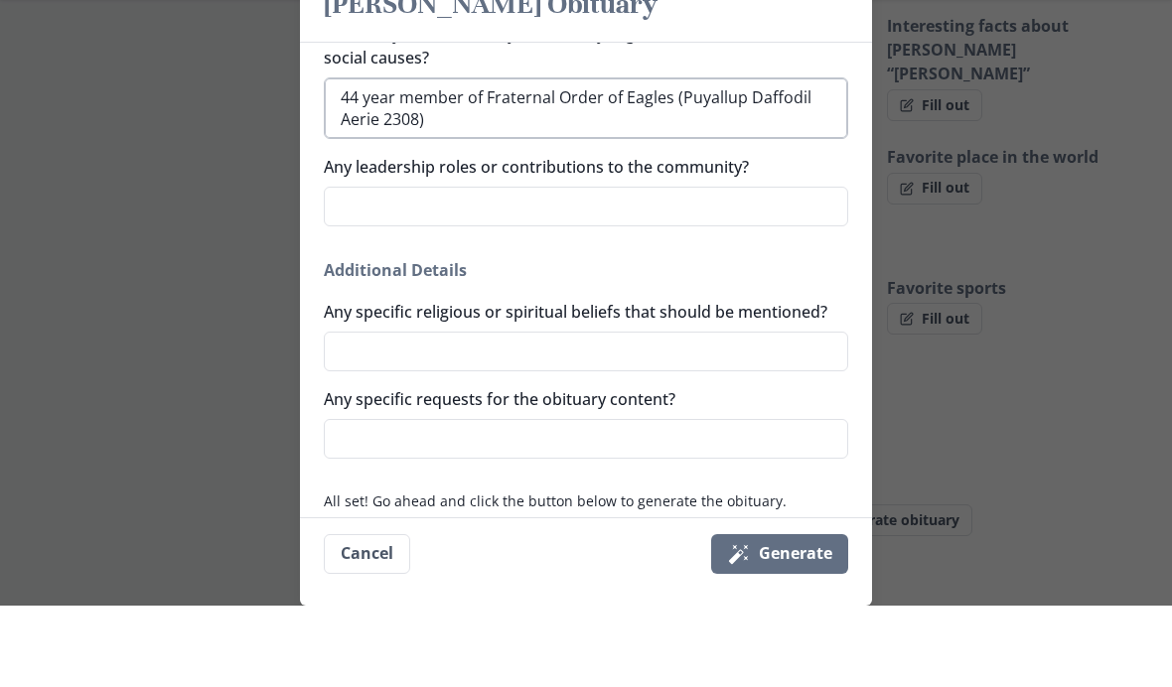
scroll to position [1417, 0]
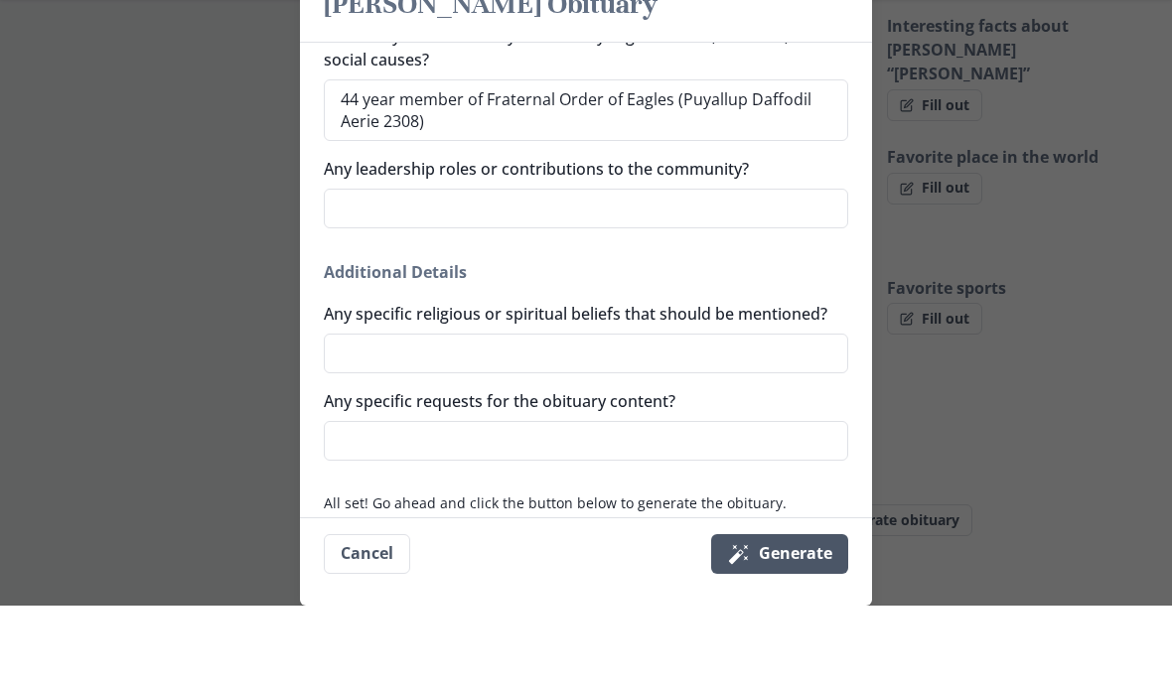
click at [806, 616] on button "Magic wand Generate" at bounding box center [779, 636] width 137 height 40
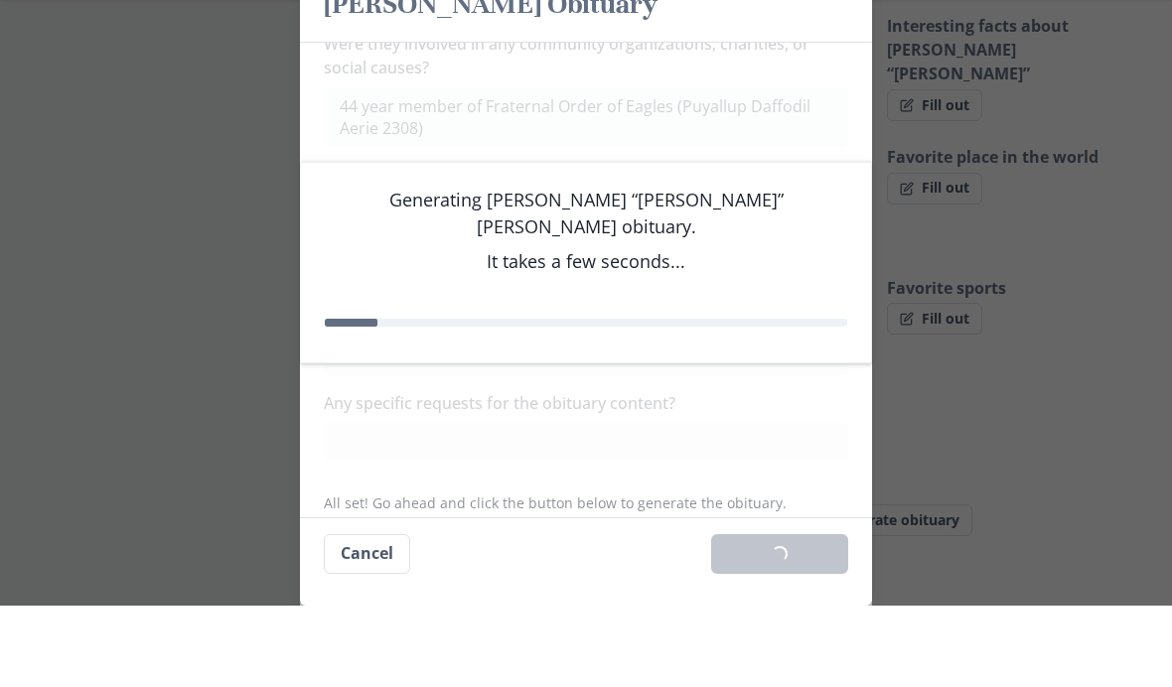
scroll to position [1896, 0]
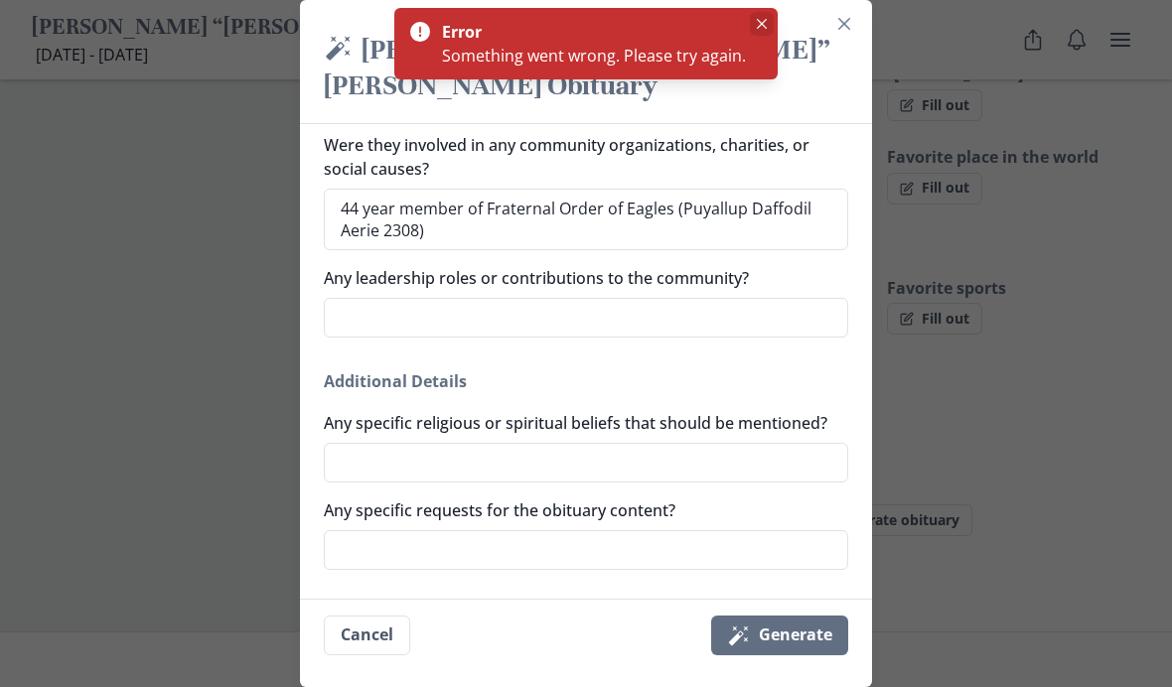
click at [760, 32] on button "Close" at bounding box center [762, 24] width 24 height 24
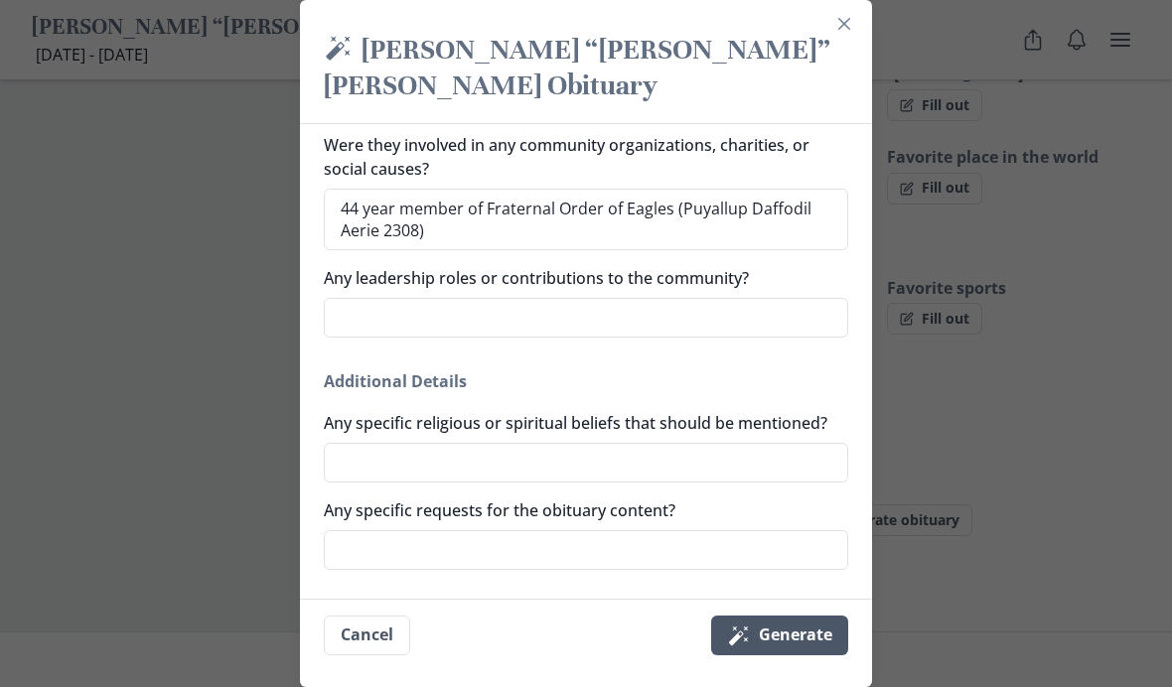
click at [800, 647] on button "Magic wand Generate" at bounding box center [779, 636] width 137 height 40
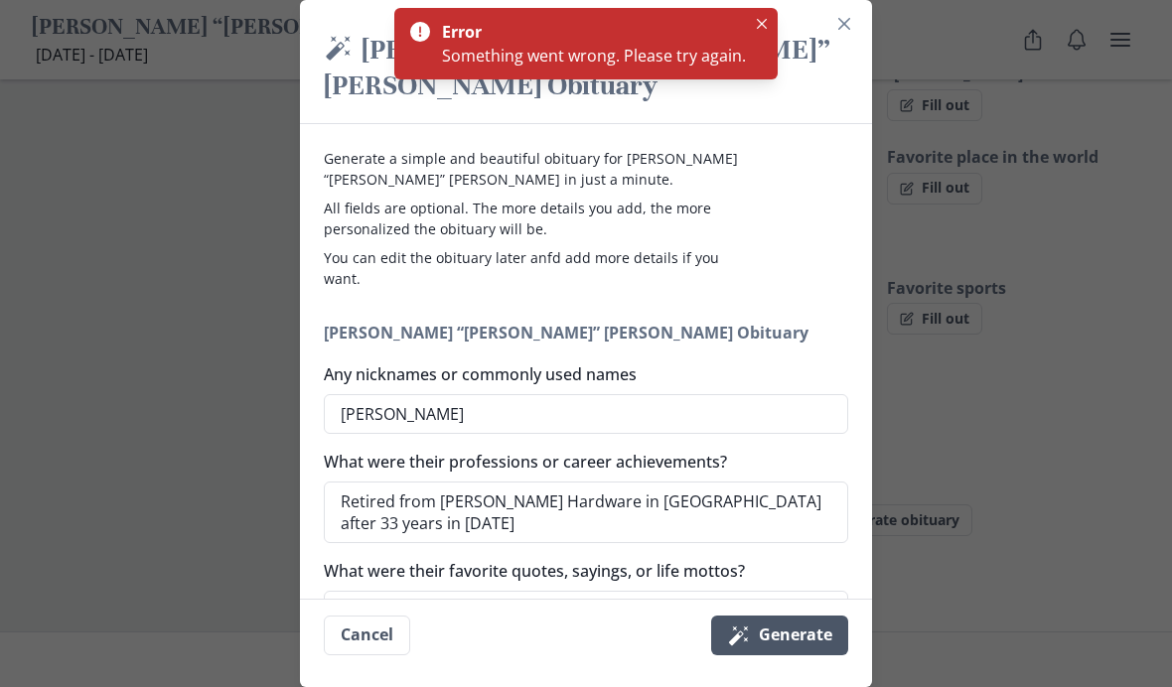
scroll to position [0, 0]
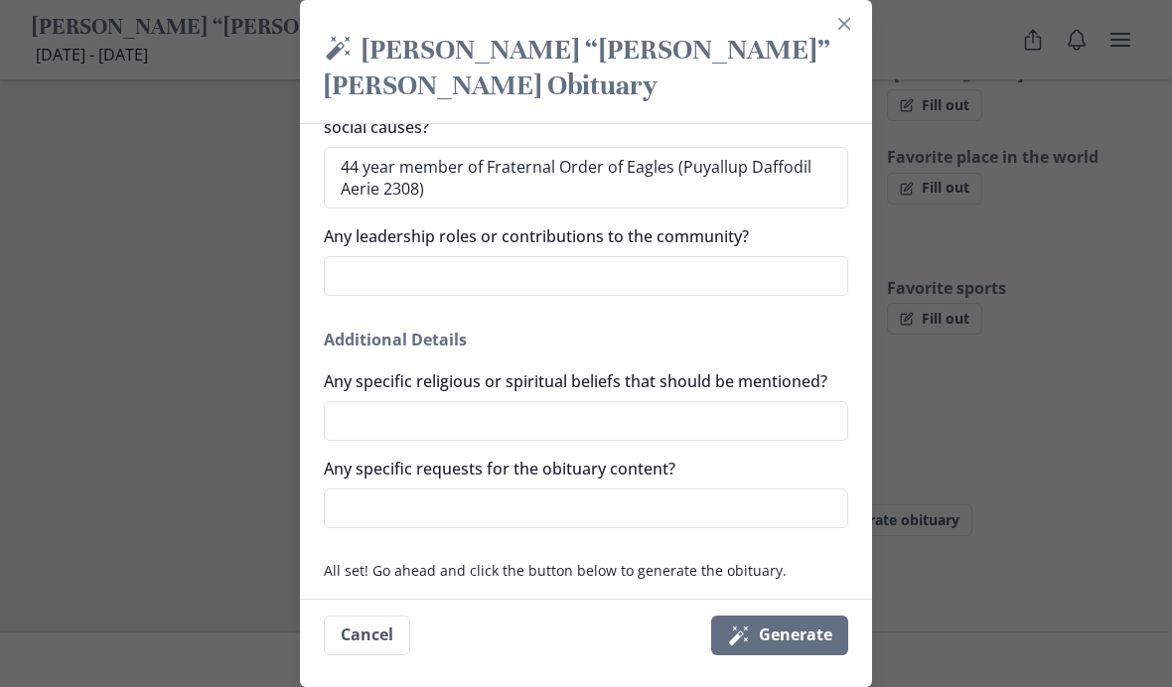
click at [767, 31] on header "Magic [PERSON_NAME] “[PERSON_NAME]” [PERSON_NAME] Obituary" at bounding box center [586, 70] width 572 height 108
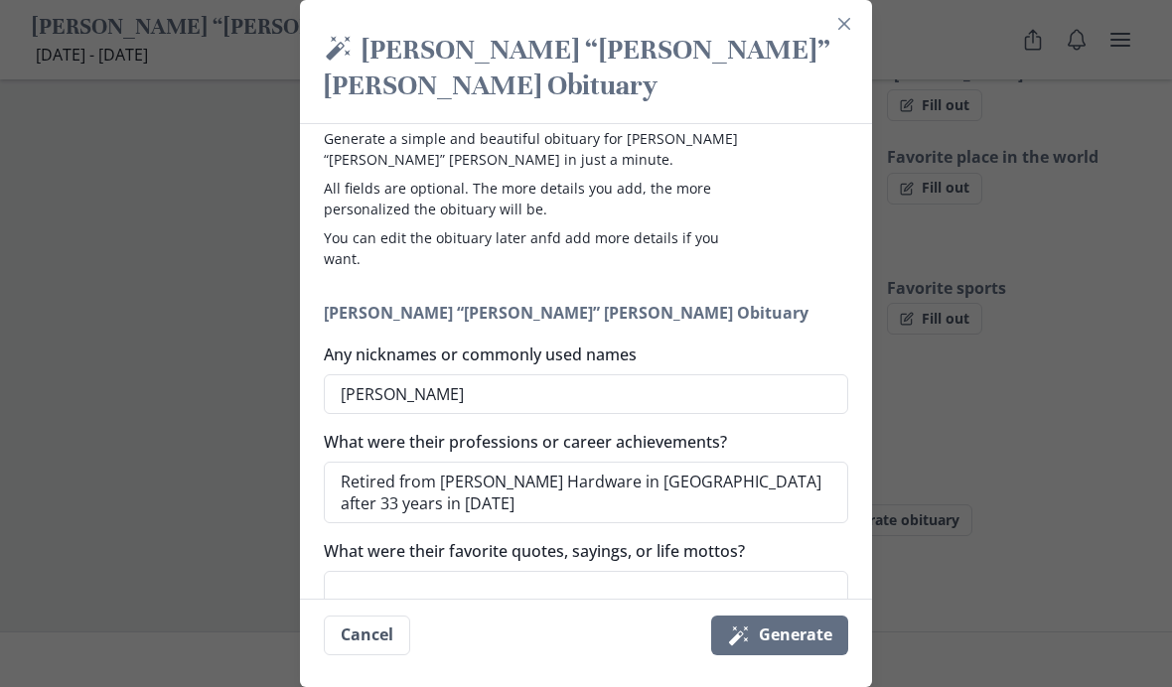
scroll to position [19, 0]
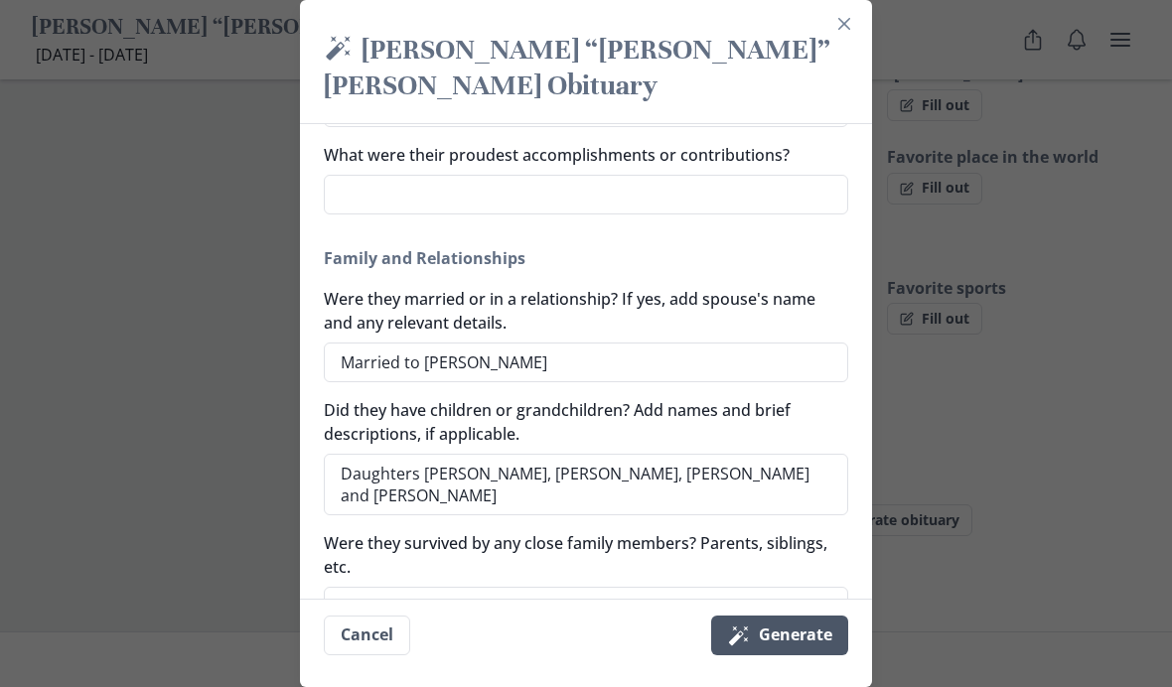
click at [796, 634] on button "Magic wand Generate" at bounding box center [779, 636] width 137 height 40
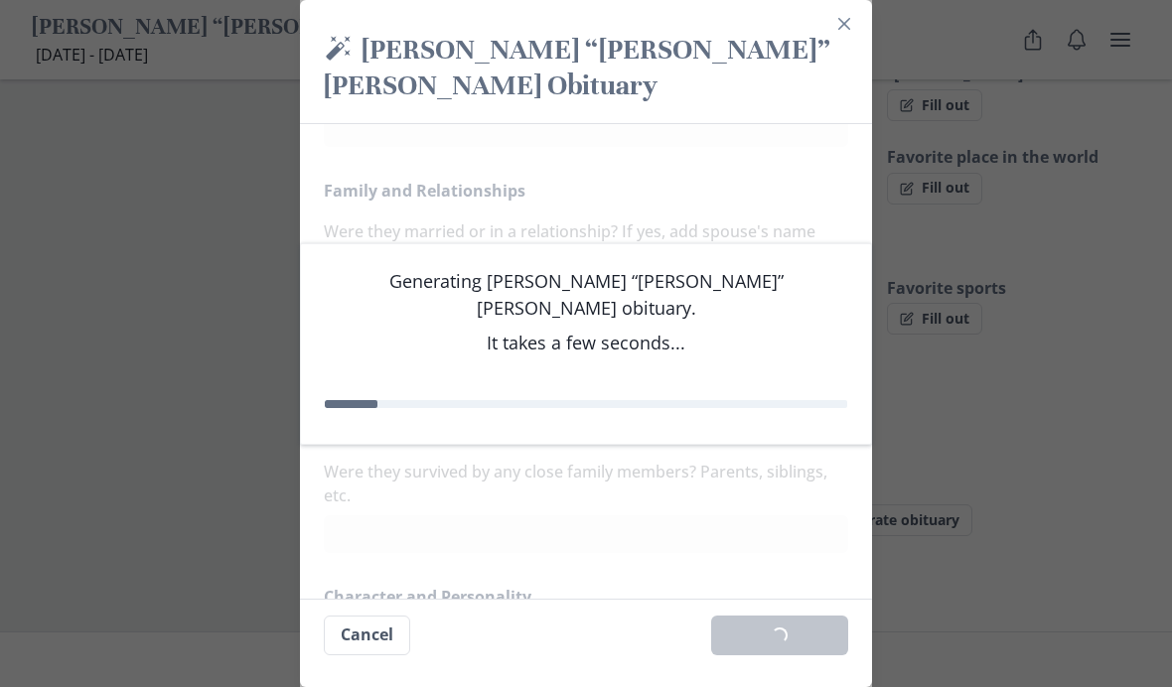
scroll to position [564, 0]
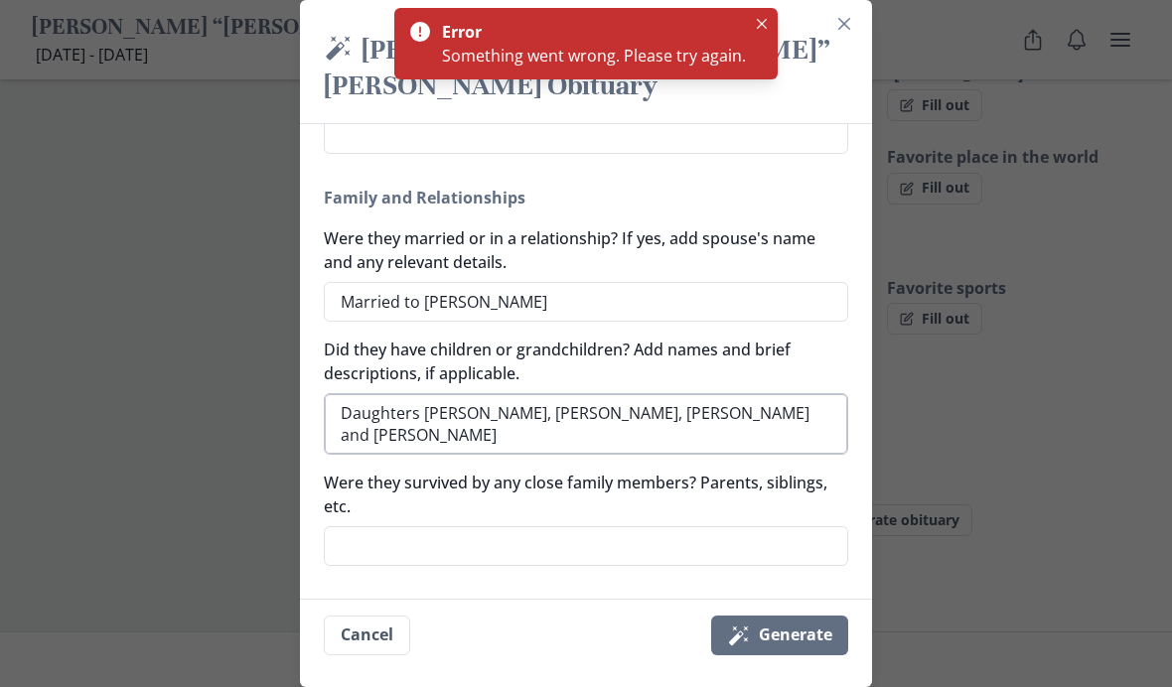
click at [786, 393] on textarea "Daughters [PERSON_NAME], [PERSON_NAME], [PERSON_NAME] and [PERSON_NAME]" at bounding box center [586, 424] width 524 height 62
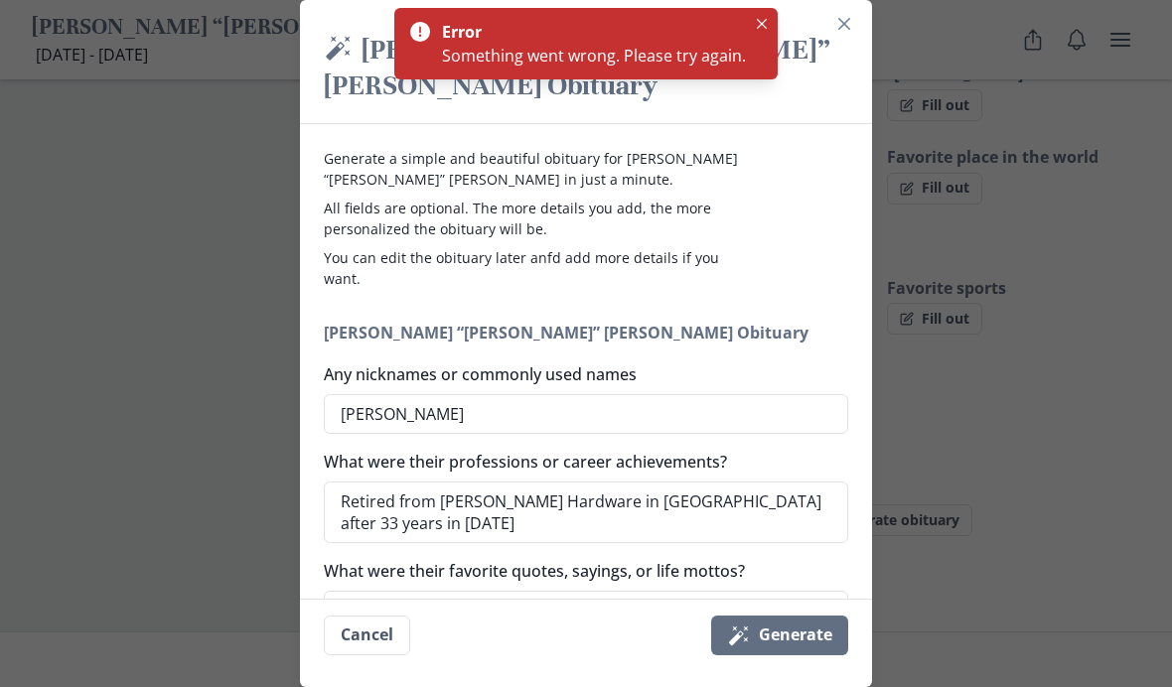
scroll to position [0, 0]
